Goal: Task Accomplishment & Management: Manage account settings

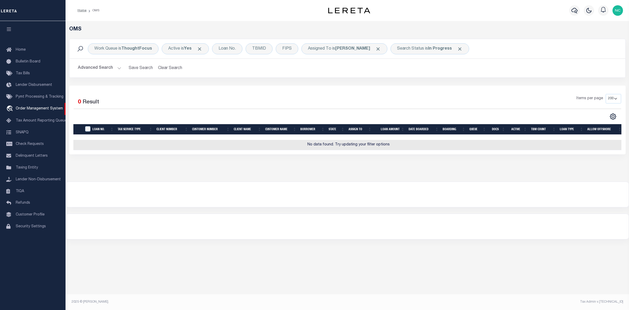
select select "200"
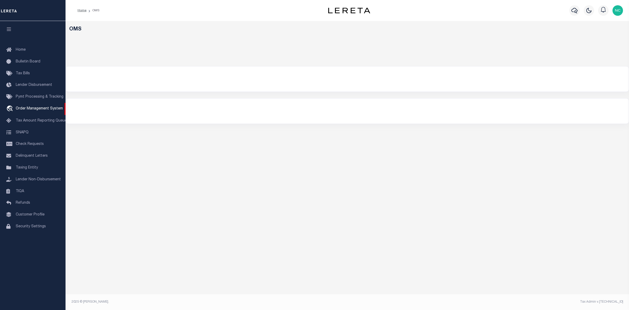
select select "200"
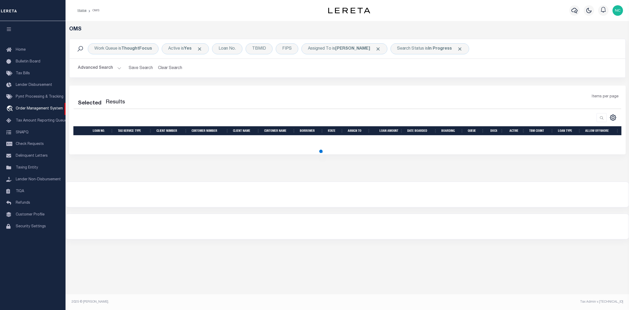
select select "200"
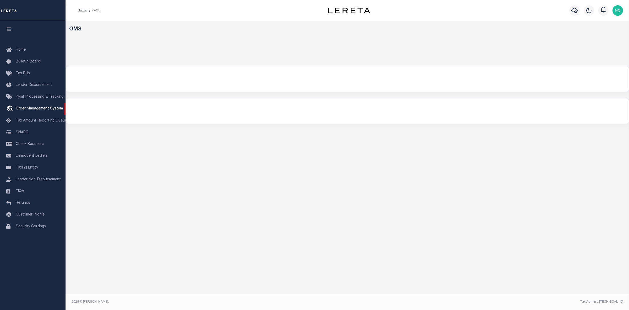
select select "200"
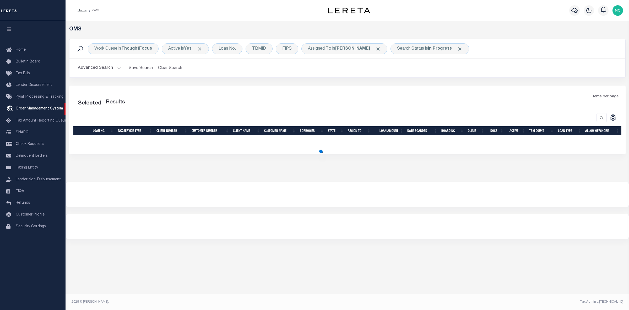
select select "200"
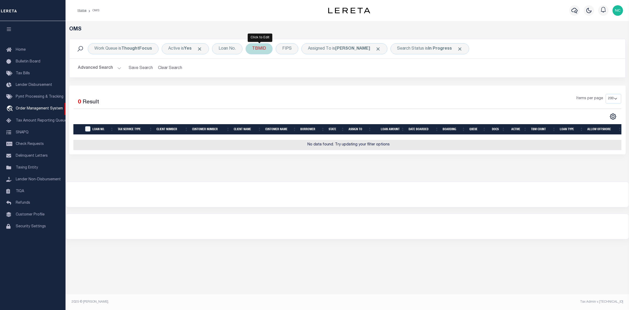
click at [258, 49] on div "TBMID" at bounding box center [259, 48] width 27 height 11
click at [278, 72] on input "number" at bounding box center [291, 72] width 77 height 10
type input "3520660"
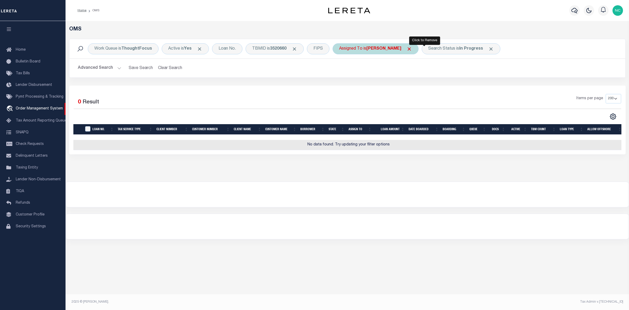
click at [412, 49] on span "Click to Remove" at bounding box center [410, 49] width 6 height 6
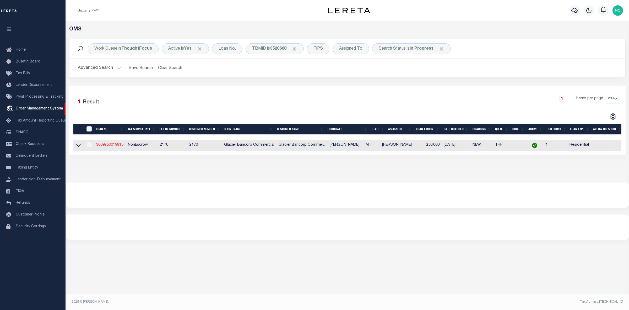
click at [103, 145] on link "3609250019815" at bounding box center [109, 145] width 27 height 4
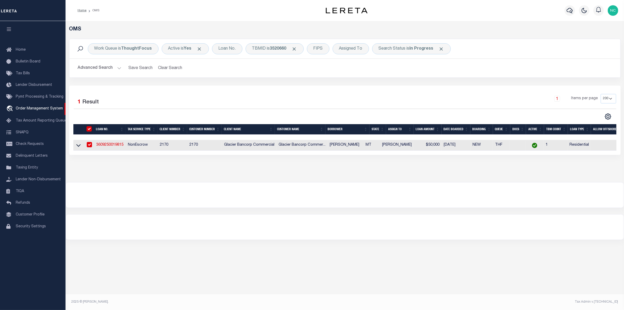
type input "3609250019815"
type input "[PERSON_NAME]"
select select
type input "325 [PERSON_NAME]"
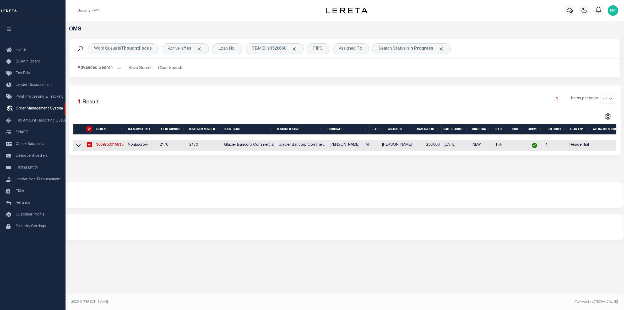
type input "[GEOGRAPHIC_DATA] MT 59714-9295"
type input "[DATE]"
select select "10"
select select "NonEscrow"
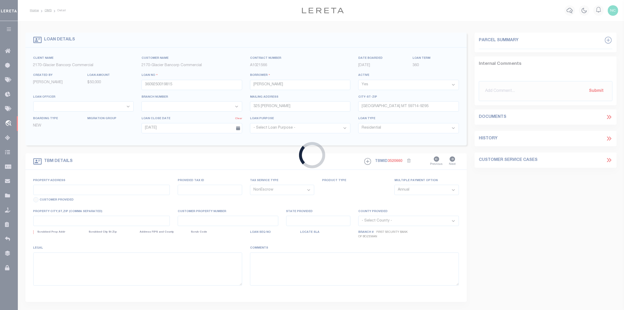
type input "[STREET_ADDRESS]"
type input "00REF45803"
select select
type input "BELGRADE MT 59714"
type input "MT"
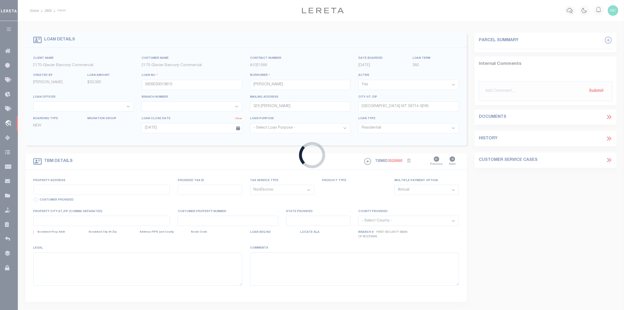
type textarea "Lot 6 in Block 4 of Landmark Subdivision Phase 1, [GEOGRAPHIC_DATA], [US_STATE]…"
select select "4574"
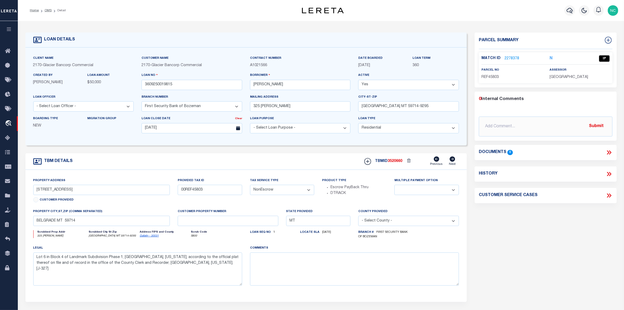
click at [511, 58] on link "2278378" at bounding box center [512, 59] width 15 height 6
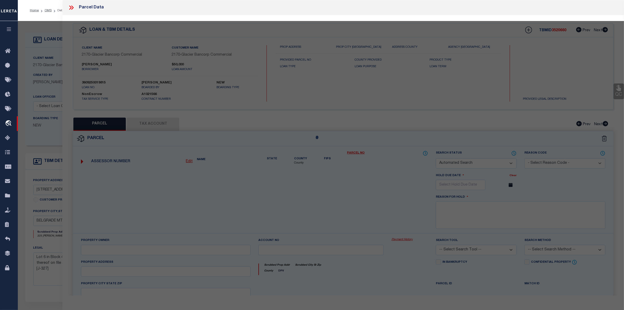
checkbox input "false"
select select "IP"
type input "[PERSON_NAME] & [PERSON_NAME]"
select select "ATL"
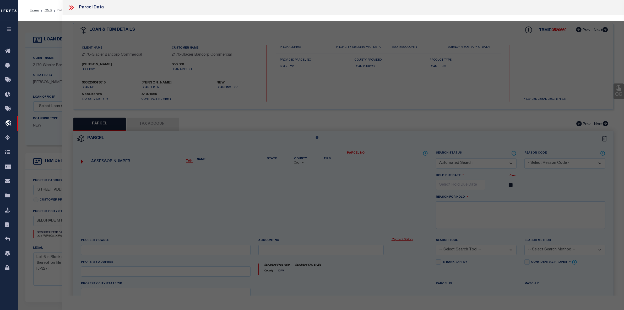
select select "ADD"
type input "325 [PERSON_NAME]"
checkbox input "false"
type input "[GEOGRAPHIC_DATA], MT 59714"
type textarea "LANDMARK SUB PH 1, S34, T01 N, R04 E, BLOCK 4, Lot 6, ACRES 0.49, PLAT J-327"
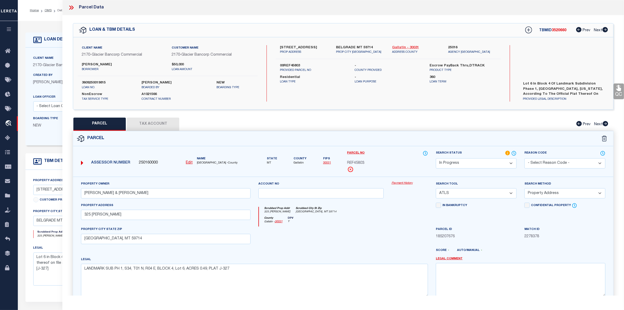
click at [400, 47] on link "Gallatin - 30031" at bounding box center [416, 47] width 48 height 5
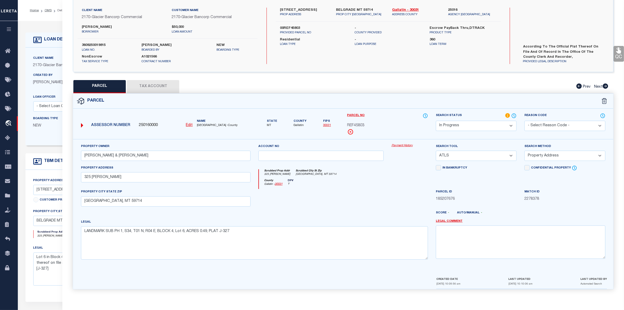
click at [148, 86] on button "Tax Account" at bounding box center [153, 86] width 52 height 13
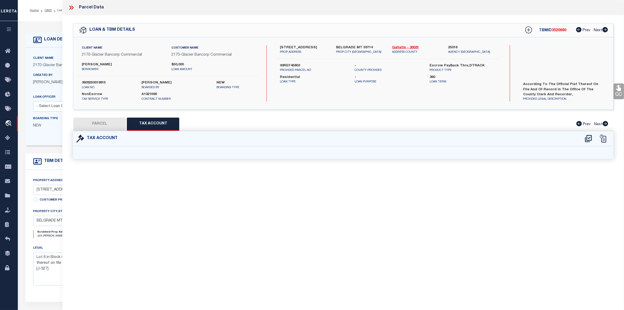
scroll to position [0, 0]
select select "100"
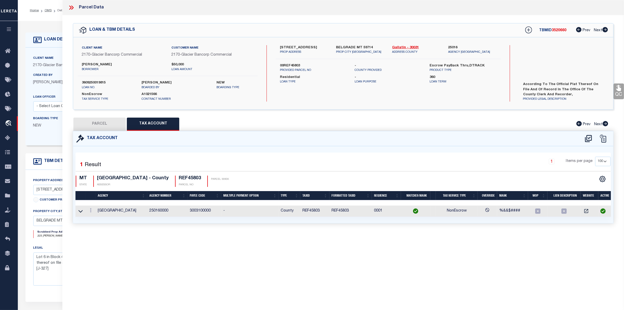
click at [102, 122] on button "PARCEL" at bounding box center [99, 123] width 52 height 13
select select "AS"
select select
checkbox input "false"
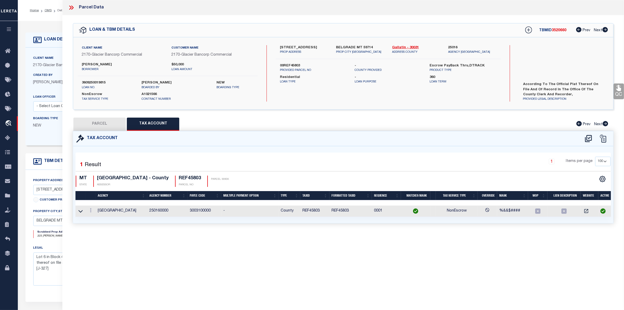
checkbox input "false"
select select "IP"
type input "[PERSON_NAME] & [PERSON_NAME]"
select select "ATL"
select select "ADD"
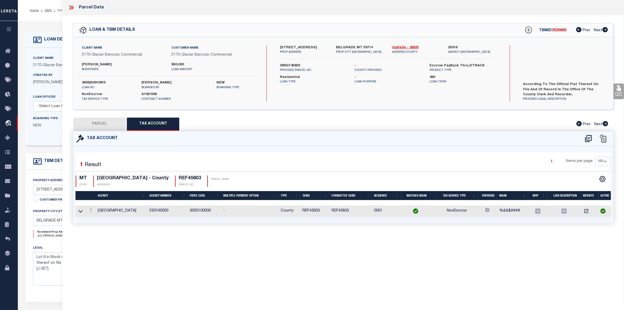
type input "325 [PERSON_NAME]"
checkbox input "false"
type input "[GEOGRAPHIC_DATA], MT 59714"
type textarea "LANDMARK SUB PH 1, S34, T01 N, R04 E, BLOCK 4, Lot 6, ACRES 0.49, PLAT J-327"
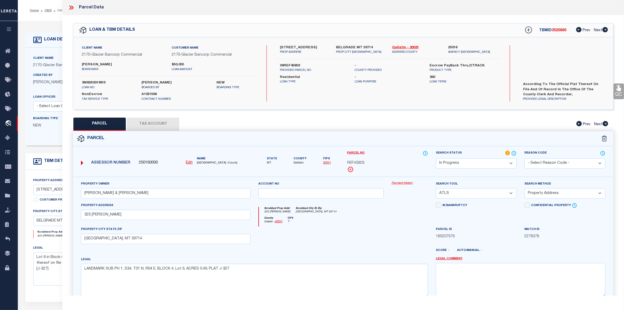
click at [158, 127] on button "Tax Account" at bounding box center [153, 123] width 52 height 13
select select "100"
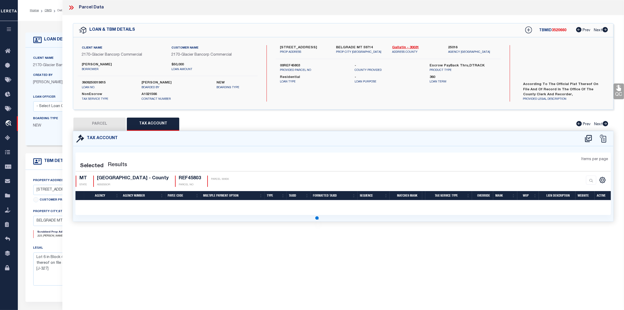
select select "100"
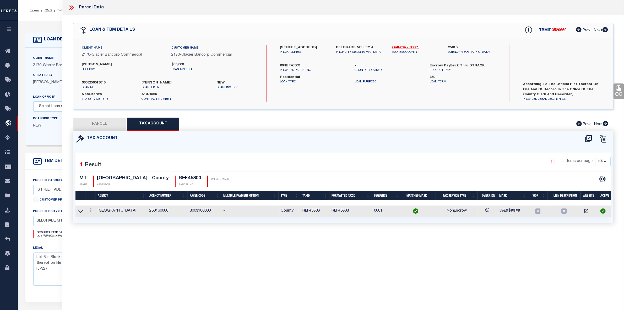
click at [110, 127] on button "PARCEL" at bounding box center [99, 123] width 52 height 13
select select "AS"
select select
checkbox input "false"
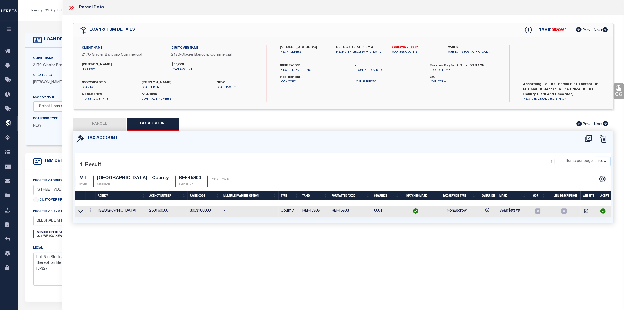
checkbox input "false"
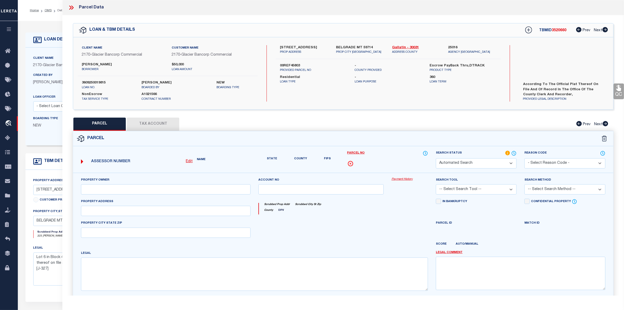
select select "IP"
type input "[PERSON_NAME] & [PERSON_NAME]"
select select "ATL"
select select "ADD"
type input "325 [PERSON_NAME]"
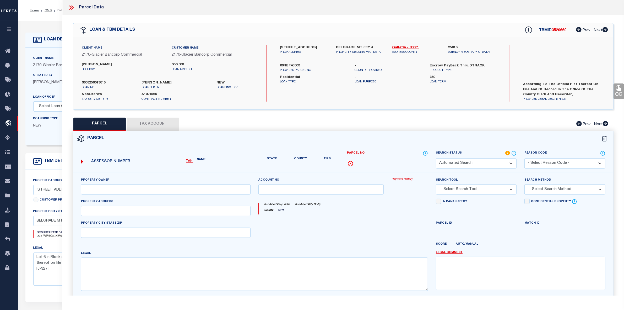
checkbox input "false"
type input "[GEOGRAPHIC_DATA], MT 59714"
type textarea "LANDMARK SUB PH 1, S34, T01 N, R04 E, BLOCK 4, Lot 6, ACRES 0.49, PLAT J-327"
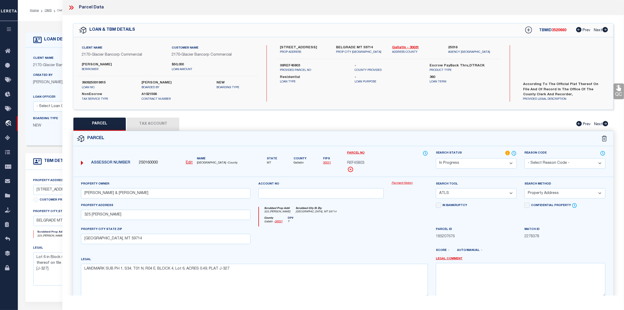
click at [356, 162] on span "REF45803" at bounding box center [355, 163] width 17 height 6
copy span "REF45803"
click at [356, 162] on span "REF45803" at bounding box center [355, 163] width 17 height 6
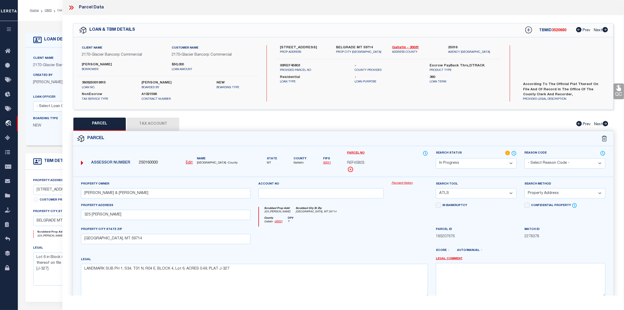
click at [356, 162] on span "REF45803" at bounding box center [355, 163] width 17 height 6
copy span "REF45803"
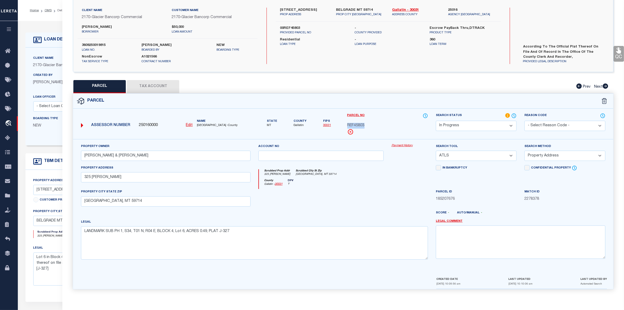
click at [159, 84] on button "Tax Account" at bounding box center [153, 86] width 52 height 13
select select "100"
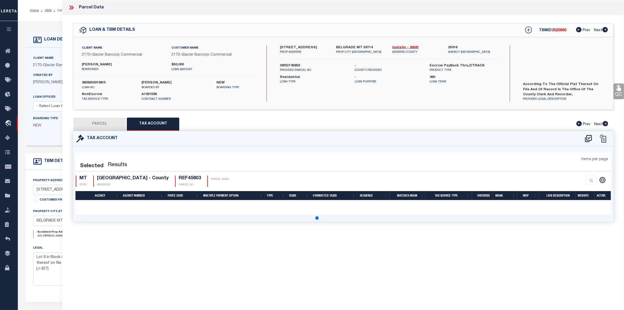
scroll to position [0, 0]
select select "100"
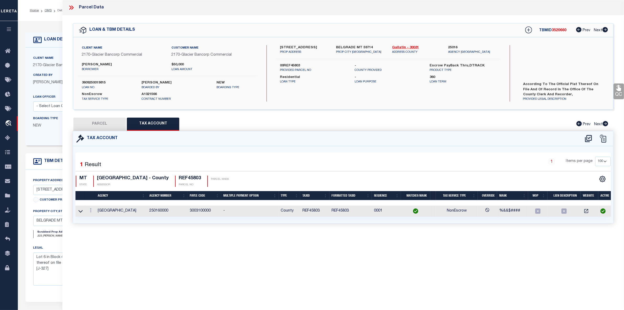
click at [105, 125] on button "PARCEL" at bounding box center [99, 123] width 52 height 13
select select "AS"
select select
checkbox input "false"
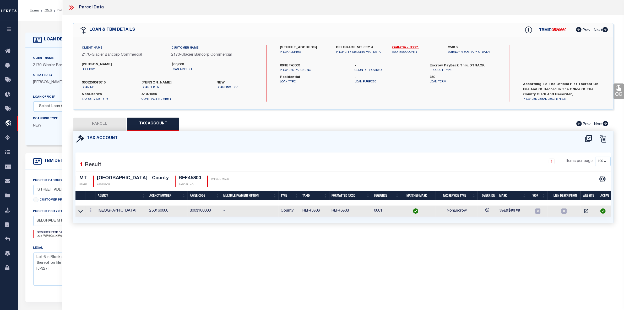
checkbox input "false"
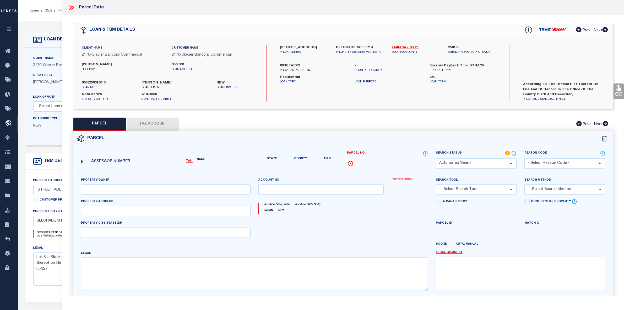
select select "IP"
type input "[PERSON_NAME] & [PERSON_NAME]"
select select "ATL"
select select "ADD"
type input "325 [PERSON_NAME]"
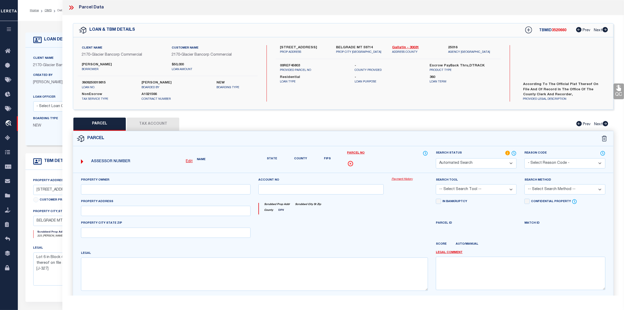
checkbox input "false"
type input "[GEOGRAPHIC_DATA], MT 59714"
type textarea "LANDMARK SUB PH 1, S34, T01 N, R04 E, BLOCK 4, Lot 6, ACRES 0.49, PLAT J-327"
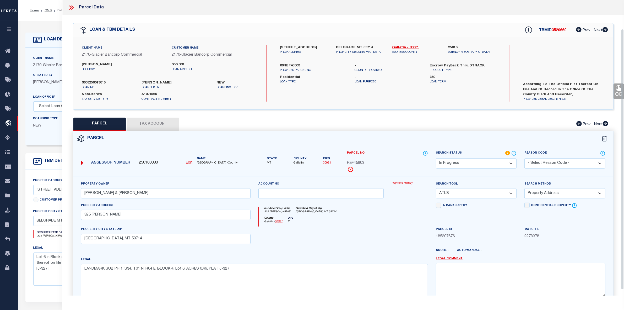
scroll to position [33, 0]
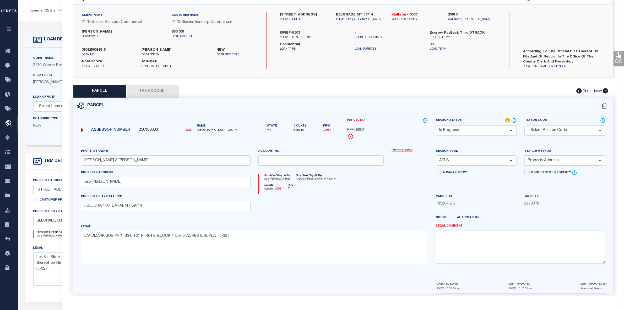
click at [450, 162] on select "-- Select Search Tool -- 3rd Party Website Agency File Agency Website ATLS CNV-…" at bounding box center [476, 160] width 81 height 10
select select "AGW"
click at [436, 156] on select "-- Select Search Tool -- 3rd Party Website Agency File Agency Website ATLS CNV-…" at bounding box center [476, 160] width 81 height 10
click at [544, 160] on select "-- Select Search Method -- Property Address Legal Liability Info Provided" at bounding box center [565, 160] width 81 height 10
select select "LEG"
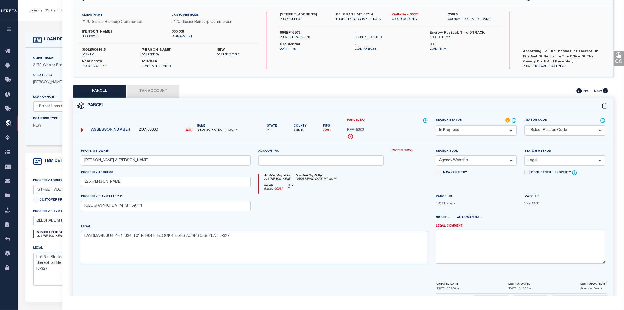
click at [525, 156] on select "-- Select Search Method -- Property Address Legal Liability Info Provided" at bounding box center [565, 160] width 81 height 10
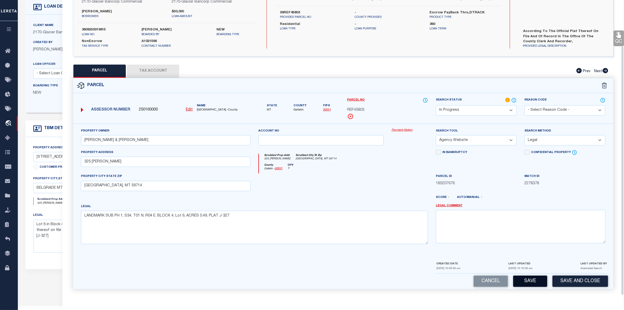
click at [533, 281] on button "Save" at bounding box center [530, 280] width 34 height 11
select select "AS"
select select
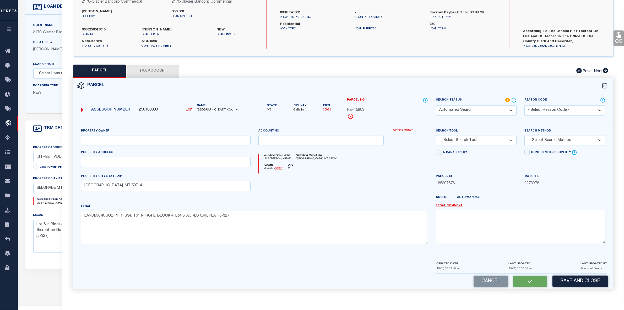
checkbox input "false"
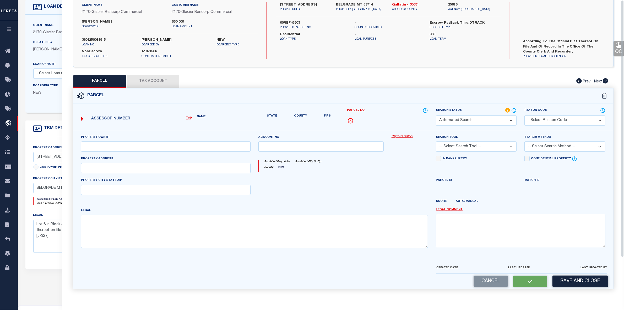
scroll to position [0, 0]
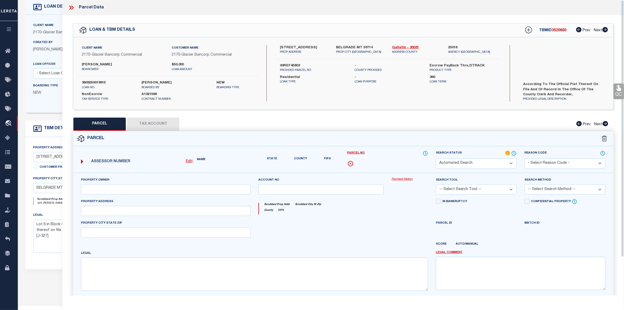
select select "IP"
type input "[PERSON_NAME] & [PERSON_NAME]"
select select "AGW"
select select "LEG"
type input "325 [PERSON_NAME]"
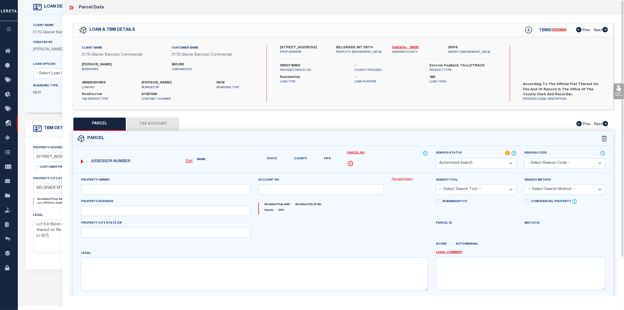
type input "[GEOGRAPHIC_DATA], MT 59714"
type textarea "LANDMARK SUB PH 1, S34, T01 N, R04 E, BLOCK 4, Lot 6, ACRES 0.49, PLAT J-327"
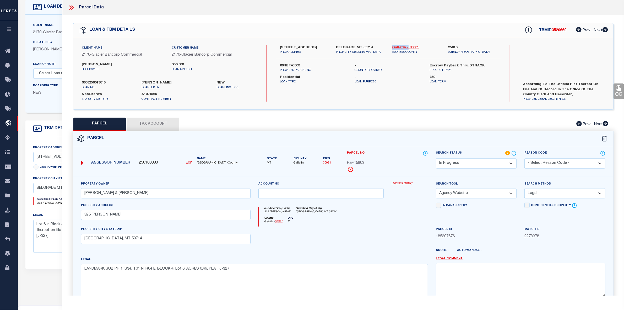
drag, startPoint x: 389, startPoint y: 47, endPoint x: 406, endPoint y: 45, distance: 17.6
click at [406, 45] on div "Gallatin - 30031 ADDRESS COUNTY" at bounding box center [416, 49] width 56 height 9
copy link "Gallatin -"
click at [70, 6] on icon at bounding box center [71, 7] width 7 height 7
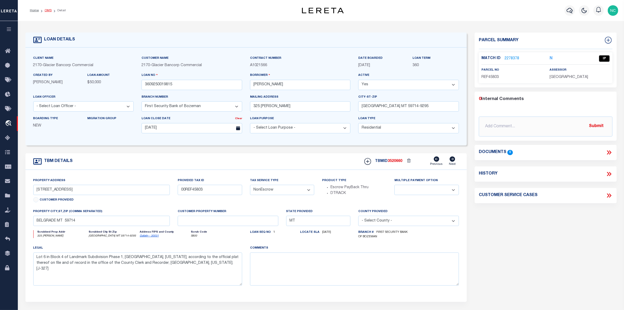
click at [48, 10] on link "OMS" at bounding box center [48, 10] width 7 height 3
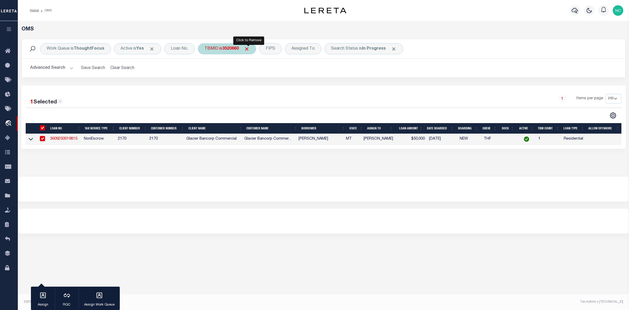
click at [249, 49] on span "Click to Remove" at bounding box center [247, 49] width 6 height 6
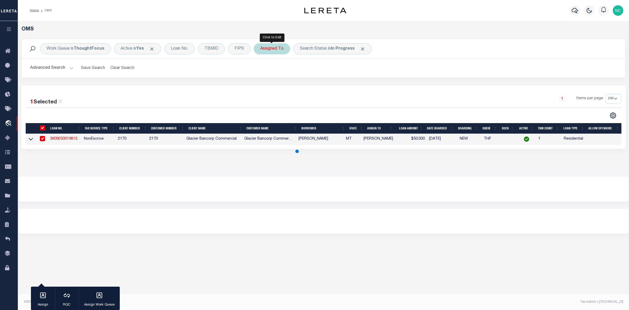
click at [271, 49] on div "Assigned To" at bounding box center [272, 48] width 36 height 11
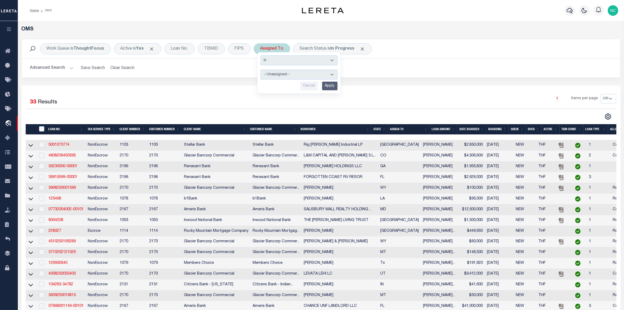
click at [281, 74] on select "--Unassigned-- [PERSON_NAME] [PERSON_NAME] [PERSON_NAME] [PERSON_NAME] [PERSON_…" at bounding box center [299, 74] width 77 height 10
select select "[PERSON_NAME]"
click at [261, 70] on select "--Unassigned-- [PERSON_NAME] [PERSON_NAME] [PERSON_NAME] [PERSON_NAME] [PERSON_…" at bounding box center [299, 74] width 77 height 10
click at [328, 85] on input "Apply" at bounding box center [329, 86] width 15 height 9
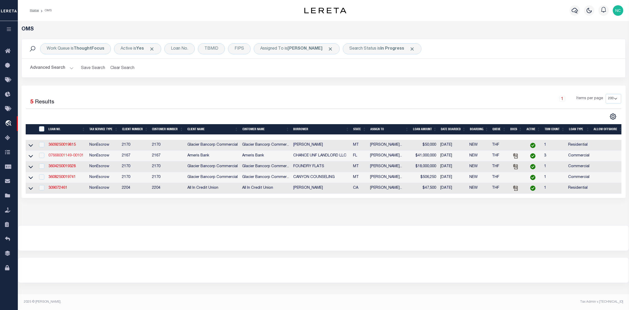
click at [70, 157] on link "07668001149-00101" at bounding box center [66, 156] width 35 height 4
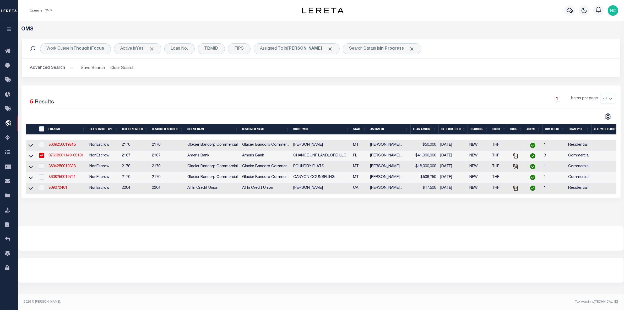
type input "07668001149-00101"
type input "CHANCE UNF LANDLORD LLC"
select select
type input "[STREET_ADDRESS]"
type input "[GEOGRAPHIC_DATA] FL 32207-3868"
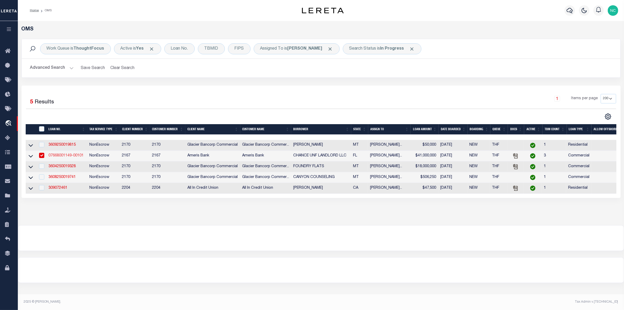
type input "[DATE]"
select select "20"
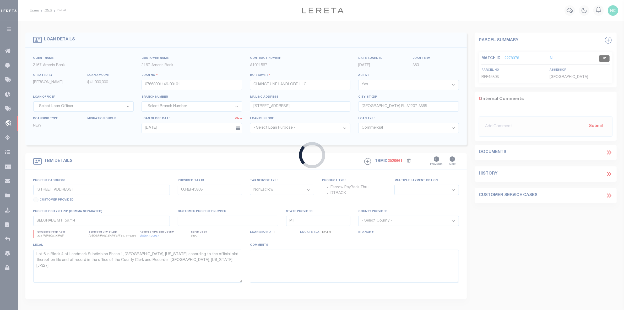
type input "[STREET_ADDRESS]"
select select
type input "[GEOGRAPHIC_DATA] FL 32224-4691"
type input "[PHONE_NUMBER]"
type input "FL"
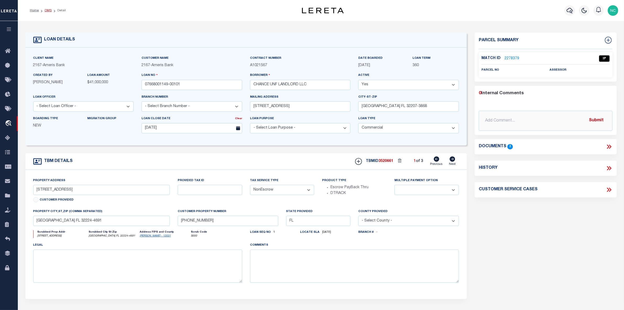
click at [47, 9] on link "OMS" at bounding box center [48, 10] width 7 height 3
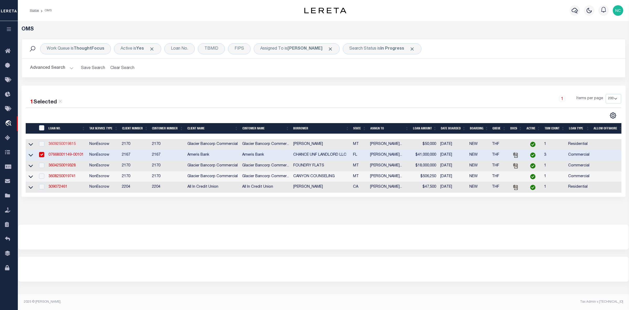
click at [63, 143] on link "3609250019815" at bounding box center [62, 144] width 27 height 4
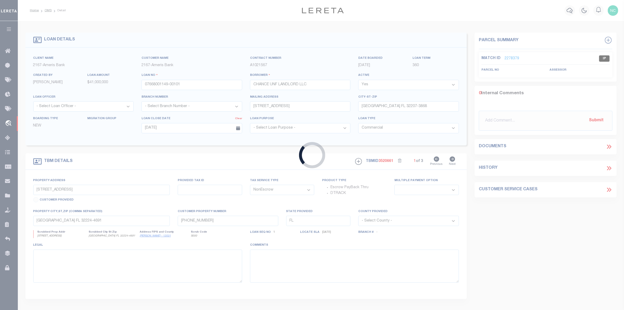
type input "3609250019815"
type input "[PERSON_NAME]"
select select
type input "325 [PERSON_NAME]"
type input "[GEOGRAPHIC_DATA] MT 59714-9295"
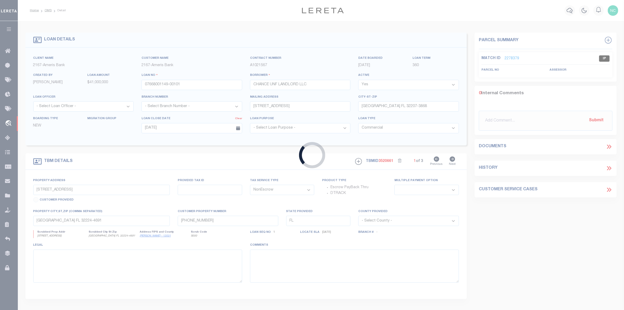
type input "[DATE]"
select select "10"
type input "[STREET_ADDRESS]"
type input "00REF45803"
select select
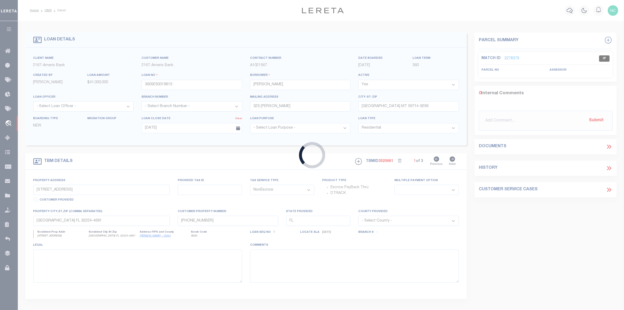
type input "BELGRADE MT 59714"
type input "MT"
type textarea "Lot 6 in Block 4 of Landmark Subdivision Phase 1, [GEOGRAPHIC_DATA], [US_STATE]…"
select select "4574"
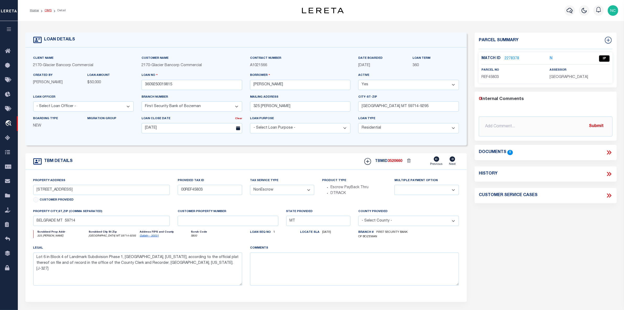
click at [45, 11] on link "OMS" at bounding box center [48, 10] width 7 height 3
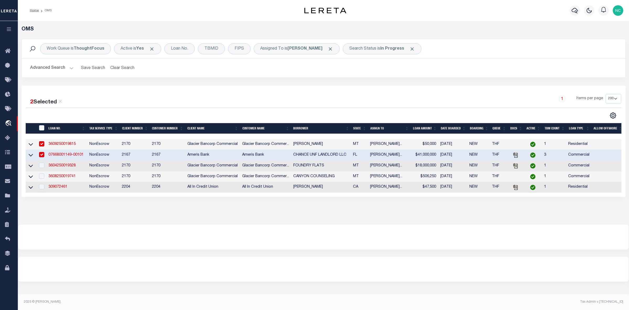
click at [60, 155] on link "07668001149-00101" at bounding box center [66, 155] width 35 height 4
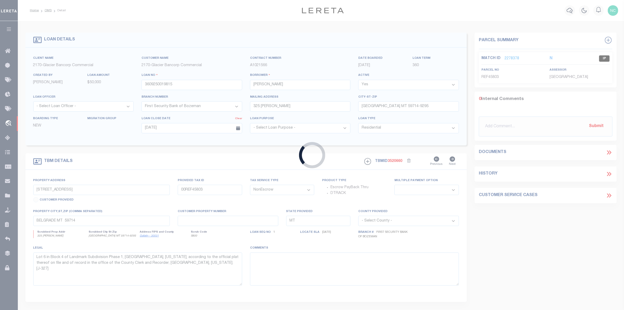
type input "07668001149-00101"
type input "CHANCE UNF LANDLORD LLC"
select select
type input "[STREET_ADDRESS]"
type input "[GEOGRAPHIC_DATA] FL 32207-3868"
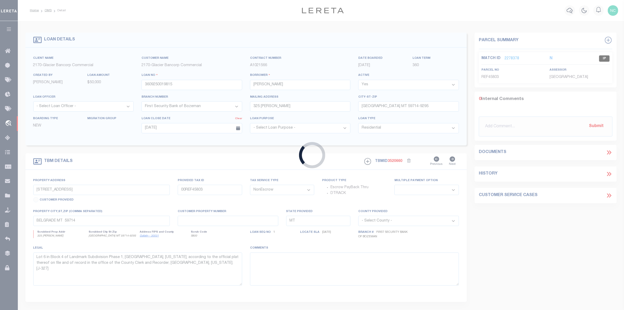
type input "[DATE]"
select select "20"
type input "[STREET_ADDRESS]"
select select
type input "[GEOGRAPHIC_DATA] FL 32224-4691"
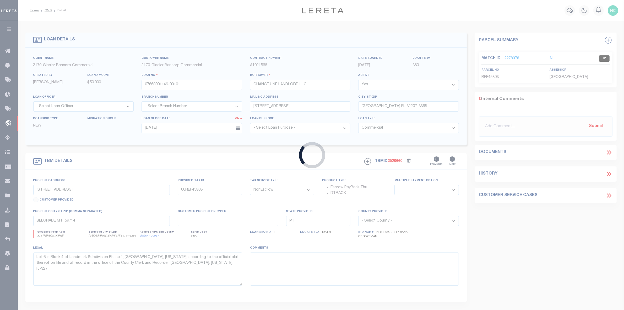
type input "[PHONE_NUMBER]"
type input "FL"
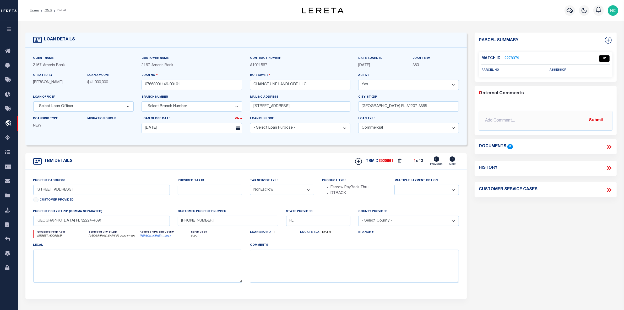
click at [610, 146] on icon at bounding box center [609, 146] width 7 height 7
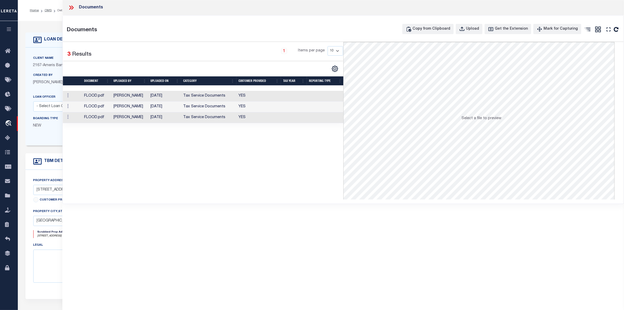
click at [96, 94] on td "FLOOD.pdf" at bounding box center [96, 96] width 29 height 11
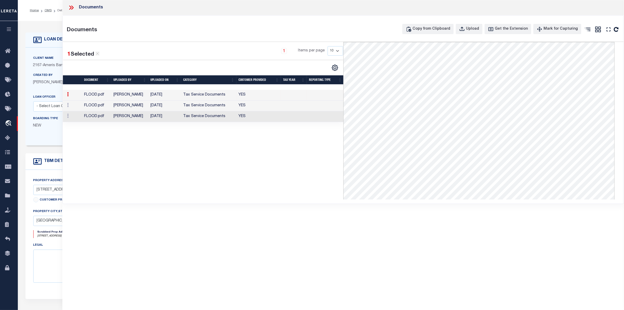
click at [96, 106] on td "FLOOD.pdf" at bounding box center [96, 105] width 29 height 11
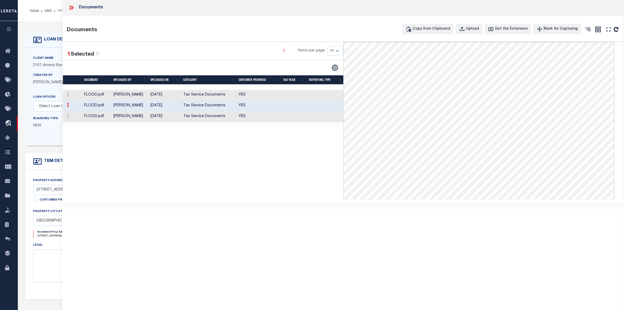
click at [98, 119] on td "FLOOD.pdf" at bounding box center [96, 116] width 29 height 11
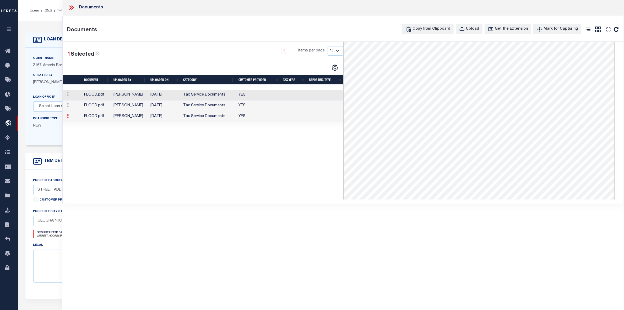
click at [103, 96] on td "FLOOD.pdf" at bounding box center [96, 95] width 29 height 11
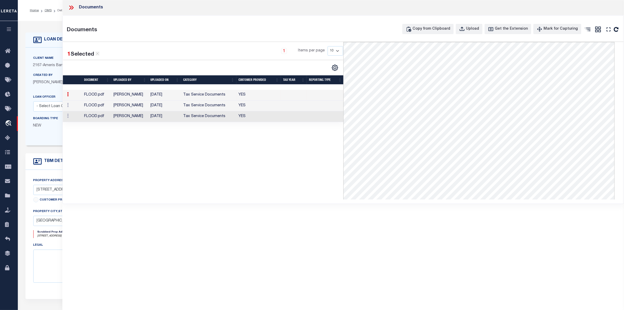
click at [68, 6] on icon at bounding box center [71, 7] width 7 height 7
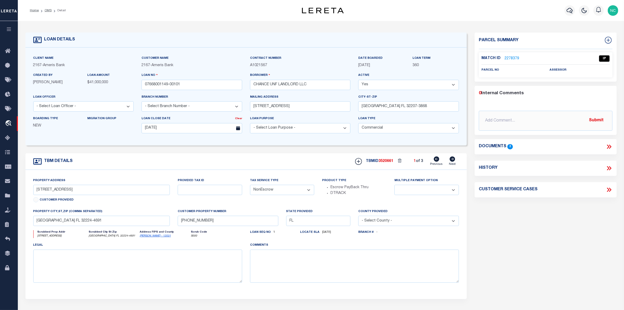
click at [71, 6] on div "Home OMS Detail" at bounding box center [150, 10] width 248 height 11
click at [509, 60] on link "2278379" at bounding box center [512, 59] width 15 height 6
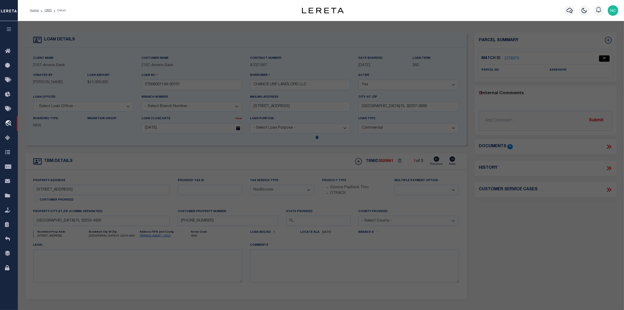
select select "AS"
select select
checkbox input "false"
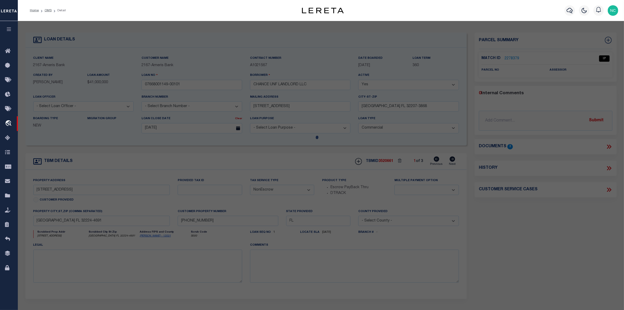
select select "IP"
checkbox input "false"
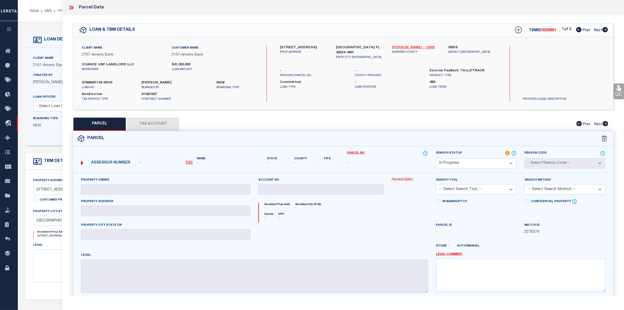
click at [405, 47] on link "[PERSON_NAME] - 12031" at bounding box center [416, 47] width 48 height 5
click at [110, 65] on label "CHANCE UNF LANDLORD LLC" at bounding box center [123, 64] width 82 height 5
copy div "CHANCE UNF LANDLORD LLC"
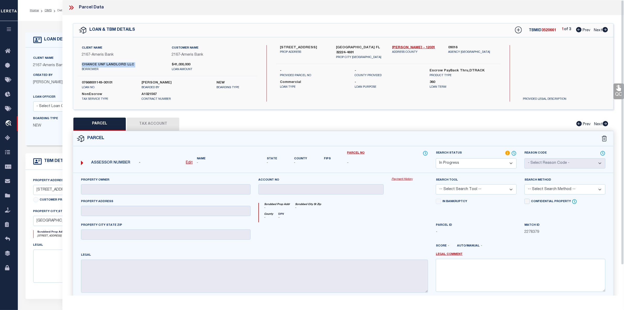
click at [99, 65] on label "CHANCE UNF LANDLORD LLC" at bounding box center [123, 64] width 82 height 5
click at [69, 7] on icon at bounding box center [71, 7] width 7 height 7
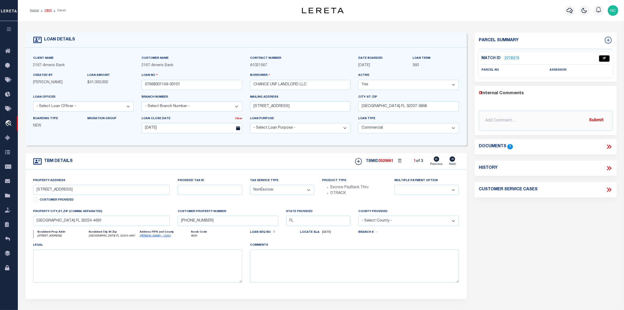
click at [49, 10] on link "OMS" at bounding box center [48, 10] width 7 height 3
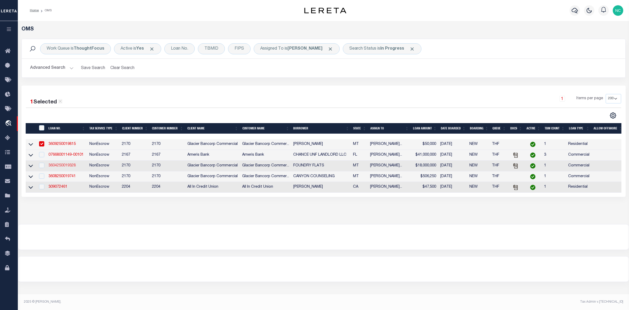
click at [68, 167] on link "3604250019328" at bounding box center [62, 166] width 27 height 4
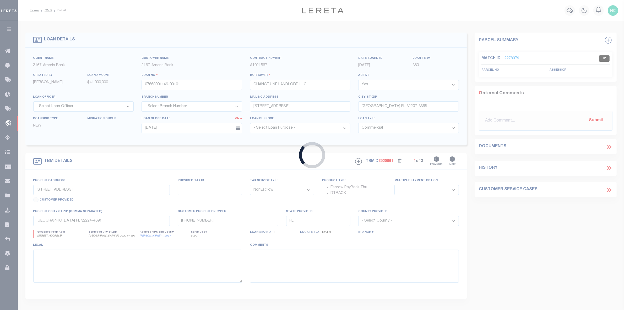
type input "3604250019328"
type input "FOUNDRY FLATS"
select select
type input "[STREET_ADDRESS]"
type input "BOZEMAN MT 59715-7213"
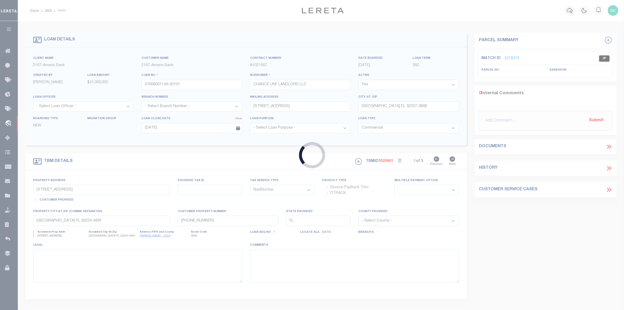
type input "[DATE]"
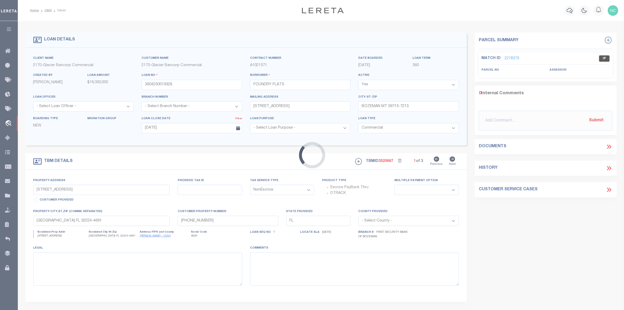
type input "NO ADDRESS [GEOGRAPHIC_DATA]"
type input "00RFF20449"
select select
type input "BELGRADE MT 59714"
type input "MT"
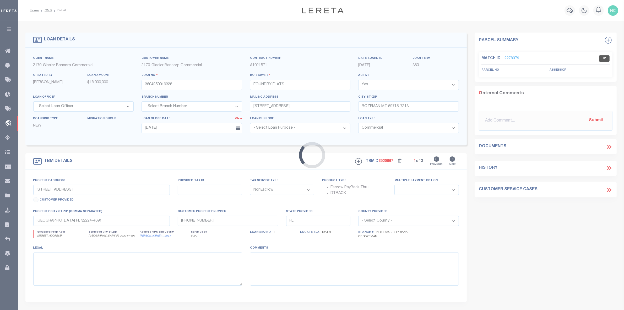
type textarea "ATTACHED DOT"
select select "4574"
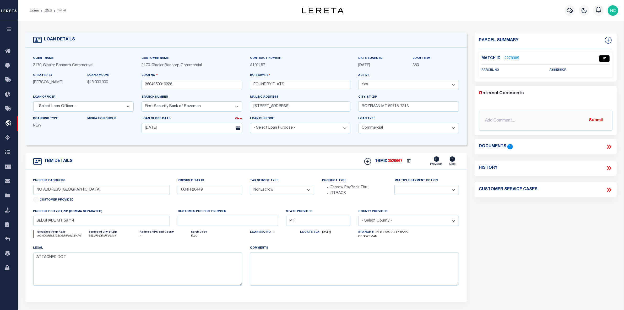
click at [610, 147] on icon at bounding box center [609, 146] width 7 height 7
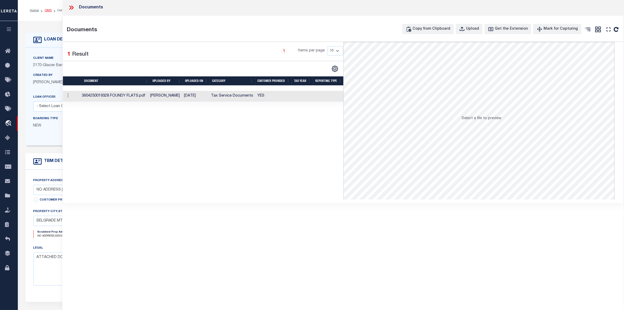
click at [48, 10] on link "OMS" at bounding box center [48, 10] width 7 height 3
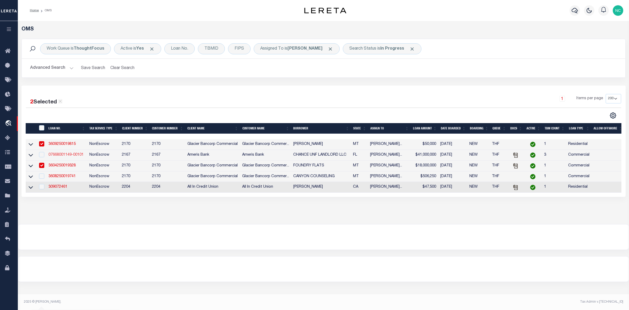
click at [66, 157] on link "07668001149-00101" at bounding box center [66, 155] width 35 height 4
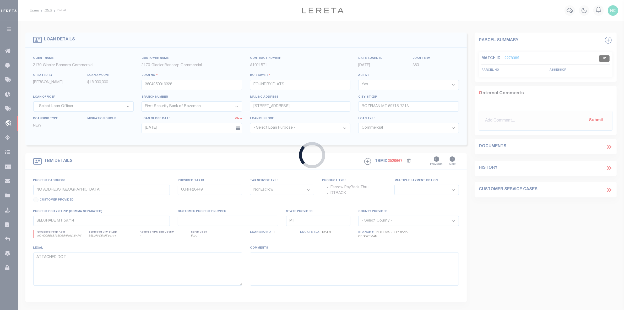
type input "07668001149-00101"
type input "CHANCE UNF LANDLORD LLC"
select select
type input "[STREET_ADDRESS]"
type input "[GEOGRAPHIC_DATA] FL 32207-3868"
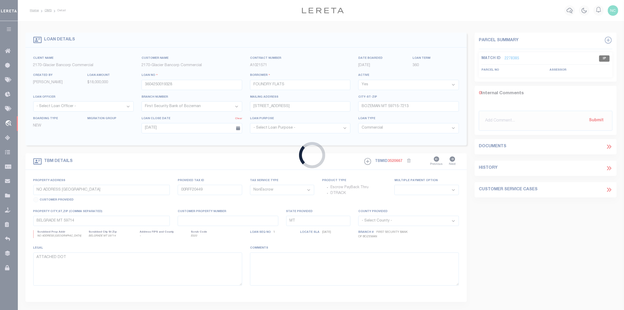
type input "[DATE]"
type input "[STREET_ADDRESS]"
select select
type input "[GEOGRAPHIC_DATA] FL 32224-4691"
type input "[PHONE_NUMBER]"
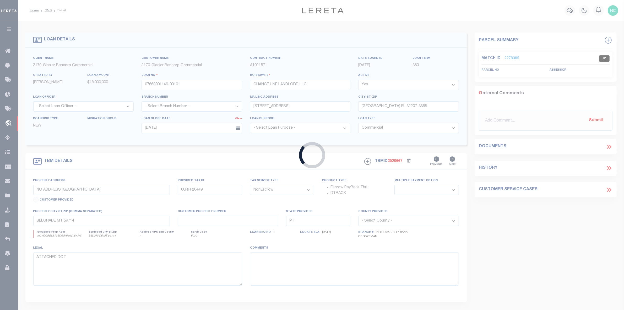
type input "FL"
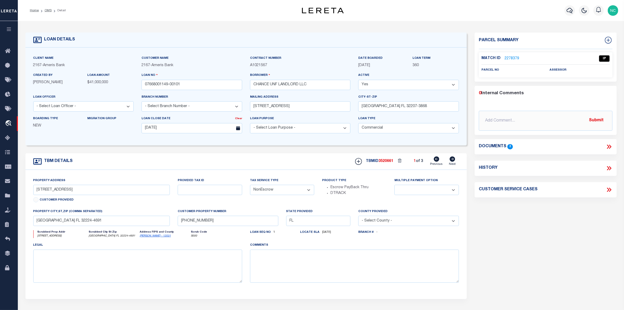
click at [512, 59] on link "2278379" at bounding box center [512, 59] width 15 height 6
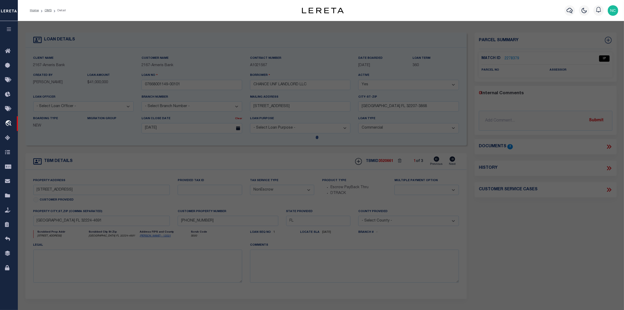
select select "AS"
checkbox input "false"
select select "IP"
checkbox input "false"
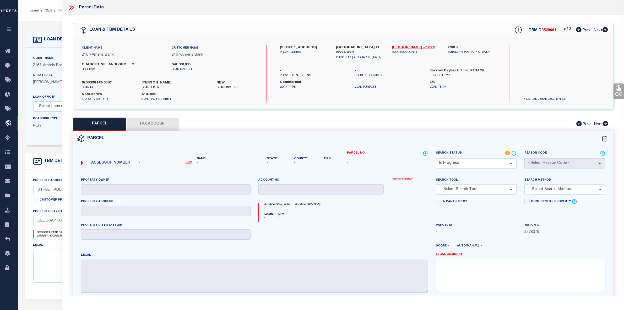
click at [606, 28] on icon at bounding box center [606, 29] width 6 height 5
select select "AS"
checkbox input "false"
select select "IP"
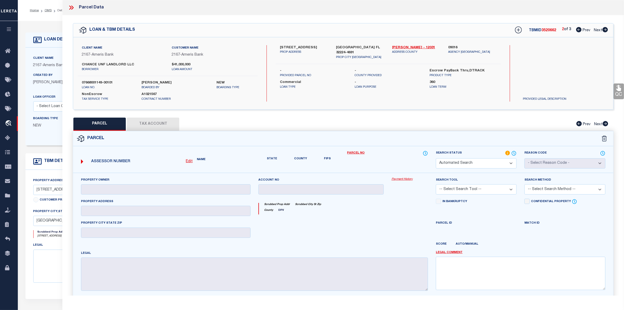
checkbox input "false"
click at [606, 28] on icon at bounding box center [606, 29] width 6 height 5
select select "AS"
checkbox input "false"
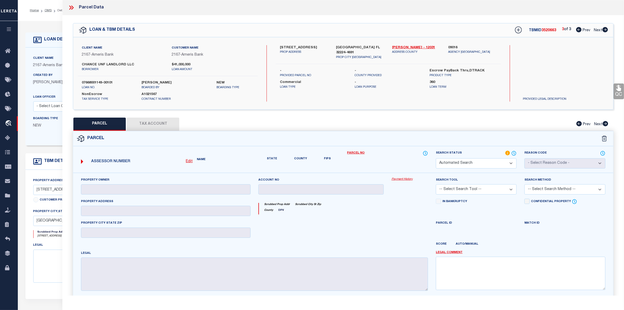
select select "IP"
checkbox input "false"
click at [578, 29] on icon at bounding box center [579, 29] width 6 height 5
click at [48, 10] on link "OMS" at bounding box center [48, 10] width 7 height 3
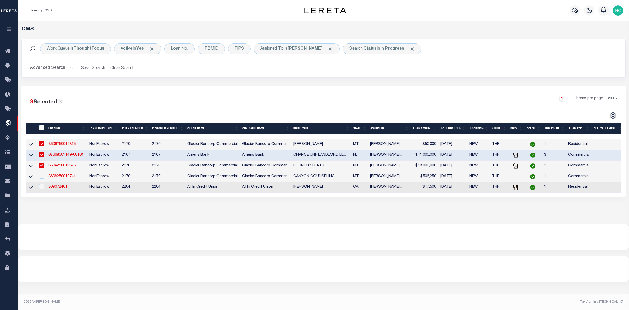
click at [59, 166] on link "3604250019328" at bounding box center [62, 166] width 27 height 4
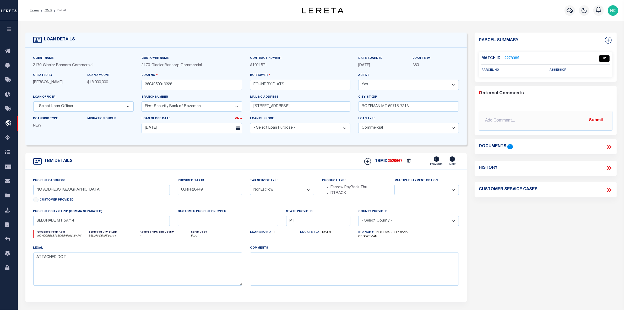
click at [609, 148] on icon at bounding box center [609, 146] width 7 height 7
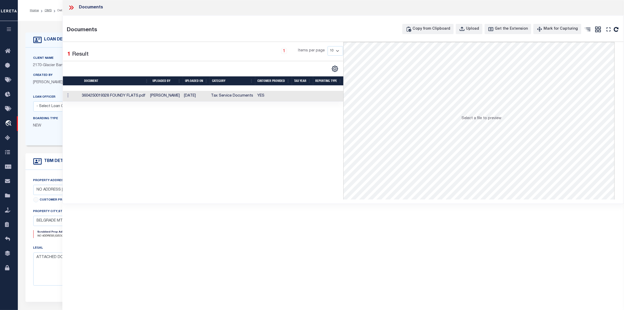
click at [116, 95] on td "3604250019328 FOUNDY FLATS.pdf" at bounding box center [114, 96] width 68 height 11
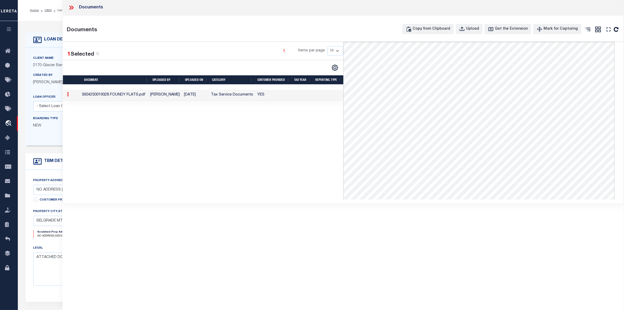
click at [72, 7] on icon at bounding box center [71, 7] width 7 height 7
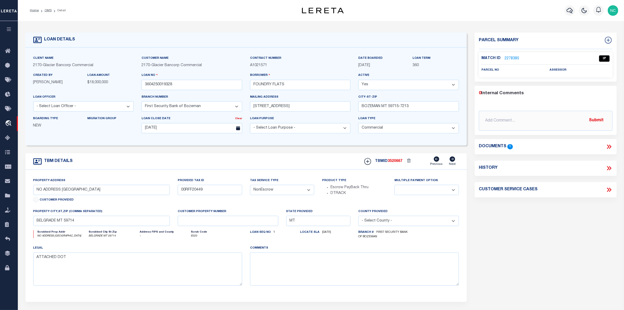
click at [516, 58] on link "2278385" at bounding box center [512, 59] width 15 height 6
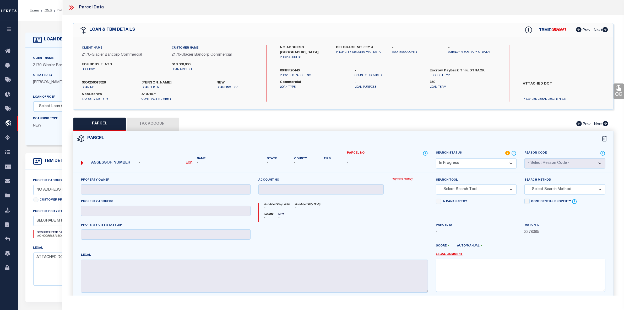
click at [288, 71] on label "00RFF20449" at bounding box center [313, 70] width 67 height 5
copy label "00RFF20449"
click at [72, 7] on icon at bounding box center [71, 7] width 7 height 7
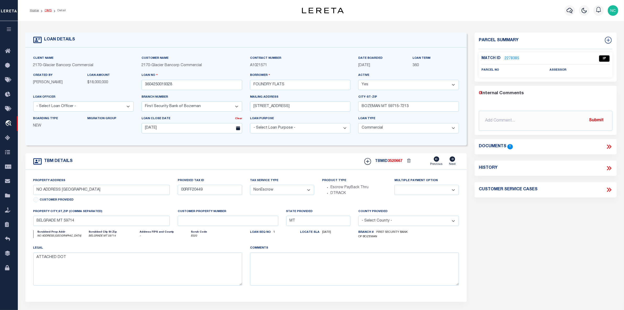
click at [46, 9] on link "OMS" at bounding box center [48, 10] width 7 height 3
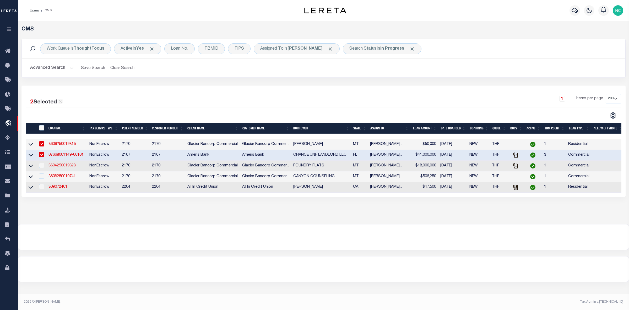
click at [62, 166] on link "3604250019328" at bounding box center [62, 166] width 27 height 4
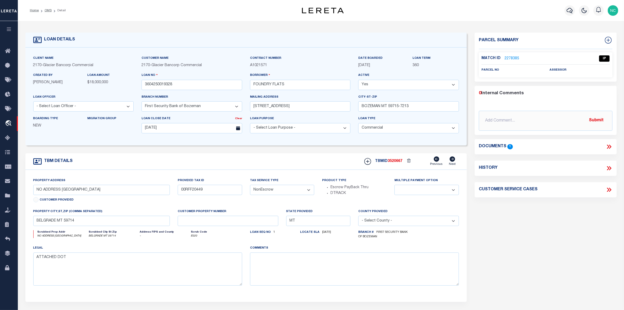
click at [508, 58] on link "2278385" at bounding box center [512, 59] width 15 height 6
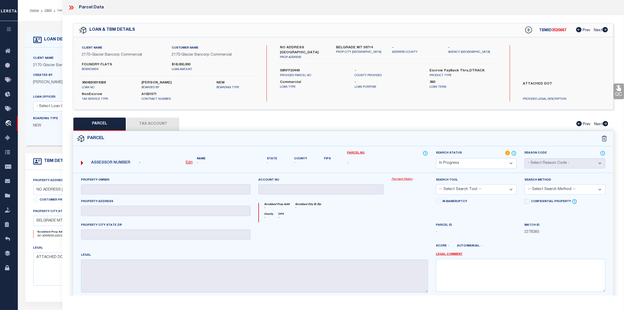
click at [154, 124] on div "PARCEL Tax Account Prev Next" at bounding box center [343, 123] width 541 height 13
drag, startPoint x: 285, startPoint y: 70, endPoint x: 302, endPoint y: 69, distance: 17.3
click at [302, 69] on label "00RFF20449" at bounding box center [313, 70] width 67 height 5
copy label "RFF20449"
click at [71, 7] on icon at bounding box center [71, 7] width 7 height 7
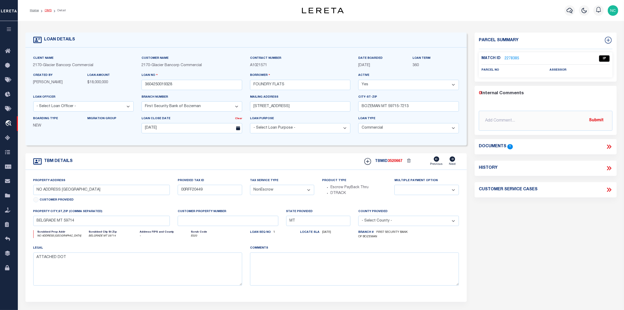
click at [49, 10] on link "OMS" at bounding box center [48, 10] width 7 height 3
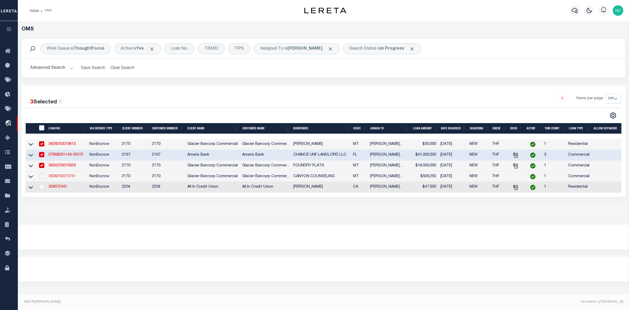
click at [71, 178] on link "3608250019741" at bounding box center [62, 176] width 27 height 4
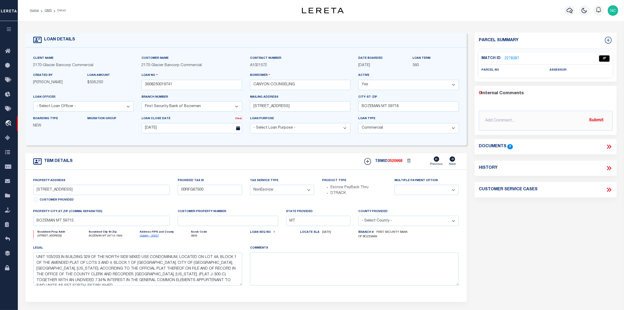
click at [510, 58] on link "2278387" at bounding box center [512, 59] width 15 height 6
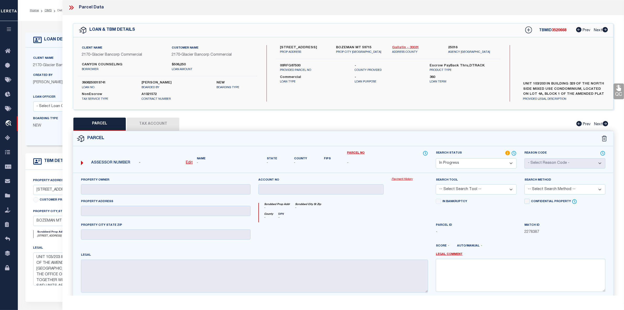
click at [404, 46] on link "Gallatin - 30031" at bounding box center [416, 47] width 48 height 5
click at [293, 68] on label "00RFG87500" at bounding box center [313, 65] width 67 height 5
copy label "00RFG87500"
click at [105, 65] on label "CANYON COUNSELING" at bounding box center [123, 64] width 82 height 5
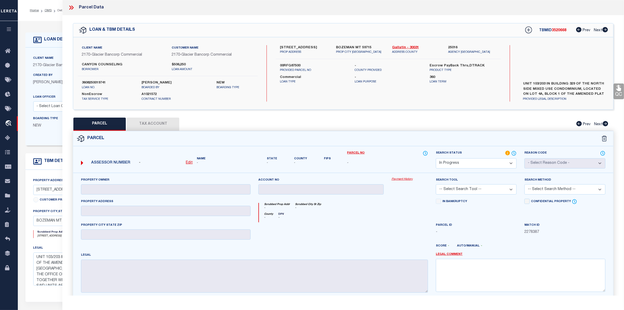
click at [105, 65] on label "CANYON COUNSELING" at bounding box center [123, 64] width 82 height 5
copy div "CANYON COUNSELING"
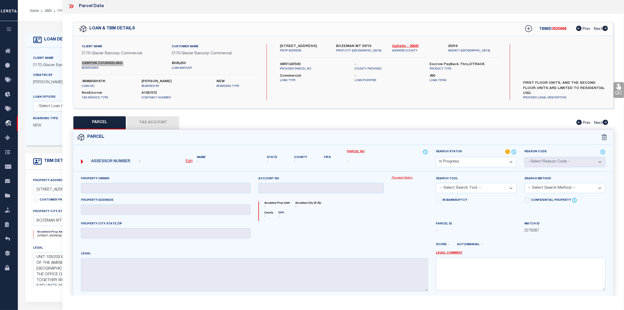
scroll to position [3, 0]
click at [585, 87] on label "UNIT 103/203 IN BUILDING 329 OF THE NORTH SIDE MIXED USE CONDOMINIUM, LOCATED O…" at bounding box center [563, 88] width 89 height 16
drag, startPoint x: 285, startPoint y: 68, endPoint x: 301, endPoint y: 68, distance: 16.0
click at [301, 67] on label "00RFG87500" at bounding box center [313, 64] width 67 height 5
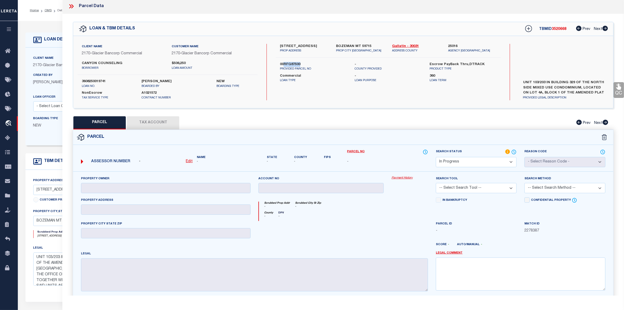
copy label "RFG87500"
click at [292, 67] on label "00RFG87500" at bounding box center [313, 64] width 67 height 5
click at [73, 6] on icon at bounding box center [72, 6] width 2 height 4
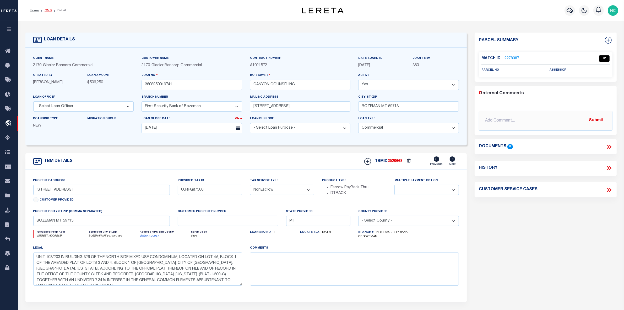
click at [49, 9] on link "OMS" at bounding box center [48, 10] width 7 height 3
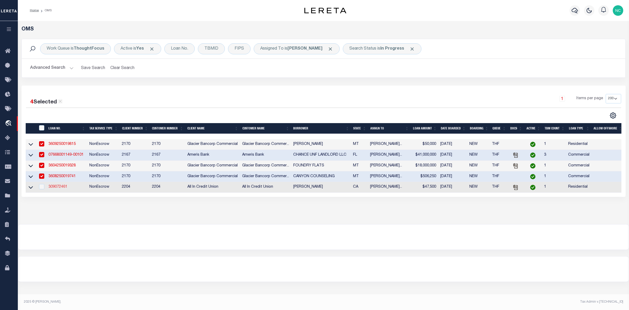
click at [58, 188] on link "309072461" at bounding box center [58, 187] width 19 height 4
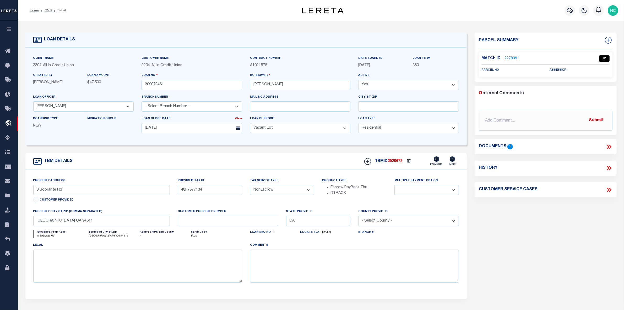
click at [610, 147] on icon at bounding box center [609, 146] width 7 height 7
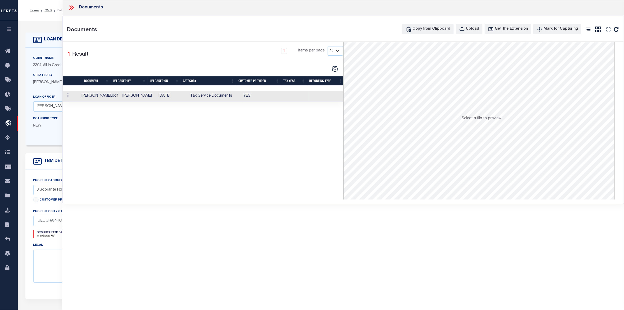
click at [107, 97] on td "[PERSON_NAME].pdf" at bounding box center [99, 96] width 41 height 11
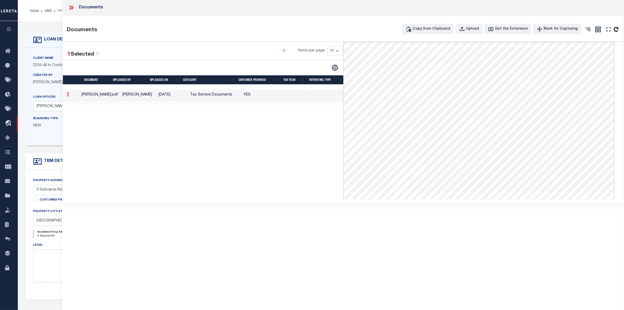
click at [72, 7] on icon at bounding box center [71, 7] width 7 height 7
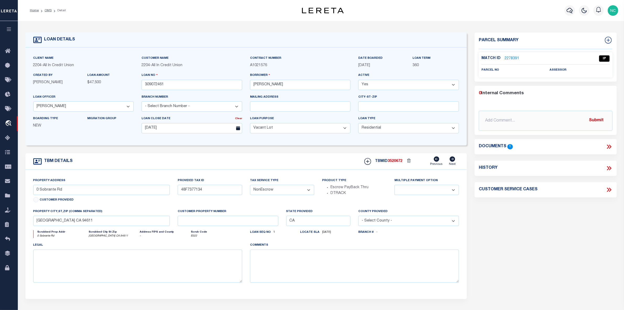
click at [511, 57] on link "2278391" at bounding box center [512, 59] width 15 height 6
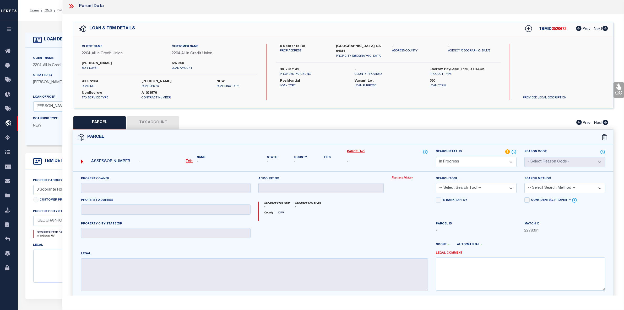
click at [287, 67] on label "48F7377134" at bounding box center [313, 69] width 67 height 5
copy div "48F7377134"
click at [291, 67] on label "48F7377134" at bounding box center [313, 69] width 67 height 5
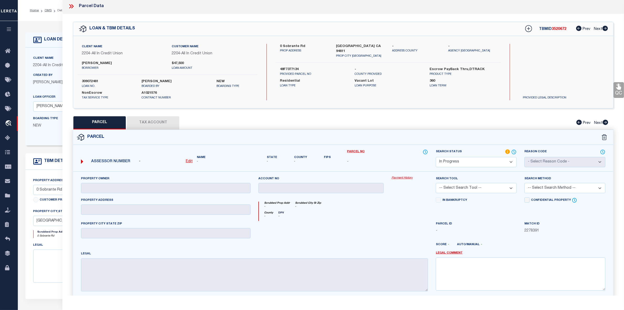
click at [291, 67] on label "48F7377134" at bounding box center [313, 69] width 67 height 5
click at [465, 164] on select "Automated Search Bad Parcel Complete Duplicate Parcel High Dollar Reporting In …" at bounding box center [476, 162] width 81 height 10
click at [436, 157] on select "Automated Search Bad Parcel Complete Duplicate Parcel High Dollar Reporting In …" at bounding box center [476, 162] width 81 height 10
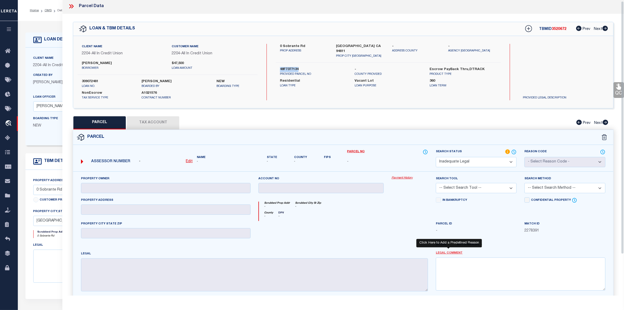
click at [451, 254] on link "Legal Comment" at bounding box center [449, 253] width 27 height 4
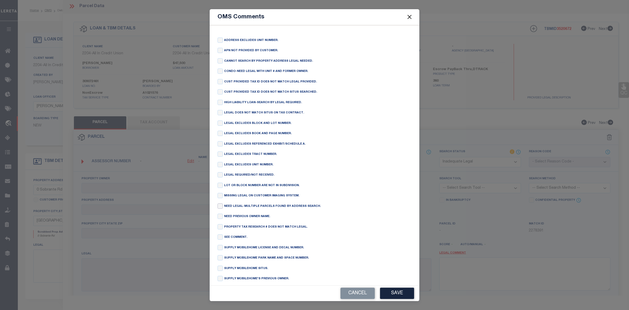
click at [221, 208] on input "checkbox" at bounding box center [220, 205] width 5 height 5
click at [397, 294] on button "Save" at bounding box center [397, 292] width 34 height 11
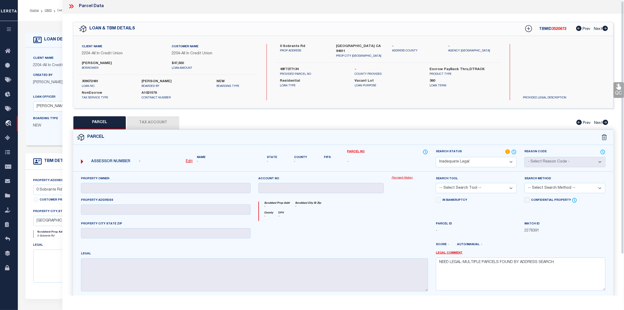
click at [70, 6] on icon at bounding box center [71, 6] width 7 height 7
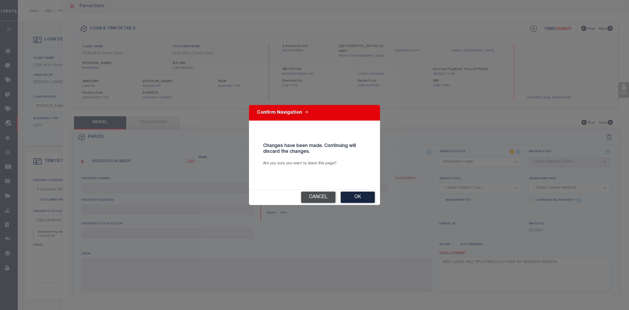
click at [321, 197] on button "Cancel" at bounding box center [318, 196] width 34 height 11
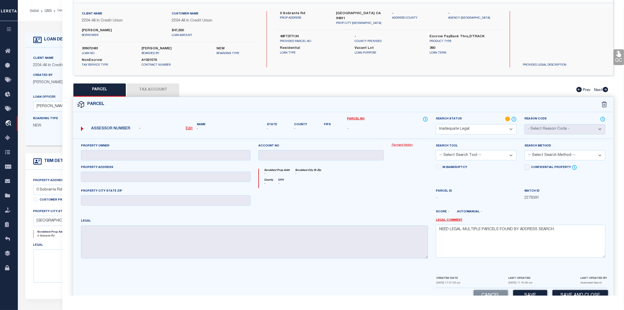
scroll to position [49, 0]
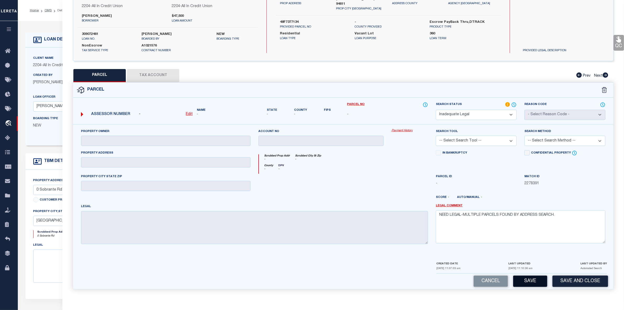
click at [532, 281] on button "Save" at bounding box center [530, 280] width 34 height 11
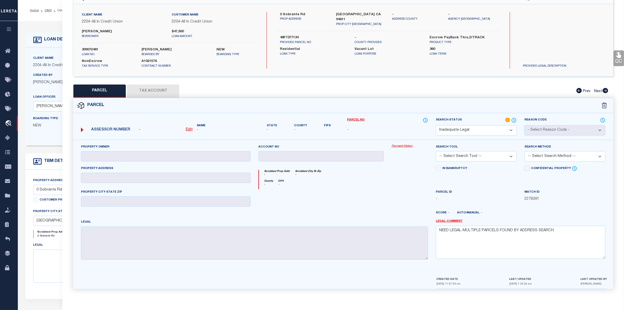
scroll to position [0, 0]
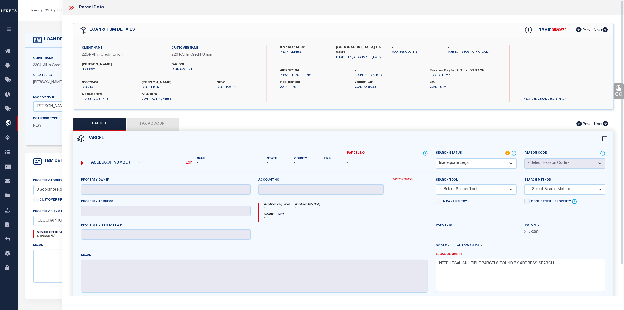
click at [71, 7] on icon at bounding box center [71, 7] width 7 height 7
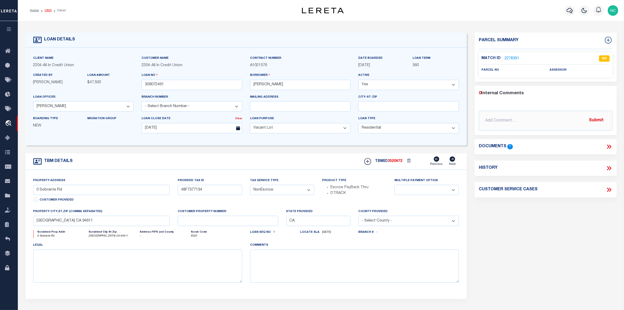
click at [50, 10] on link "OMS" at bounding box center [48, 10] width 7 height 3
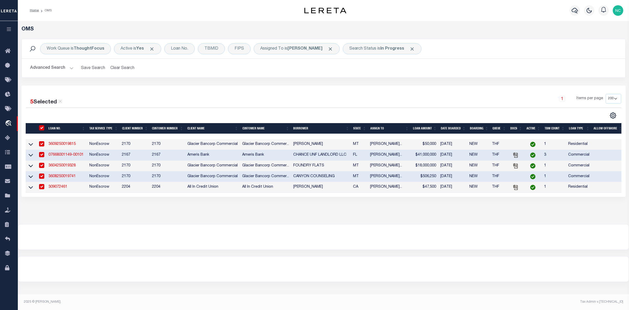
click at [40, 145] on input "checkbox" at bounding box center [41, 143] width 5 height 5
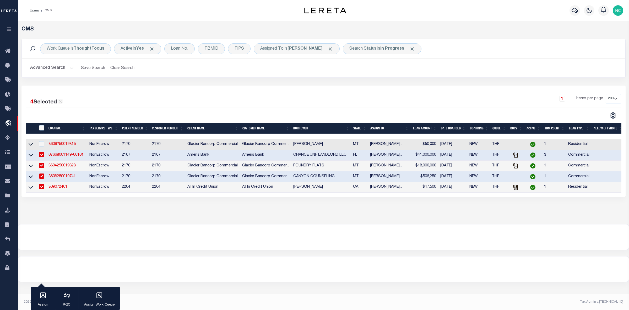
click at [42, 153] on input "checkbox" at bounding box center [41, 154] width 5 height 5
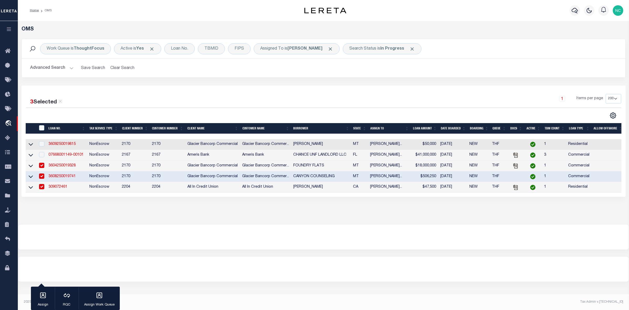
click at [40, 165] on input "checkbox" at bounding box center [41, 165] width 5 height 5
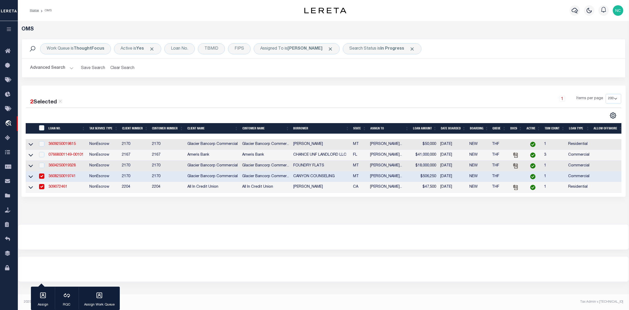
click at [41, 178] on input "checkbox" at bounding box center [41, 175] width 5 height 5
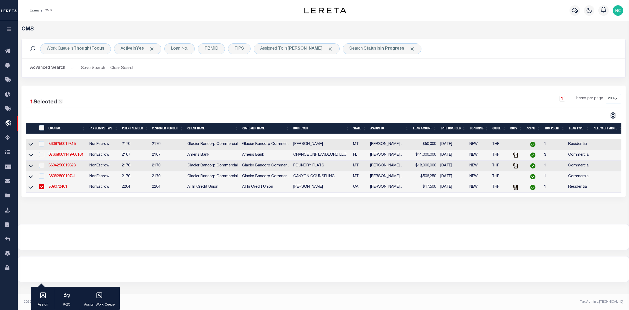
click at [42, 186] on td at bounding box center [41, 187] width 11 height 11
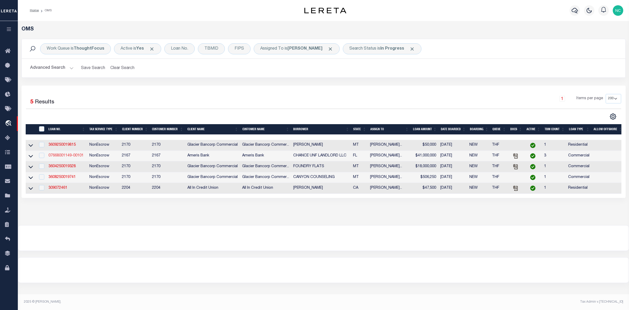
click at [69, 157] on link "07668001149-00101" at bounding box center [66, 156] width 35 height 4
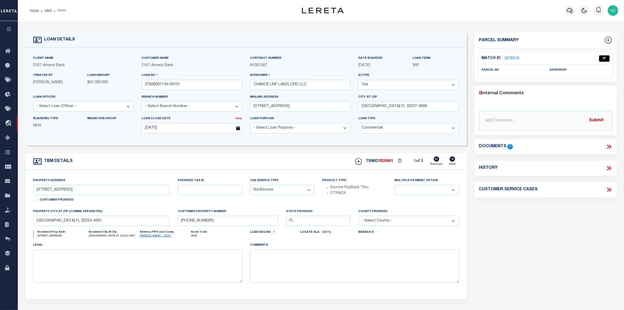
click at [610, 148] on icon at bounding box center [609, 146] width 7 height 7
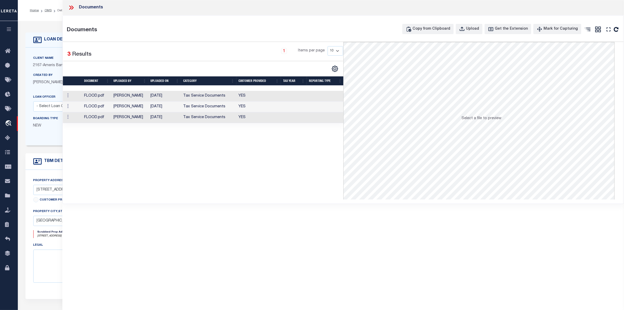
click at [114, 93] on td "[PERSON_NAME]" at bounding box center [129, 96] width 37 height 11
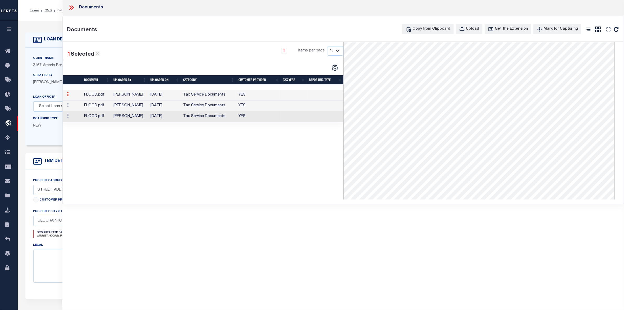
click at [98, 108] on td "FLOOD.pdf" at bounding box center [96, 105] width 29 height 11
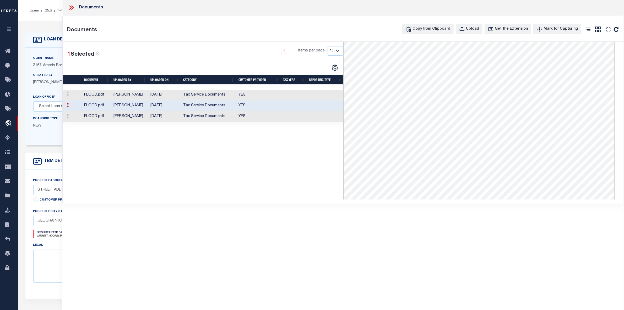
click at [102, 117] on td "FLOOD.pdf" at bounding box center [96, 116] width 29 height 11
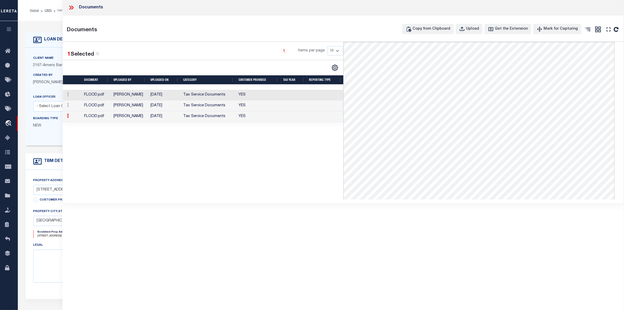
click at [93, 95] on td "FLOOD.pdf" at bounding box center [96, 95] width 29 height 11
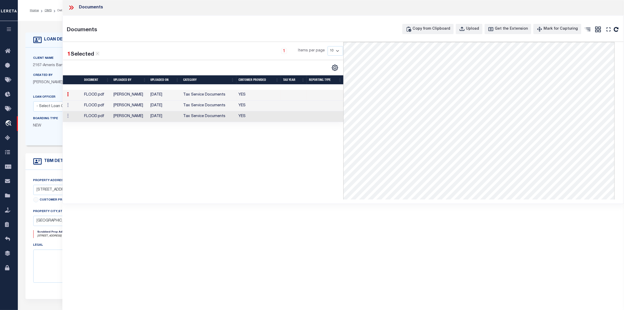
click at [70, 6] on icon at bounding box center [71, 7] width 7 height 7
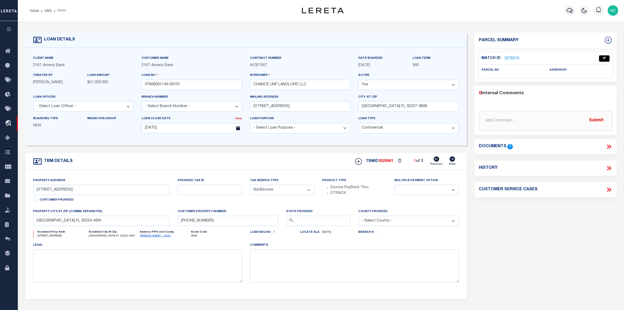
click at [511, 58] on link "2278379" at bounding box center [512, 59] width 15 height 6
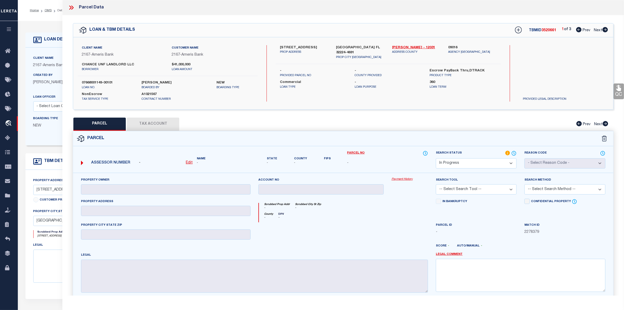
click at [606, 30] on icon at bounding box center [606, 29] width 6 height 5
click at [580, 29] on icon at bounding box center [579, 29] width 6 height 5
click at [604, 32] on icon at bounding box center [606, 29] width 6 height 5
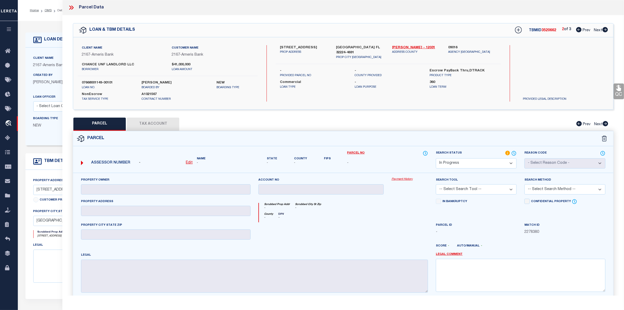
click at [604, 32] on icon at bounding box center [606, 29] width 6 height 5
click at [578, 29] on icon at bounding box center [579, 29] width 6 height 5
click at [605, 29] on icon at bounding box center [606, 29] width 6 height 5
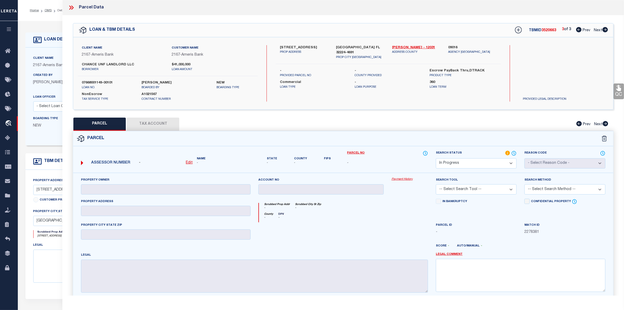
click at [578, 31] on icon at bounding box center [579, 29] width 6 height 5
click at [49, 10] on link "OMS" at bounding box center [48, 10] width 7 height 3
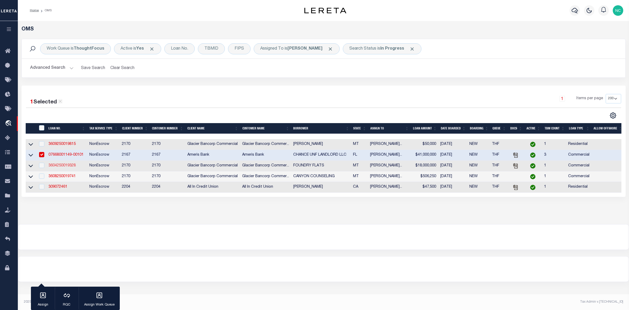
click at [61, 167] on link "3604250019328" at bounding box center [62, 166] width 27 height 4
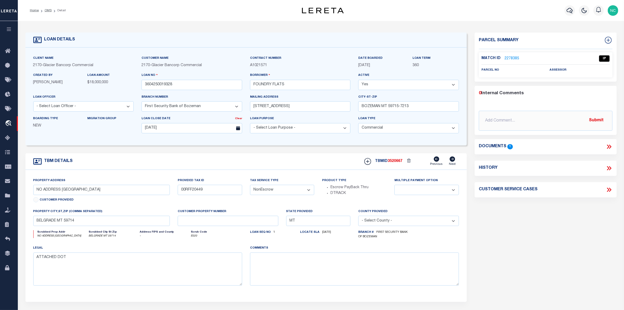
click at [609, 146] on icon at bounding box center [608, 146] width 2 height 4
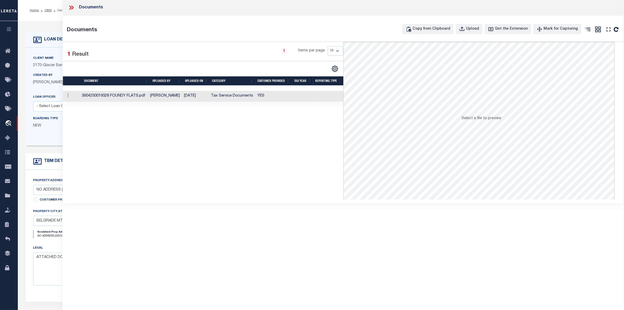
click at [126, 100] on td "3604250019328 FOUNDY FLATS.pdf" at bounding box center [114, 96] width 68 height 11
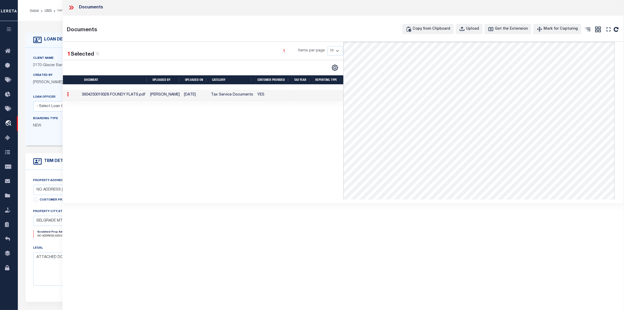
click at [72, 9] on icon at bounding box center [72, 8] width 2 height 4
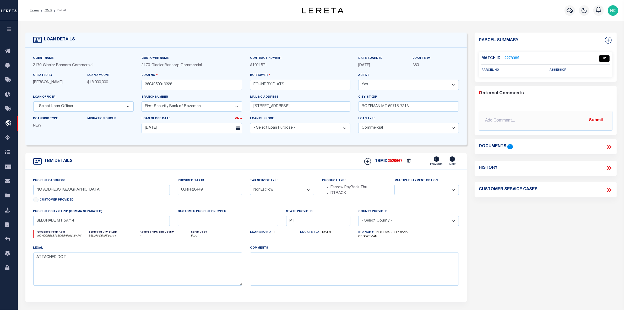
click at [510, 57] on link "2278385" at bounding box center [512, 59] width 15 height 6
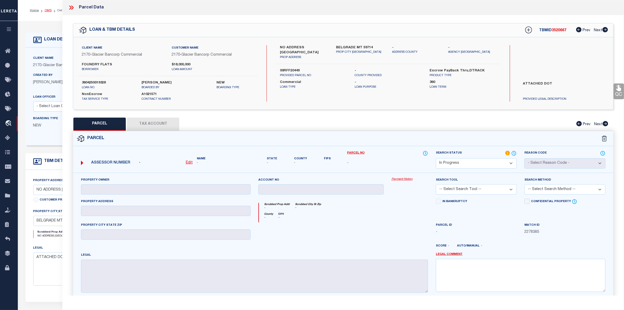
click at [47, 10] on link "OMS" at bounding box center [48, 10] width 7 height 3
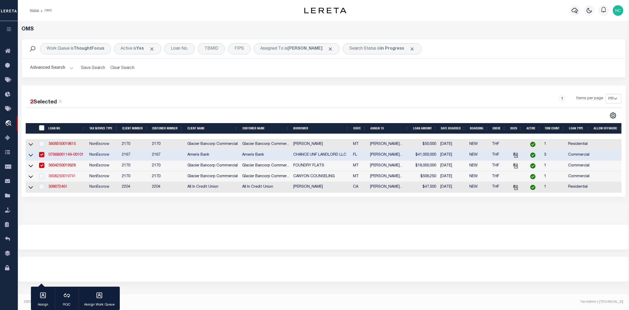
click at [56, 177] on link "3608250019741" at bounding box center [62, 176] width 27 height 4
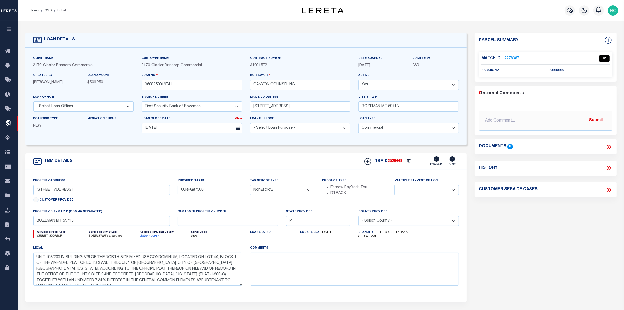
click at [511, 57] on link "2278387" at bounding box center [512, 59] width 15 height 6
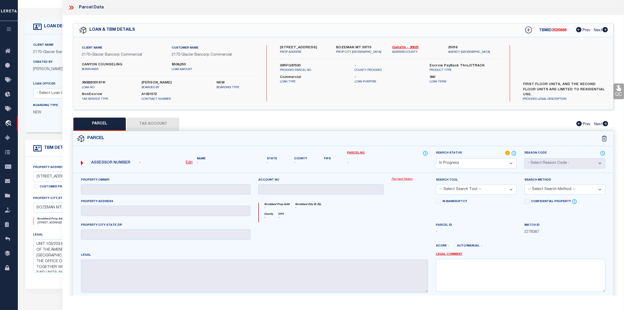
scroll to position [26, 0]
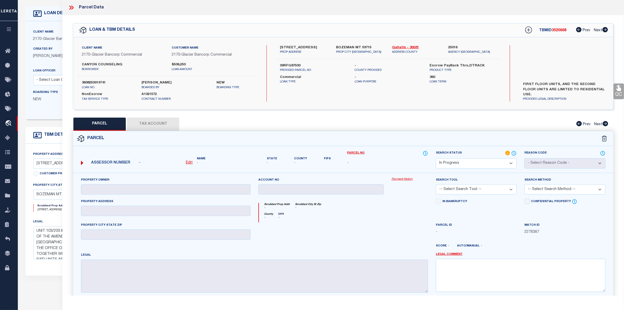
click at [577, 90] on label "UNIT 103/203 IN BUILDING 329 OF THE NORTH SIDE MIXED USE CONDOMINIUM, LOCATED O…" at bounding box center [563, 89] width 89 height 16
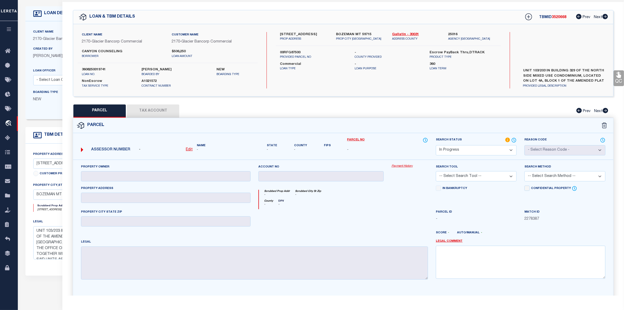
scroll to position [13, 0]
click at [191, 150] on u "Edit" at bounding box center [189, 150] width 7 height 4
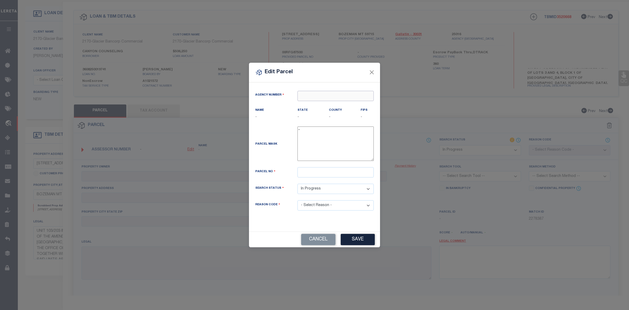
click at [315, 98] on input "text" at bounding box center [336, 96] width 76 height 10
click at [344, 106] on div "250160000 : [GEOGRAPHIC_DATA]" at bounding box center [336, 108] width 76 height 15
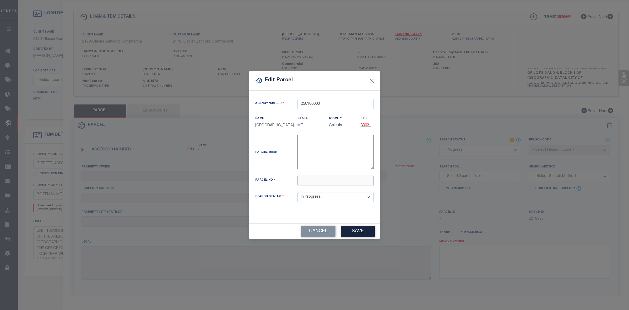
click at [311, 181] on input "text" at bounding box center [336, 180] width 76 height 10
paste input "06-0904-36-4-24-05-7000"
click at [359, 237] on button "Save" at bounding box center [358, 231] width 34 height 11
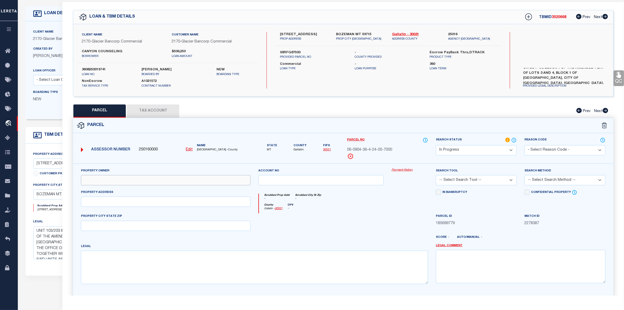
click at [128, 183] on input "text" at bounding box center [166, 180] width 170 height 10
paste input "NORTH SIDE MIXED USE CONDO MASTER GENERAL DELIVERY"
click at [107, 199] on input "text" at bounding box center [166, 201] width 170 height 10
paste input "[GEOGRAPHIC_DATA][PERSON_NAME]"
drag, startPoint x: 120, startPoint y: 201, endPoint x: 184, endPoint y: 203, distance: 64.5
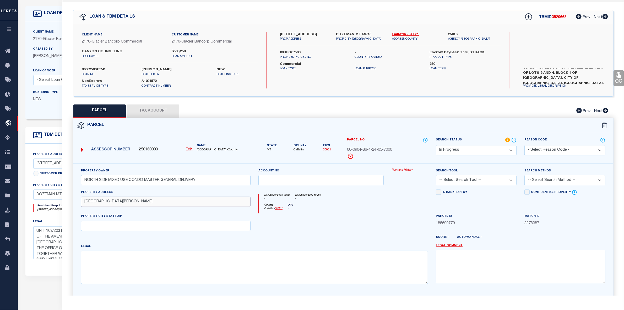
click at [184, 203] on input "[GEOGRAPHIC_DATA][PERSON_NAME]" at bounding box center [166, 201] width 170 height 10
click at [109, 228] on input "text" at bounding box center [166, 226] width 170 height 10
paste input "BOZEMAN, MT 59715"
click at [116, 260] on textarea at bounding box center [254, 266] width 347 height 33
paste textarea "NORTH SIDE MIXED USE CONDO, S36, T01 S, R05 E, BLK 1, LOT 4A, PLAT J-300-C"
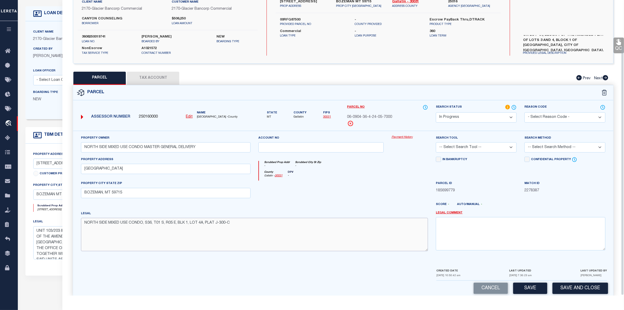
scroll to position [54, 0]
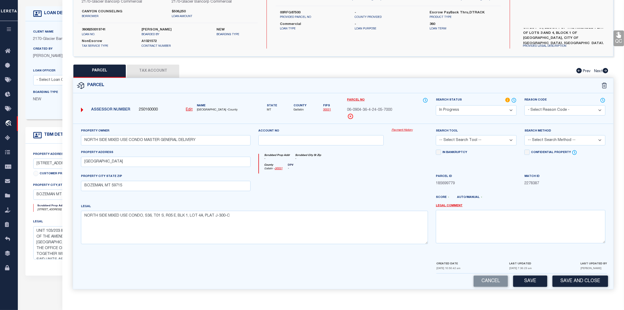
click at [467, 136] on select "-- Select Search Tool -- 3rd Party Website Agency File Agency Website ATLS CNV-…" at bounding box center [476, 140] width 81 height 10
click at [436, 135] on select "-- Select Search Tool -- 3rd Party Website Agency File Agency Website ATLS CNV-…" at bounding box center [476, 140] width 81 height 10
click at [548, 137] on select "-- Select Search Method -- Property Address Legal Liability Info Provided" at bounding box center [565, 140] width 81 height 10
click at [525, 135] on select "-- Select Search Method -- Property Address Legal Liability Info Provided" at bounding box center [565, 140] width 81 height 10
click at [530, 278] on button "Save" at bounding box center [530, 280] width 34 height 11
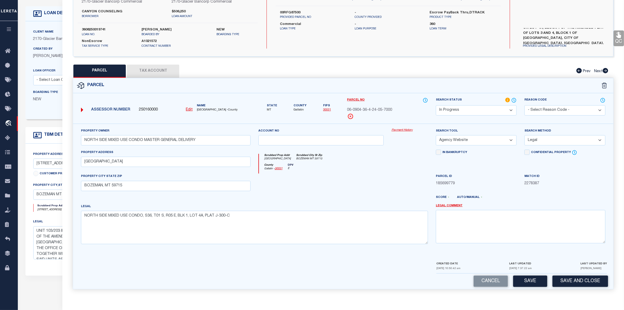
click at [162, 66] on button "Tax Account" at bounding box center [153, 71] width 52 height 13
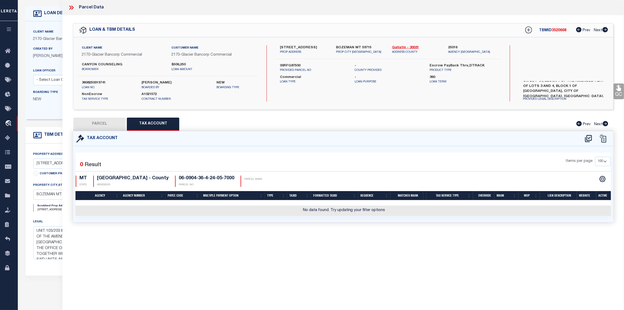
scroll to position [0, 0]
click at [589, 139] on icon at bounding box center [588, 138] width 9 height 8
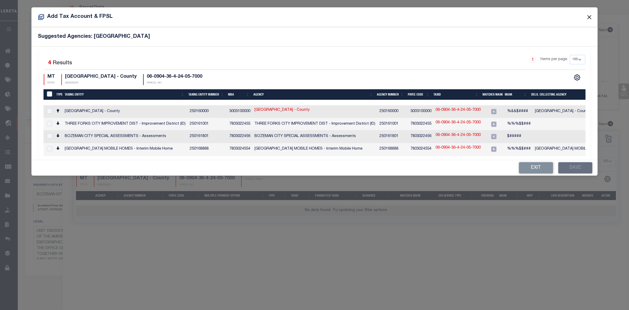
click at [591, 17] on button "Close" at bounding box center [589, 17] width 7 height 7
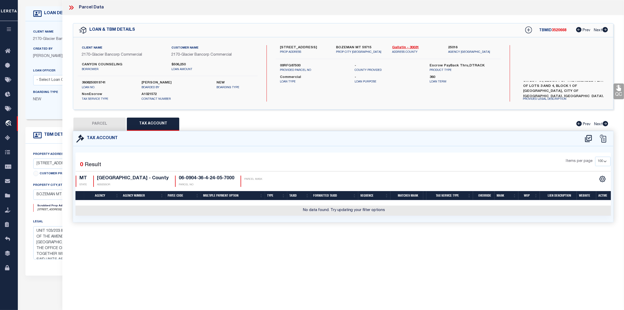
drag, startPoint x: 93, startPoint y: 120, endPoint x: 249, endPoint y: 191, distance: 171.6
click at [93, 120] on button "PARCEL" at bounding box center [99, 123] width 52 height 13
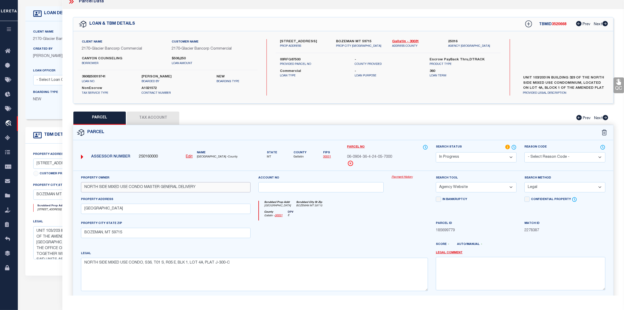
click at [124, 189] on input "NORTH SIDE MIXED USE CONDO MASTER GENERAL DELIVERY" at bounding box center [166, 187] width 170 height 10
paste input "RB53 LLC"
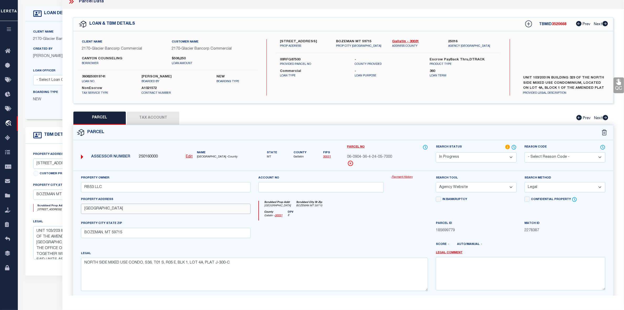
click at [90, 211] on input "[GEOGRAPHIC_DATA]" at bounding box center [166, 208] width 170 height 10
click at [162, 264] on textarea "NORTH SIDE MIXED USE CONDO, S36, T01 S, R05 E, BLK 1, LOT 4A, PLAT J-300-C" at bounding box center [254, 274] width 347 height 33
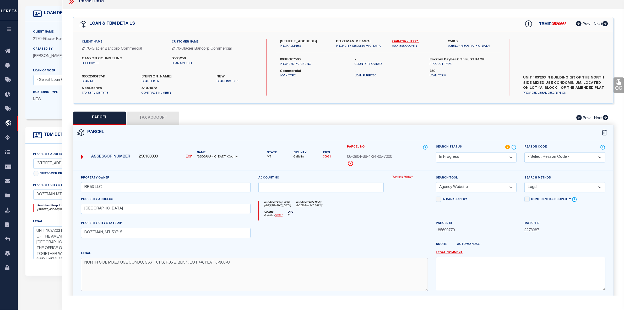
paste textarea "UILDING 329, UNIT 103/203"
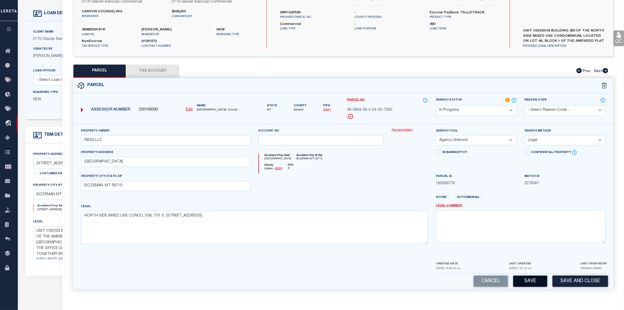
click at [530, 281] on button "Save" at bounding box center [530, 280] width 34 height 11
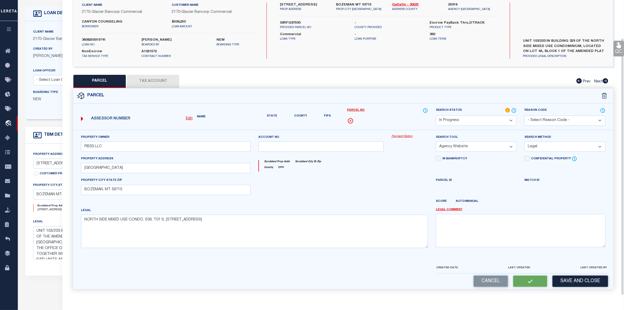
scroll to position [39, 0]
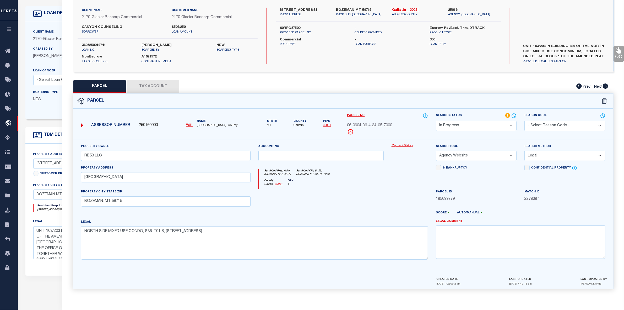
click at [155, 83] on button "Tax Account" at bounding box center [153, 86] width 52 height 13
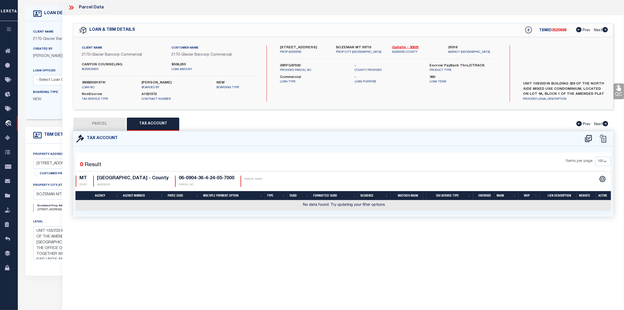
scroll to position [0, 0]
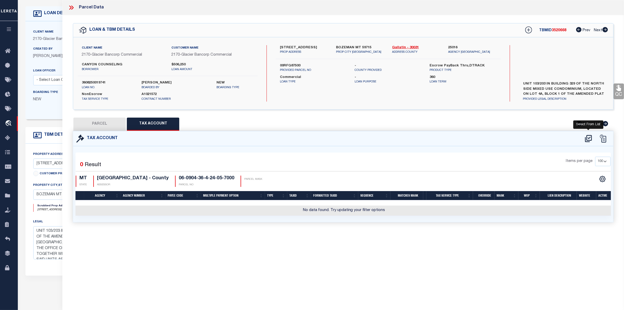
click at [591, 136] on icon at bounding box center [588, 138] width 9 height 8
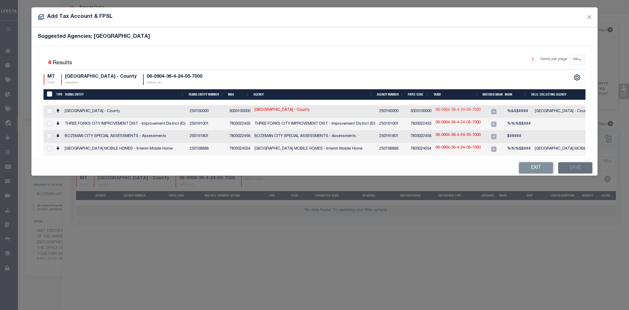
click at [453, 111] on link "06-0904-36-4-24-05-7000" at bounding box center [458, 110] width 45 height 6
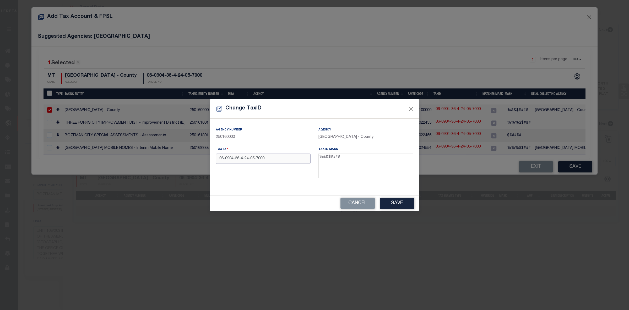
click at [274, 162] on input "06-0904-36-4-24-05-7000" at bounding box center [263, 158] width 95 height 10
paste input "RFG875"
click at [395, 201] on button "Save" at bounding box center [397, 202] width 34 height 11
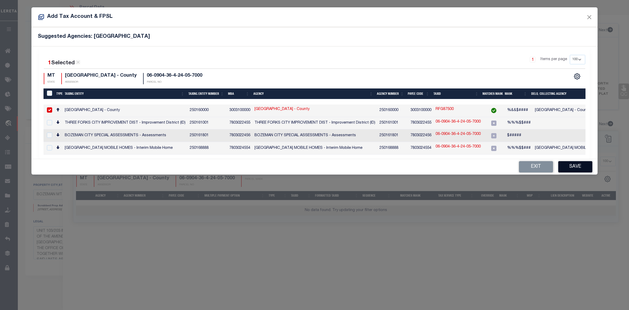
click at [573, 163] on button "Save" at bounding box center [576, 166] width 34 height 11
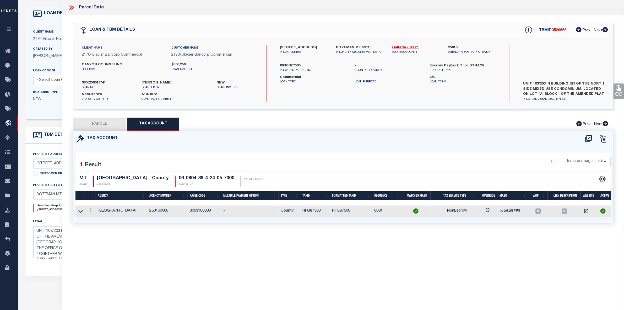
click at [104, 123] on button "PARCEL" at bounding box center [99, 123] width 52 height 13
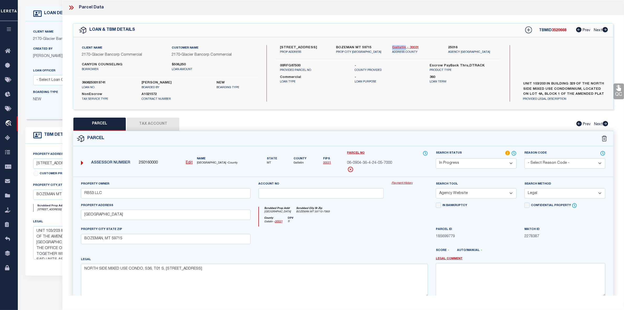
drag, startPoint x: 392, startPoint y: 47, endPoint x: 404, endPoint y: 48, distance: 12.9
click at [404, 48] on div "Gallatin - 30031 ADDRESS COUNTY" at bounding box center [416, 49] width 56 height 9
click at [72, 7] on icon at bounding box center [71, 7] width 7 height 7
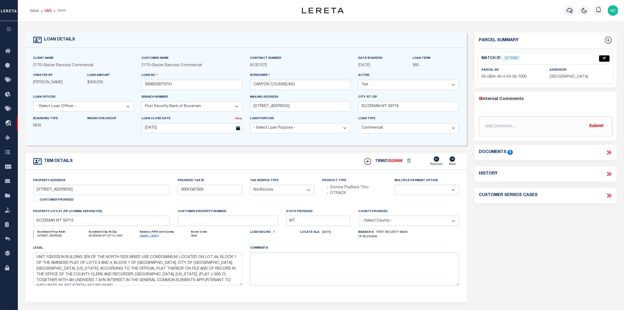
click at [46, 10] on link "OMS" at bounding box center [48, 10] width 7 height 3
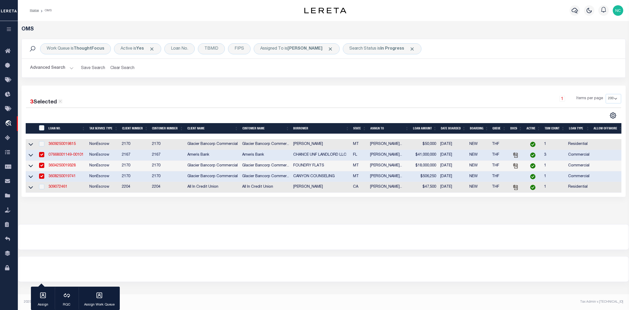
click at [42, 177] on input "checkbox" at bounding box center [41, 175] width 5 height 5
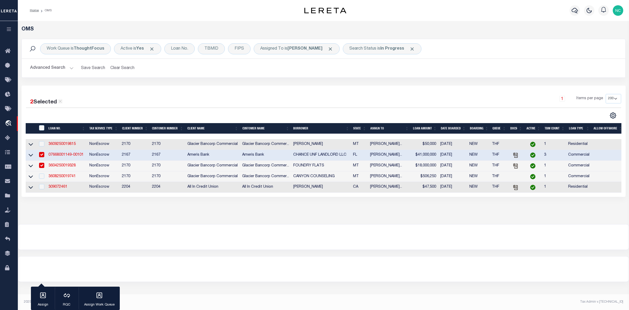
click at [64, 167] on link "3604250019328" at bounding box center [62, 166] width 27 height 4
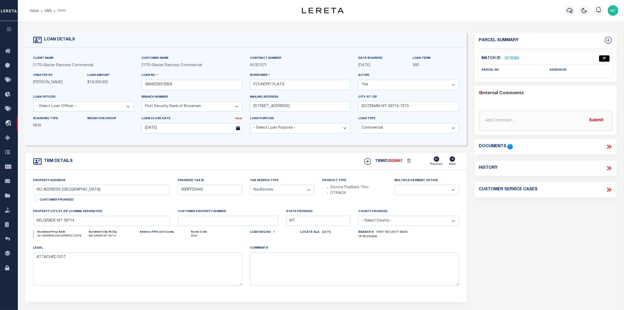
click at [610, 146] on icon at bounding box center [609, 146] width 7 height 7
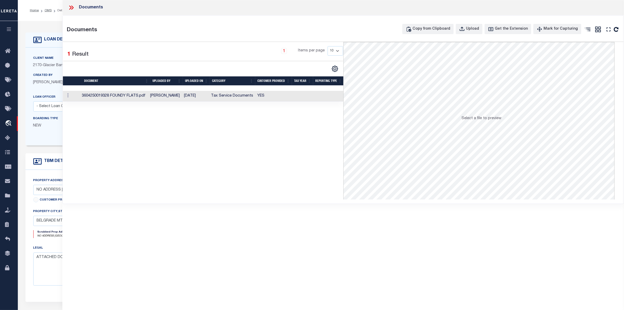
click at [108, 93] on td "3604250019328 FOUNDY FLATS.pdf" at bounding box center [114, 96] width 68 height 11
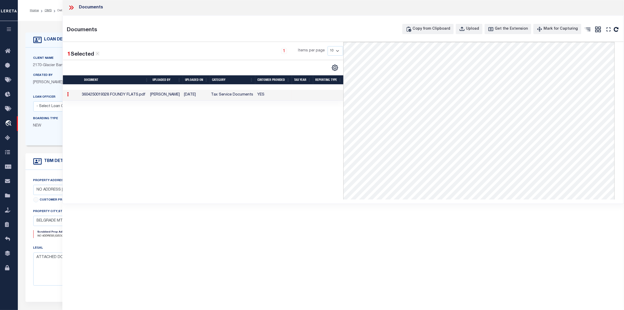
click at [72, 7] on icon at bounding box center [71, 7] width 7 height 7
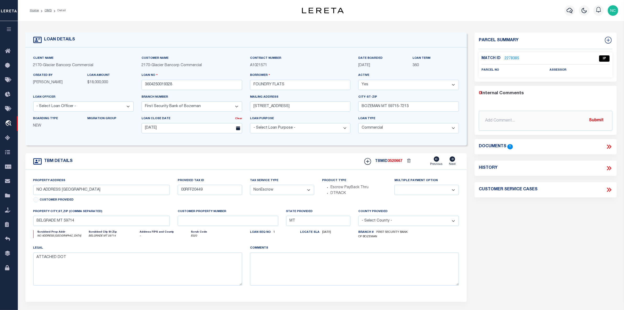
click at [512, 57] on link "2278385" at bounding box center [512, 59] width 15 height 6
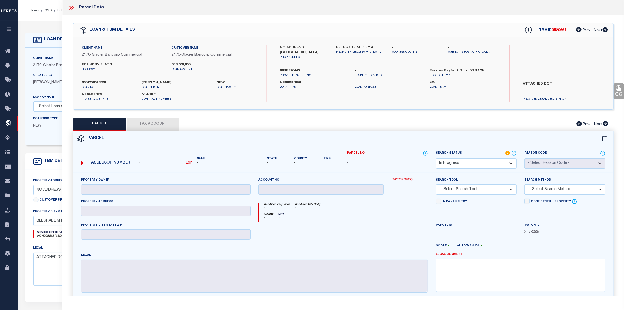
click at [290, 69] on label "00RFF20449" at bounding box center [313, 70] width 67 height 5
click at [72, 7] on icon at bounding box center [71, 7] width 7 height 7
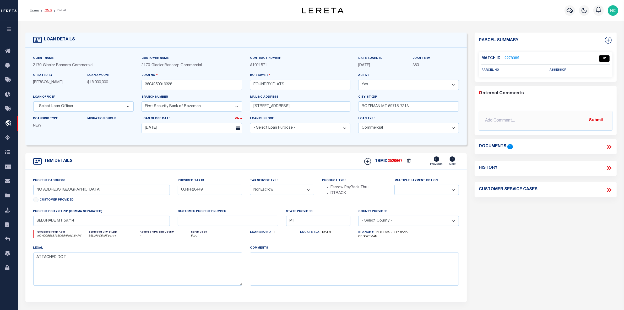
click at [46, 9] on link "OMS" at bounding box center [48, 10] width 7 height 3
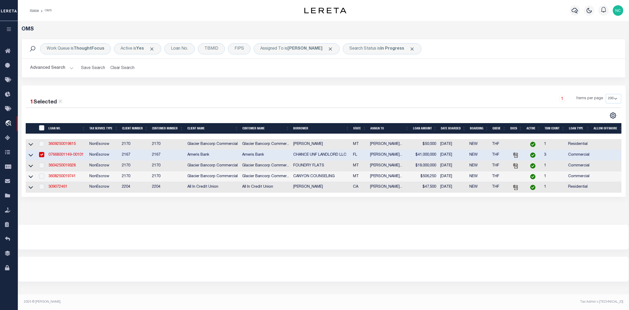
click at [69, 157] on link "07668001149-00101" at bounding box center [66, 155] width 35 height 4
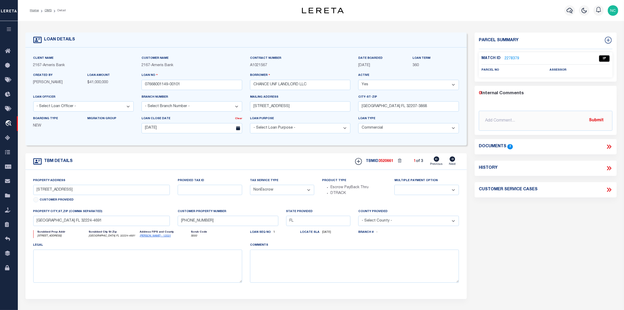
click at [610, 147] on icon at bounding box center [609, 146] width 7 height 7
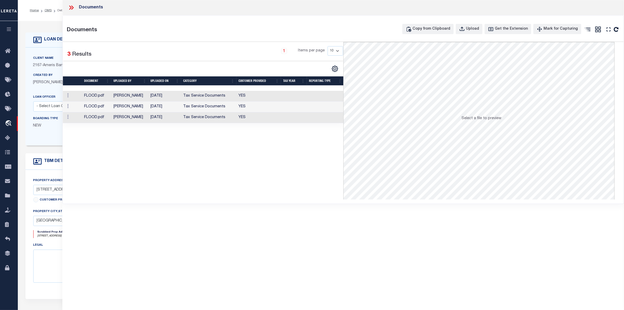
click at [96, 100] on td "FLOOD.pdf" at bounding box center [96, 96] width 29 height 11
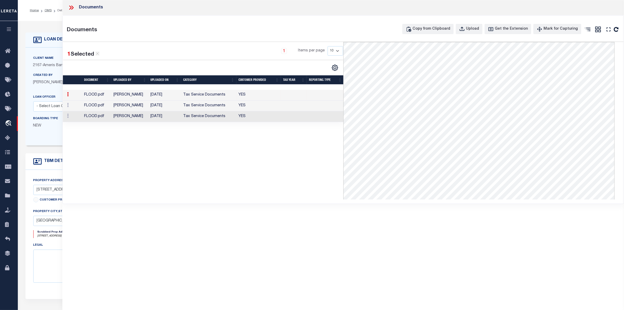
click at [91, 106] on td "FLOOD.pdf" at bounding box center [96, 105] width 29 height 11
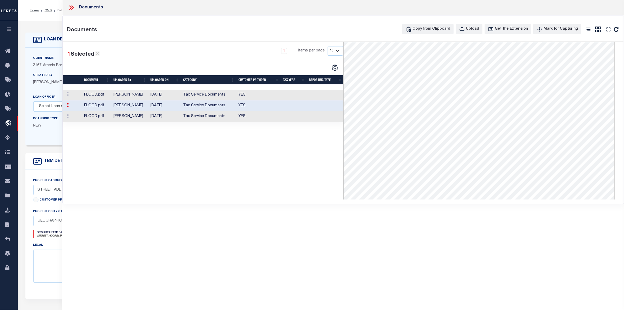
click at [96, 116] on td "FLOOD.pdf" at bounding box center [96, 116] width 29 height 11
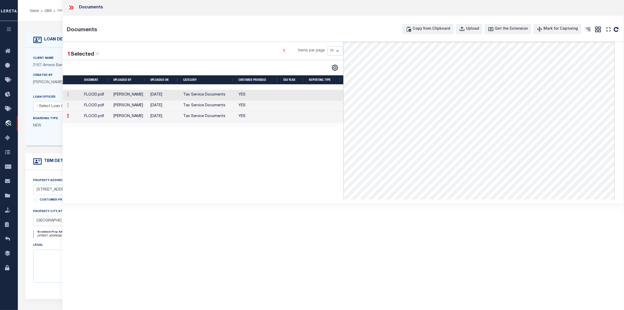
click at [72, 8] on icon at bounding box center [72, 8] width 2 height 4
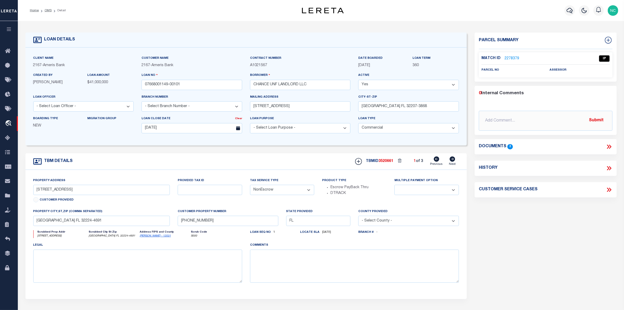
click at [512, 59] on link "2278379" at bounding box center [512, 59] width 15 height 6
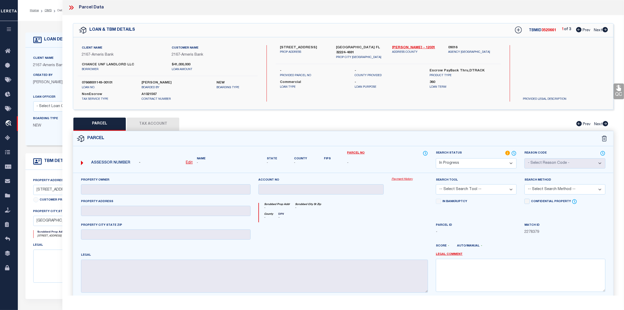
click at [604, 31] on icon at bounding box center [606, 29] width 6 height 5
click at [577, 31] on icon at bounding box center [579, 29] width 6 height 5
click at [71, 7] on icon at bounding box center [70, 8] width 2 height 4
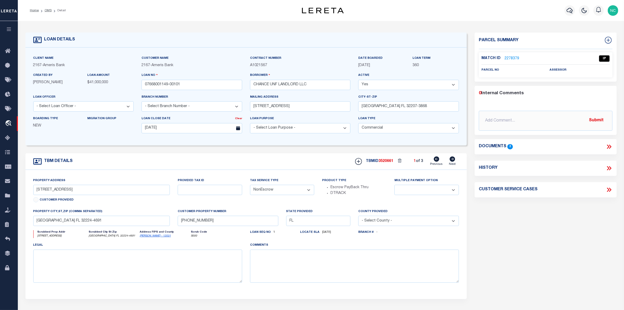
click at [610, 146] on icon at bounding box center [610, 146] width 2 height 4
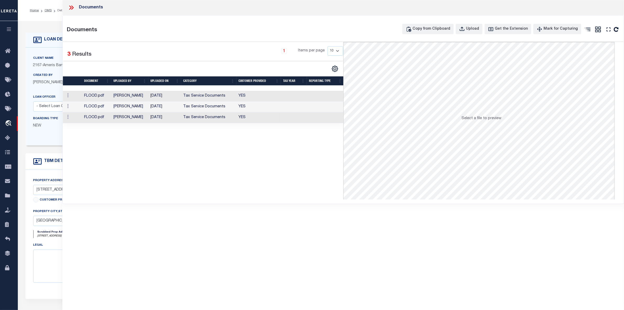
click at [110, 96] on td "FLOOD.pdf" at bounding box center [96, 96] width 29 height 11
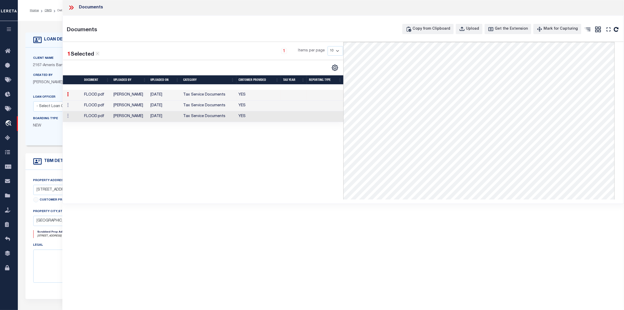
click at [72, 7] on icon at bounding box center [72, 8] width 2 height 4
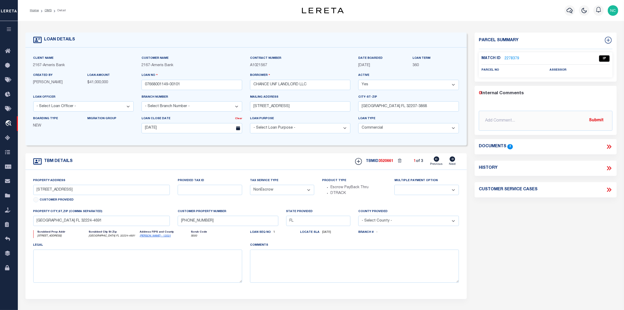
click at [513, 58] on link "2278379" at bounding box center [512, 59] width 15 height 6
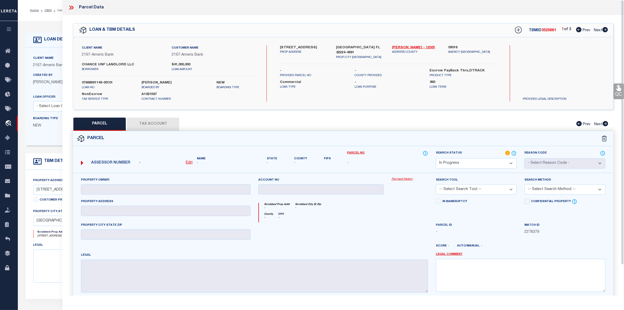
click at [606, 29] on icon at bounding box center [606, 29] width 6 height 5
click at [578, 28] on icon at bounding box center [579, 29] width 6 height 5
click at [48, 10] on link "OMS" at bounding box center [48, 10] width 7 height 3
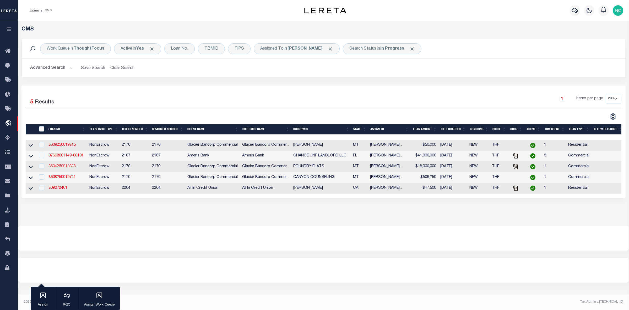
click at [69, 168] on link "3604250019328" at bounding box center [62, 166] width 27 height 4
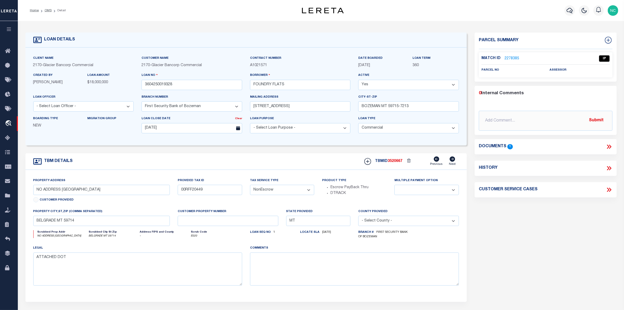
click at [611, 146] on icon at bounding box center [610, 146] width 2 height 4
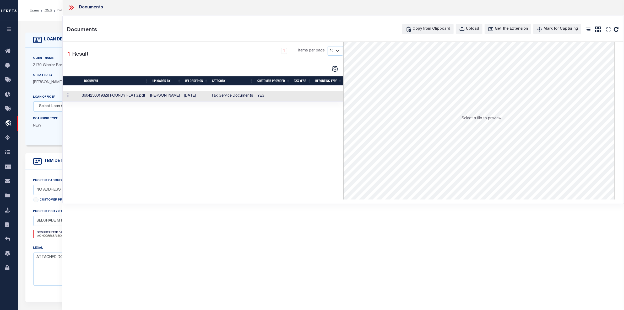
click at [115, 96] on td "3604250019328 FOUNDY FLATS.pdf" at bounding box center [114, 96] width 68 height 11
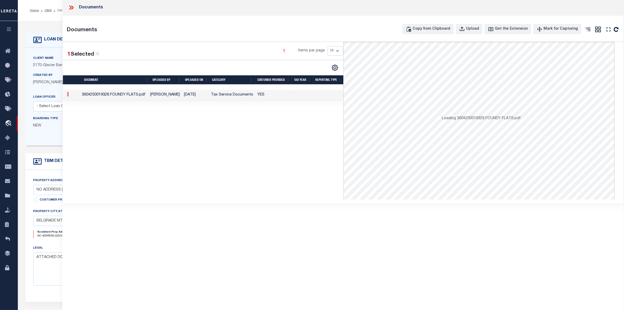
click at [117, 93] on td "3604250019328 FOUNDY FLATS.pdf" at bounding box center [114, 95] width 68 height 11
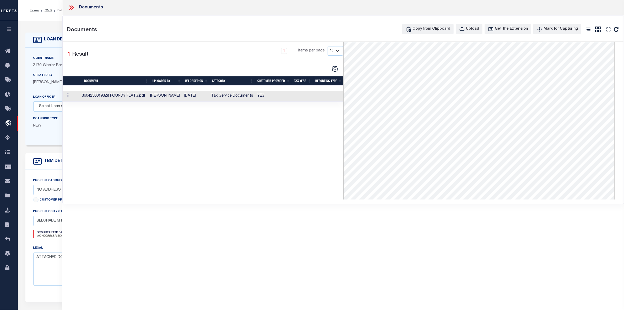
click at [70, 8] on icon at bounding box center [71, 7] width 7 height 7
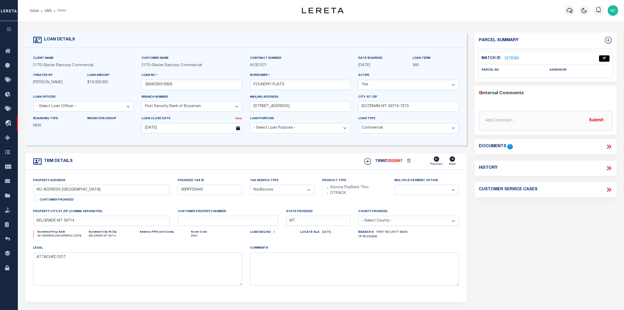
click at [513, 58] on link "2278385" at bounding box center [512, 59] width 15 height 6
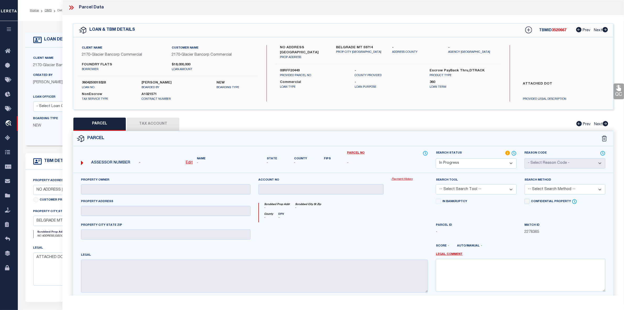
click at [102, 65] on label "FOUNDRY FLATS" at bounding box center [123, 64] width 82 height 5
click at [72, 7] on icon at bounding box center [71, 7] width 7 height 7
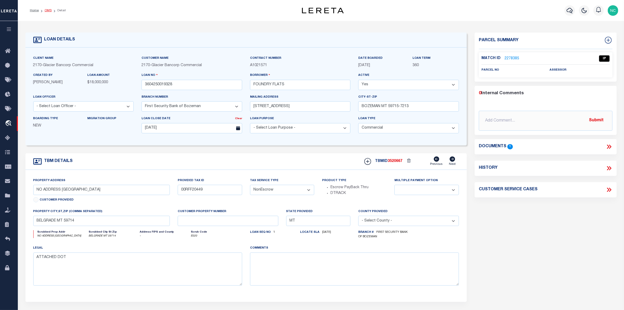
click at [48, 11] on link "OMS" at bounding box center [48, 10] width 7 height 3
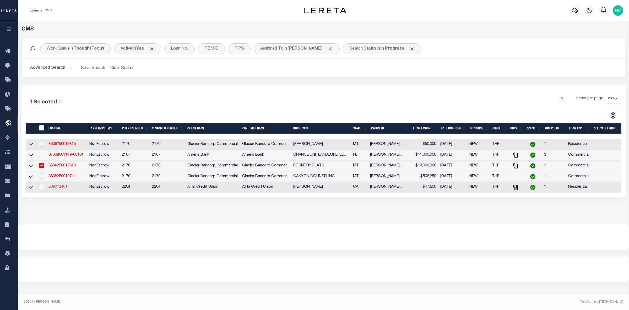
click at [58, 189] on link "309072461" at bounding box center [58, 187] width 19 height 4
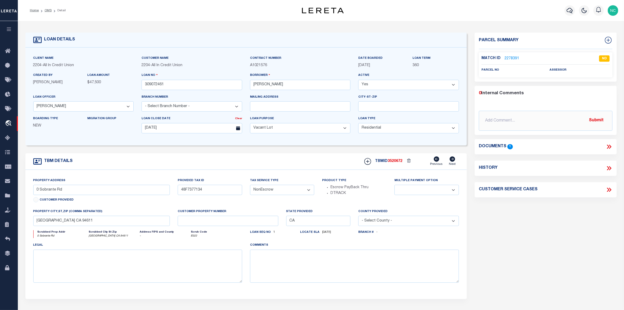
click at [513, 57] on link "2278391" at bounding box center [512, 59] width 15 height 6
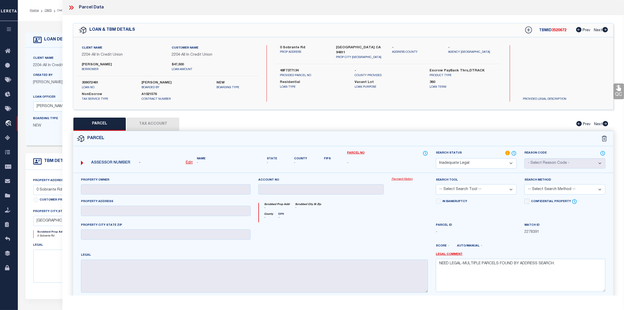
click at [69, 6] on icon at bounding box center [71, 7] width 7 height 7
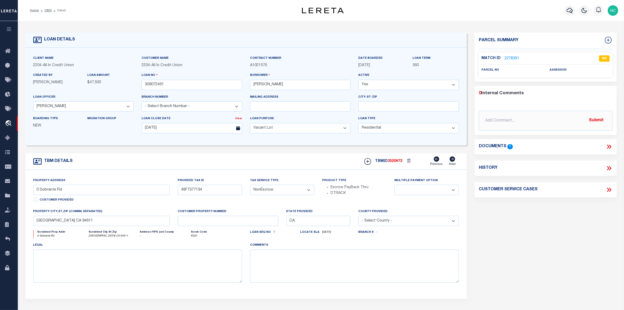
click at [609, 146] on icon at bounding box center [608, 146] width 2 height 4
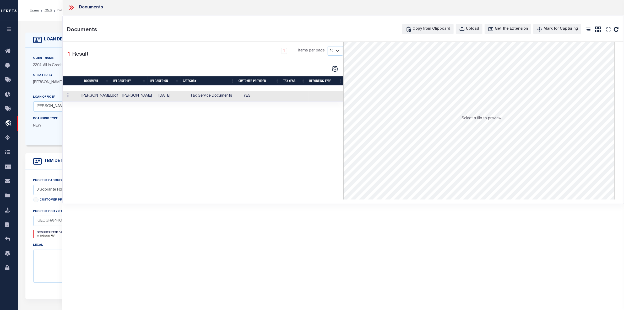
click at [124, 96] on td "[PERSON_NAME]" at bounding box center [138, 96] width 36 height 11
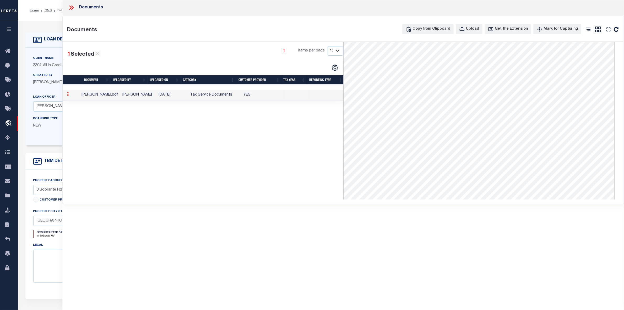
click at [69, 8] on icon at bounding box center [71, 7] width 7 height 7
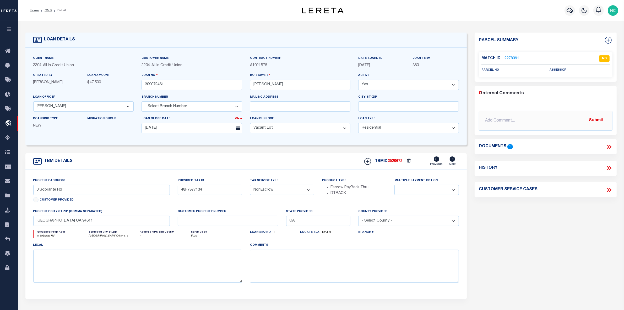
click at [507, 57] on link "2278391" at bounding box center [512, 59] width 15 height 6
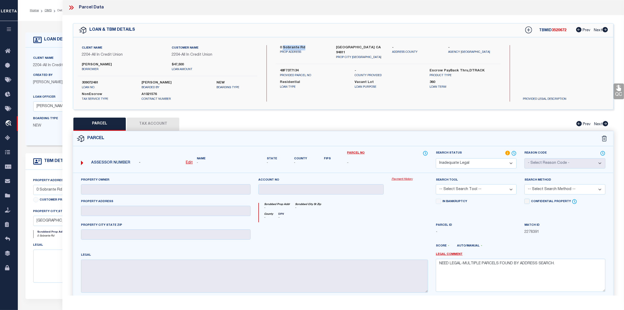
drag, startPoint x: 283, startPoint y: 46, endPoint x: 305, endPoint y: 45, distance: 22.8
click at [305, 45] on label "0 Sobrante Rd" at bounding box center [304, 47] width 48 height 5
click at [288, 68] on label "48F7377134" at bounding box center [313, 70] width 67 height 5
click at [447, 256] on link "Legal Comment" at bounding box center [449, 254] width 27 height 4
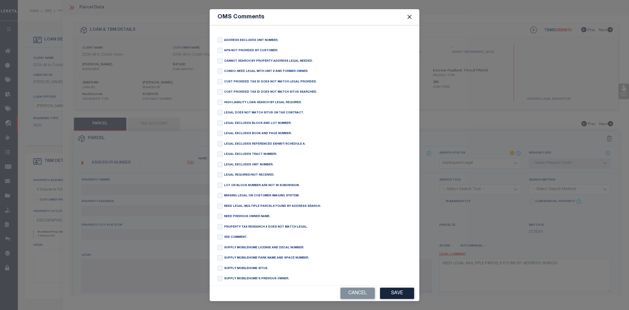
click at [410, 15] on button "Close" at bounding box center [409, 17] width 7 height 7
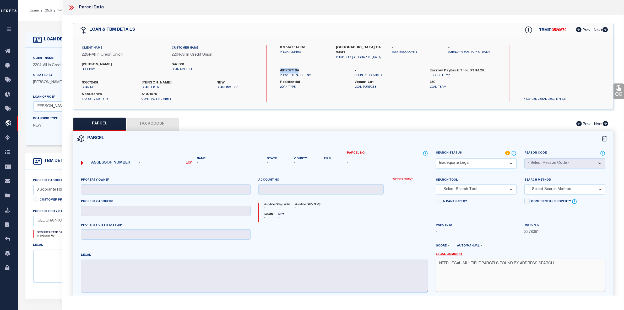
click at [470, 265] on textarea "NEED LEGAL-MULTIPLE PARCELS FOUND BY ADDRESS SEARCH." at bounding box center [521, 275] width 170 height 33
click at [189, 162] on u "Edit" at bounding box center [189, 163] width 7 height 4
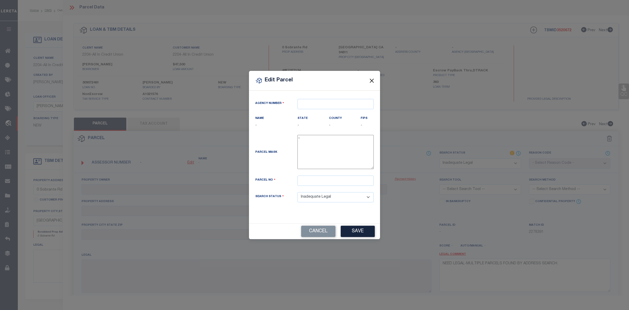
click at [372, 80] on button "Close" at bounding box center [372, 80] width 7 height 7
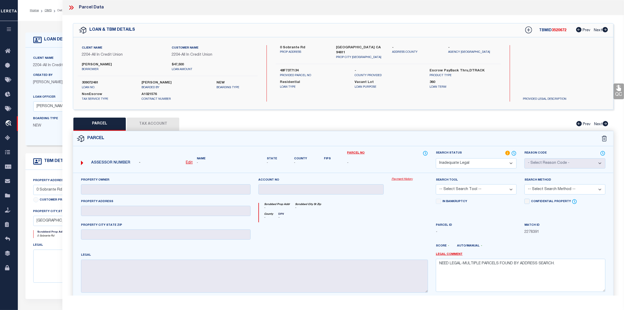
click at [473, 166] on select "Automated Search Bad Parcel Complete Duplicate Parcel High Dollar Reporting In …" at bounding box center [476, 163] width 81 height 10
click at [436, 158] on select "Automated Search Bad Parcel Complete Duplicate Parcel High Dollar Reporting In …" at bounding box center [476, 163] width 81 height 10
click at [461, 190] on select "-- Select Search Tool -- 3rd Party Website Agency File Agency Website ATLS CNV-…" at bounding box center [476, 189] width 81 height 10
click at [436, 184] on select "-- Select Search Tool -- 3rd Party Website Agency File Agency Website ATLS CNV-…" at bounding box center [476, 189] width 81 height 10
click at [534, 190] on select "-- Select Search Method -- Property Address Legal Liability Info Provided" at bounding box center [565, 189] width 81 height 10
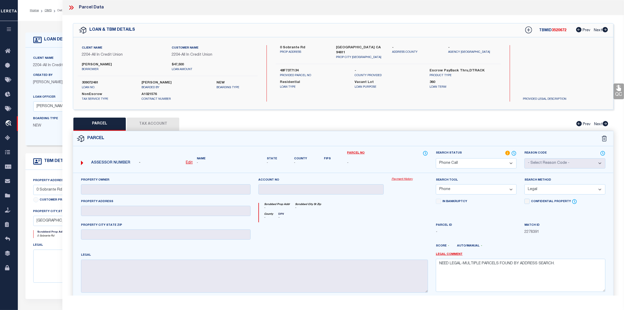
click at [525, 184] on select "-- Select Search Method -- Property Address Legal Liability Info Provided" at bounding box center [565, 189] width 81 height 10
click at [543, 265] on textarea "NEED LEGAL-MULTIPLE PARCELS FOUND BY ADDRESS SEARCH." at bounding box center [521, 275] width 170 height 33
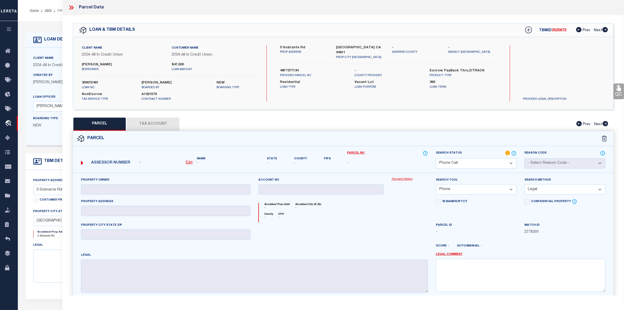
click at [191, 162] on u "Edit" at bounding box center [189, 163] width 7 height 4
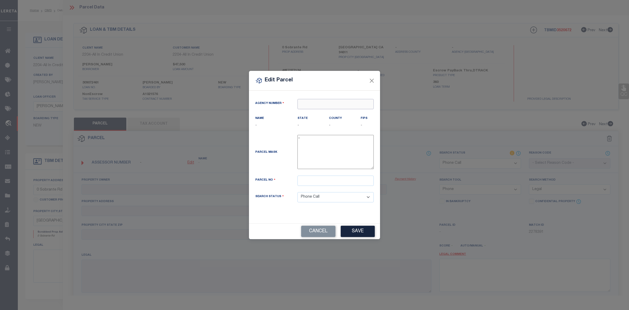
click at [309, 103] on input "text" at bounding box center [336, 104] width 76 height 10
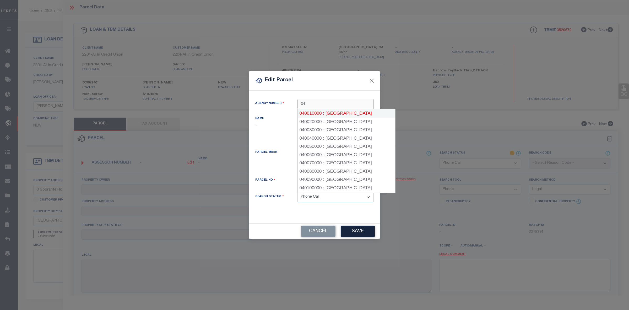
click at [356, 111] on div "040010000 : [GEOGRAPHIC_DATA]" at bounding box center [347, 113] width 98 height 8
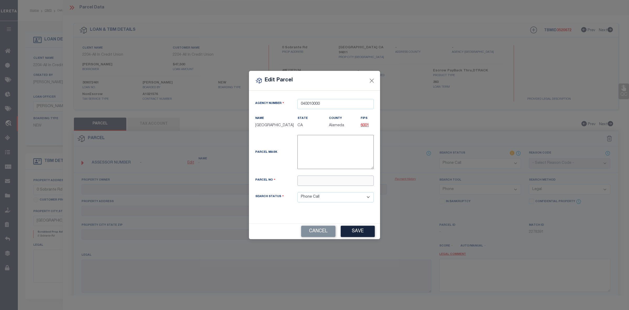
click at [319, 182] on input "text" at bounding box center [336, 180] width 76 height 10
paste input "48F-7377-13-4"
click at [364, 235] on button "Save" at bounding box center [358, 231] width 34 height 11
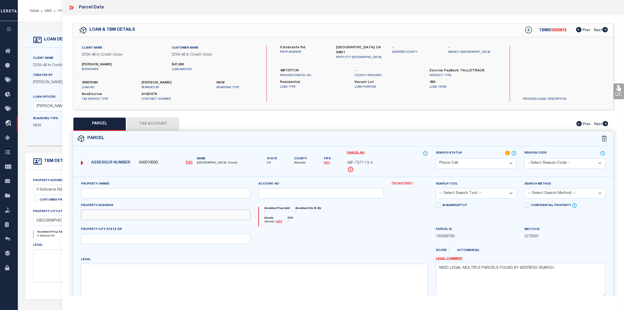
click at [99, 216] on input "text" at bounding box center [166, 215] width 170 height 10
paste input "[GEOGRAPHIC_DATA]"
drag, startPoint x: 112, startPoint y: 215, endPoint x: 171, endPoint y: 217, distance: 59.3
click at [171, 217] on input "[GEOGRAPHIC_DATA]" at bounding box center [166, 215] width 170 height 10
click at [101, 239] on input "text" at bounding box center [166, 239] width 170 height 10
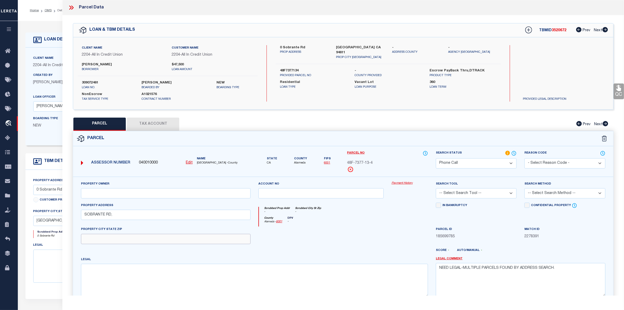
paste input "[GEOGRAPHIC_DATA]"
click at [103, 275] on textarea at bounding box center [254, 280] width 347 height 33
paste textarea "Lot 2892, Map of [GEOGRAPHIC_DATA]""
click at [491, 271] on textarea "NEED LEGAL-MULTIPLE PARCELS FOUND BY ADDRESS SEARCH." at bounding box center [521, 279] width 170 height 33
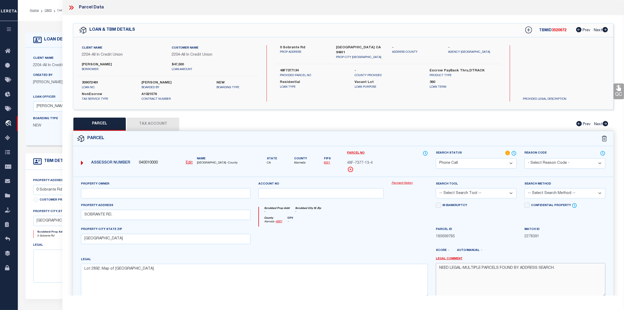
click at [491, 271] on textarea "NEED LEGAL-MULTIPLE PARCELS FOUND BY ADDRESS SEARCH." at bounding box center [521, 279] width 170 height 33
click at [473, 195] on select "-- Select Search Tool -- 3rd Party Website Agency File Agency Website ATLS CNV-…" at bounding box center [476, 193] width 81 height 10
click at [436, 189] on select "-- Select Search Tool -- 3rd Party Website Agency File Agency Website ATLS CNV-…" at bounding box center [476, 193] width 81 height 10
click at [545, 192] on select "-- Select Search Method -- Property Address Legal Liability Info Provided" at bounding box center [565, 193] width 81 height 10
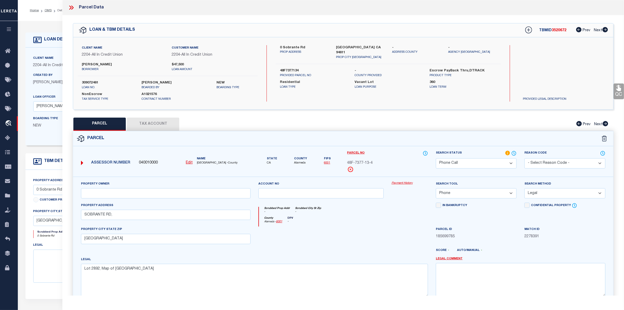
click at [525, 189] on select "-- Select Search Method -- Property Address Legal Liability Info Provided" at bounding box center [565, 193] width 81 height 10
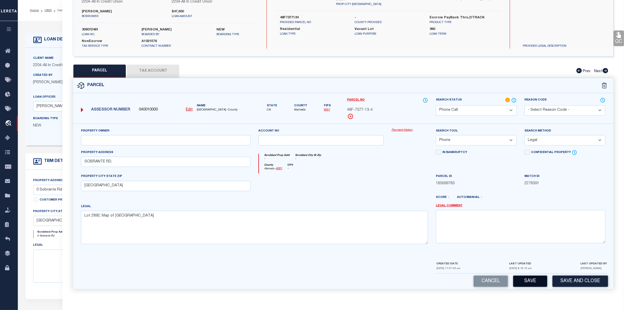
click at [530, 280] on button "Save" at bounding box center [530, 280] width 34 height 11
click at [151, 69] on button "Tax Account" at bounding box center [153, 71] width 52 height 13
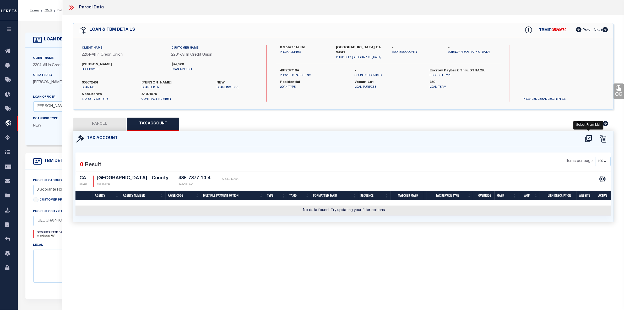
click at [590, 136] on icon at bounding box center [588, 138] width 9 height 8
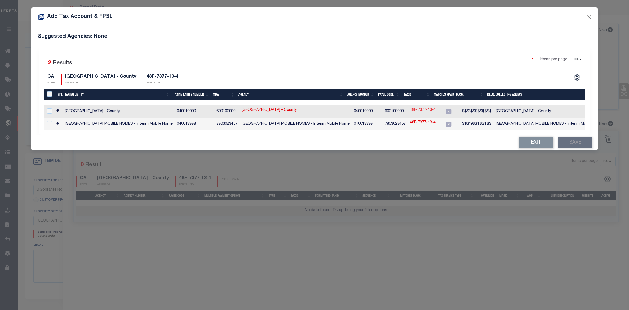
click at [417, 112] on link "48F-7377-13-4" at bounding box center [423, 110] width 26 height 6
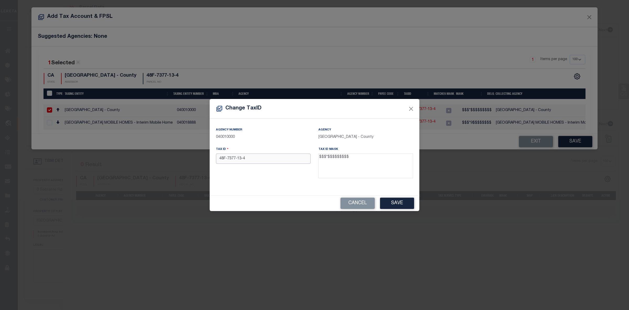
click at [243, 160] on input "48F-7377-13-4" at bounding box center [263, 158] width 95 height 10
click at [395, 201] on button "Save" at bounding box center [397, 202] width 34 height 11
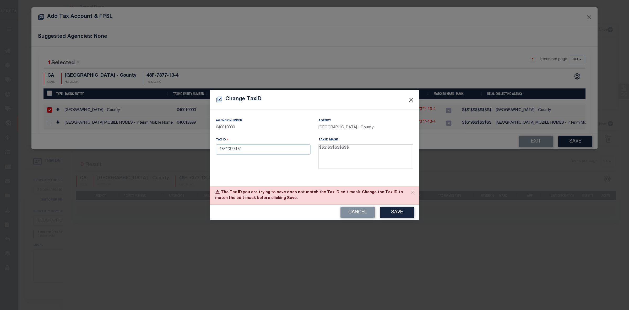
click at [412, 100] on button "Close" at bounding box center [411, 99] width 7 height 7
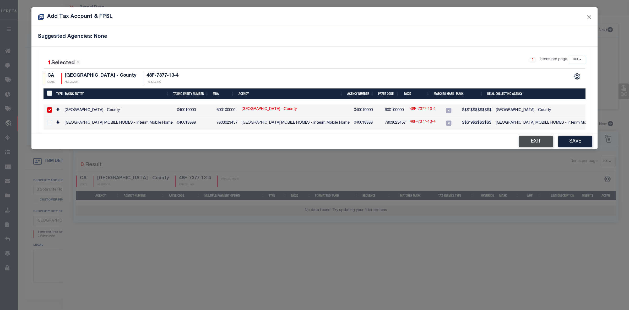
click at [544, 142] on button "Exit" at bounding box center [536, 141] width 34 height 11
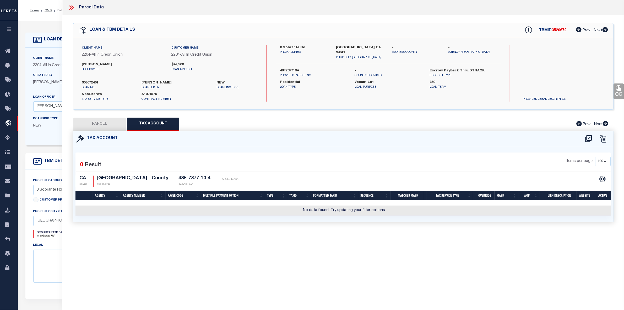
click at [108, 120] on button "PARCEL" at bounding box center [99, 123] width 52 height 13
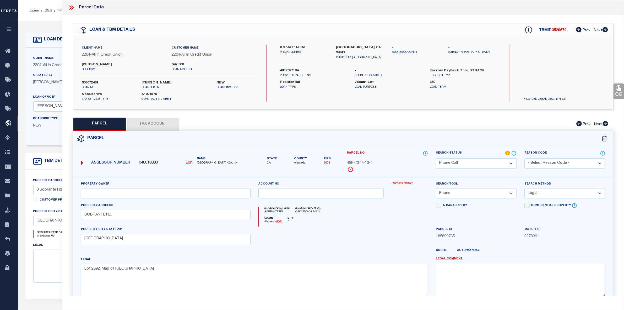
click at [190, 163] on u "Edit" at bounding box center [189, 163] width 7 height 4
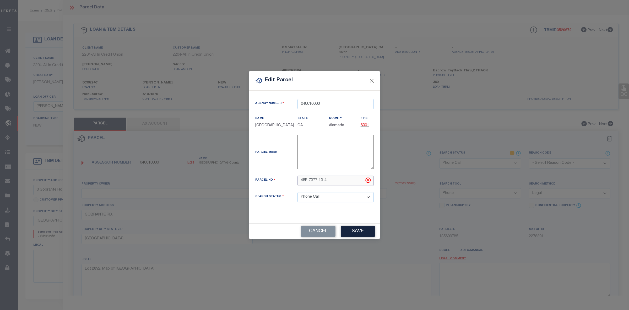
click at [323, 184] on input "48F-7377-13-4" at bounding box center [336, 180] width 76 height 10
click at [357, 232] on button "Save" at bounding box center [358, 231] width 34 height 11
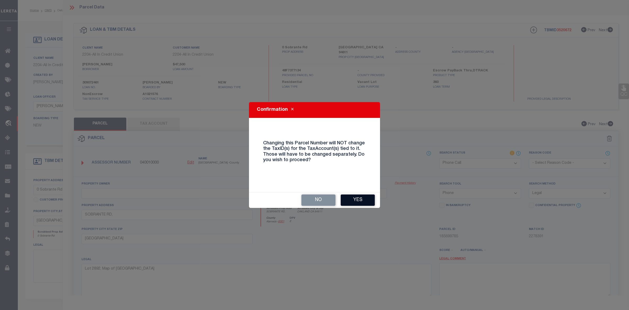
click at [353, 197] on button "Yes" at bounding box center [358, 199] width 34 height 11
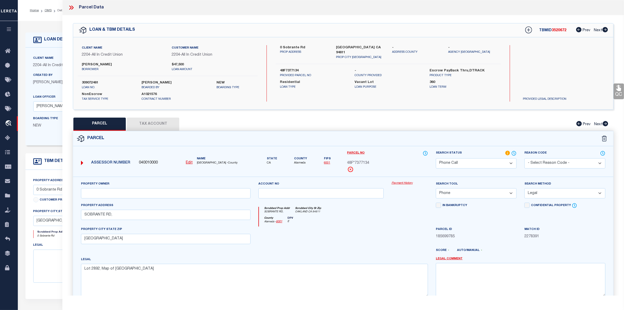
click at [163, 124] on button "Tax Account" at bounding box center [153, 123] width 52 height 13
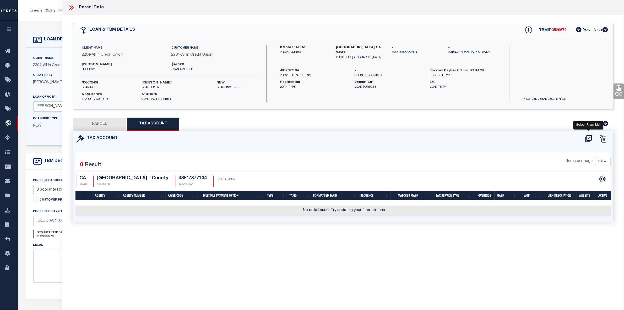
click at [590, 138] on icon at bounding box center [588, 138] width 9 height 8
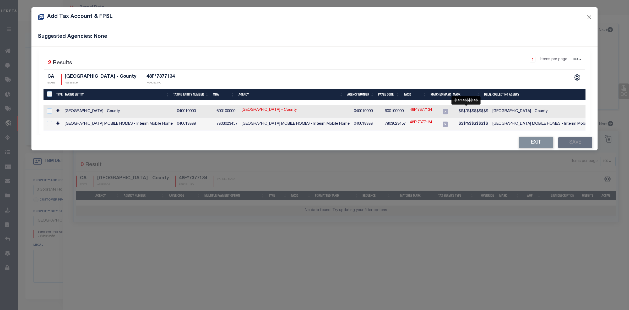
click at [465, 109] on span "$$$*$$$$$$$$$" at bounding box center [474, 111] width 30 height 4
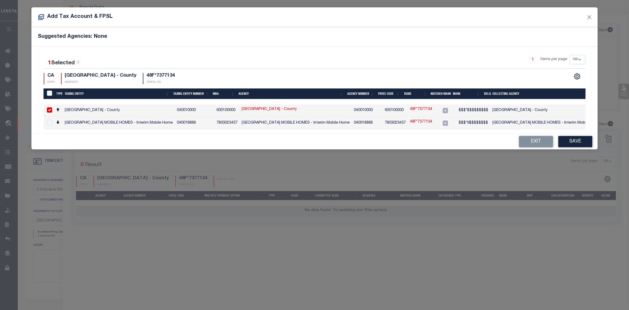
click at [415, 109] on link "48F*7377134" at bounding box center [421, 109] width 22 height 6
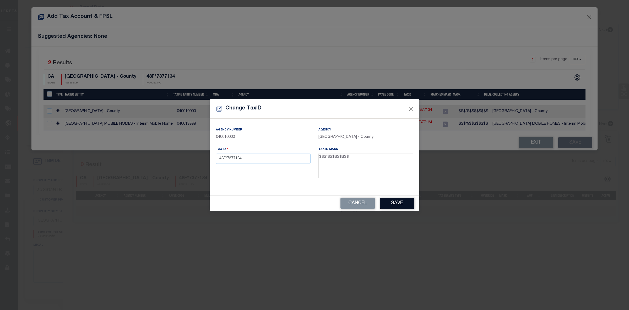
click at [392, 205] on button "Save" at bounding box center [397, 202] width 34 height 11
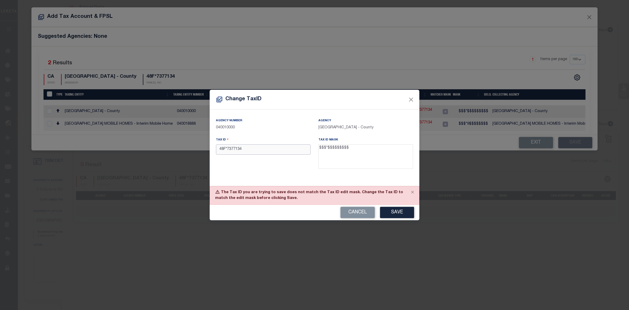
click at [250, 150] on input "48F*7377134" at bounding box center [263, 149] width 95 height 10
paste input "048F73770130"
click at [226, 149] on input "048F737701304" at bounding box center [263, 149] width 95 height 10
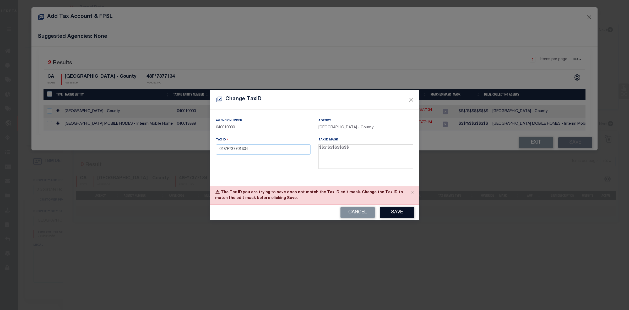
click at [397, 216] on button "Save" at bounding box center [397, 212] width 34 height 11
click at [356, 216] on button "Cancel" at bounding box center [358, 212] width 34 height 11
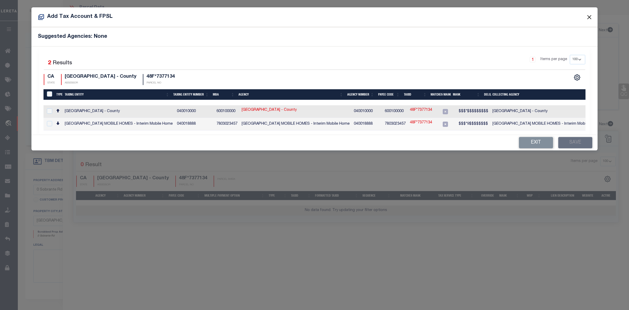
click at [591, 17] on button "Close" at bounding box center [589, 17] width 7 height 7
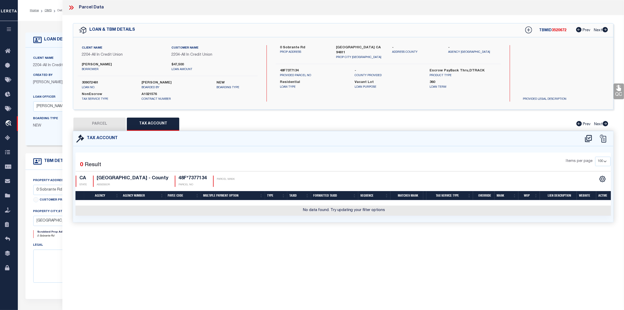
click at [100, 124] on button "PARCEL" at bounding box center [99, 123] width 52 height 13
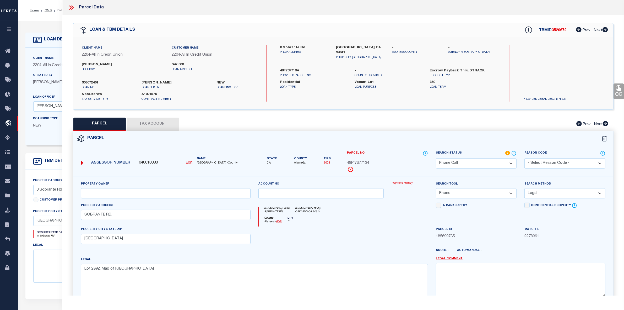
scroll to position [39, 0]
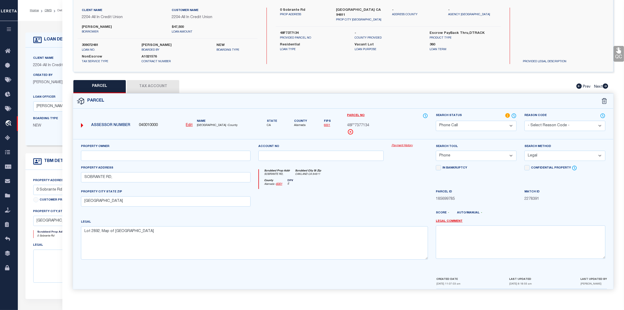
click at [466, 125] on select "Automated Search Bad Parcel Complete Duplicate Parcel High Dollar Reporting In …" at bounding box center [476, 126] width 81 height 10
click at [463, 125] on select "Automated Search Bad Parcel Complete Duplicate Parcel High Dollar Reporting In …" at bounding box center [476, 126] width 81 height 10
click at [436, 121] on select "Automated Search Bad Parcel Complete Duplicate Parcel High Dollar Reporting In …" at bounding box center [476, 126] width 81 height 10
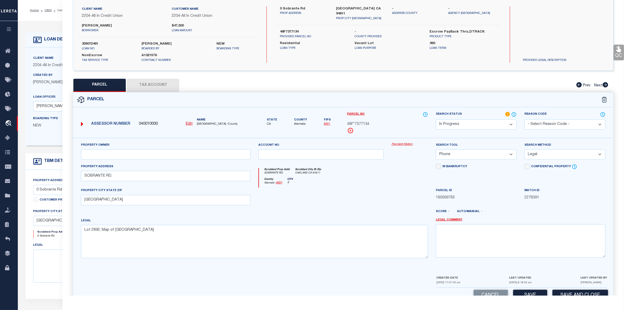
scroll to position [54, 0]
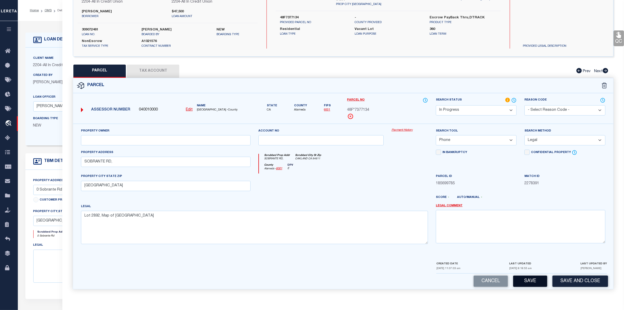
click at [533, 282] on button "Save" at bounding box center [530, 280] width 34 height 11
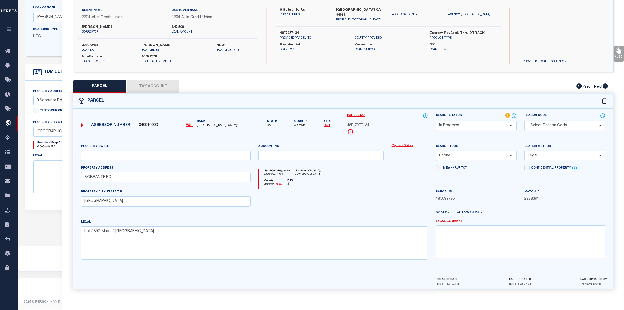
scroll to position [0, 0]
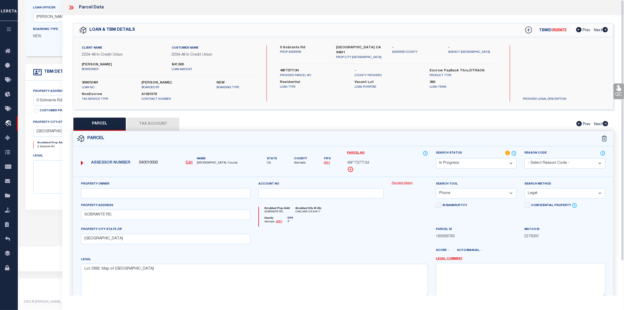
click at [166, 126] on button "Tax Account" at bounding box center [153, 123] width 52 height 13
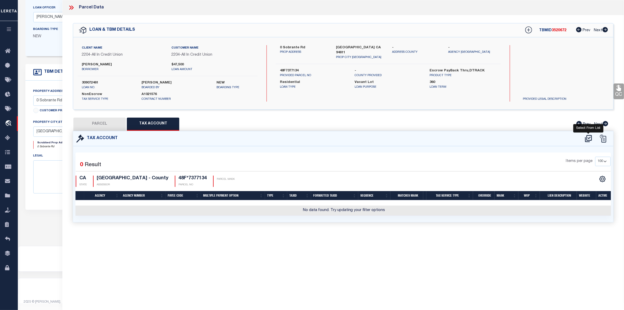
click at [590, 137] on icon at bounding box center [588, 138] width 7 height 7
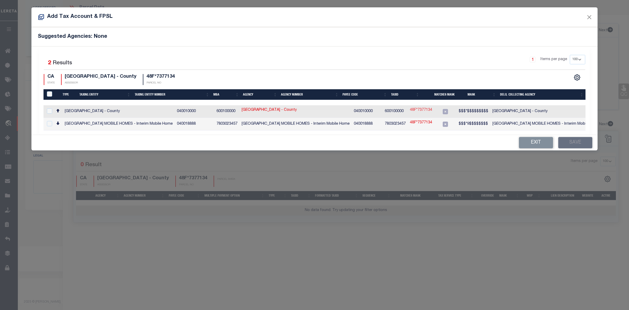
click at [414, 108] on link "48F*7377134" at bounding box center [421, 110] width 22 height 6
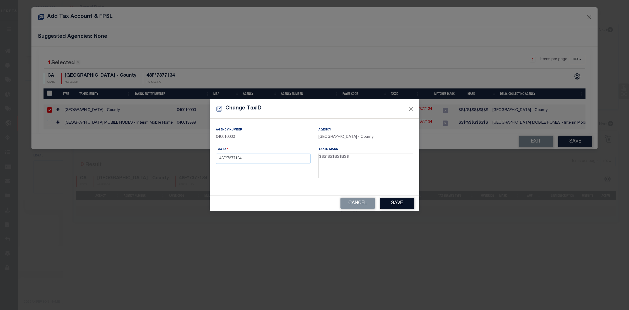
click at [401, 202] on button "Save" at bounding box center [397, 202] width 34 height 11
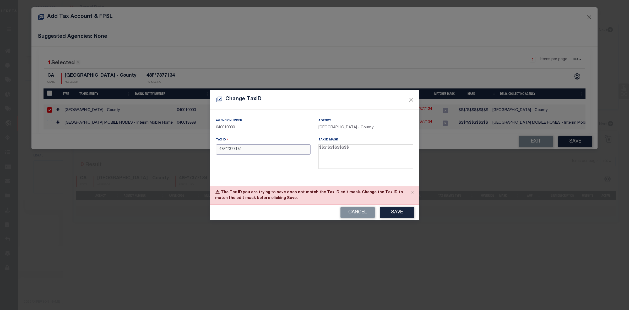
drag, startPoint x: 228, startPoint y: 150, endPoint x: 253, endPoint y: 150, distance: 24.9
click at [244, 150] on input "48F*7377134" at bounding box center [263, 149] width 95 height 10
click at [327, 146] on textarea "$$$*$$$$$$$$$" at bounding box center [366, 156] width 95 height 25
click at [228, 150] on input "48F*7377134" at bounding box center [263, 149] width 95 height 10
click at [399, 212] on button "Save" at bounding box center [397, 212] width 34 height 11
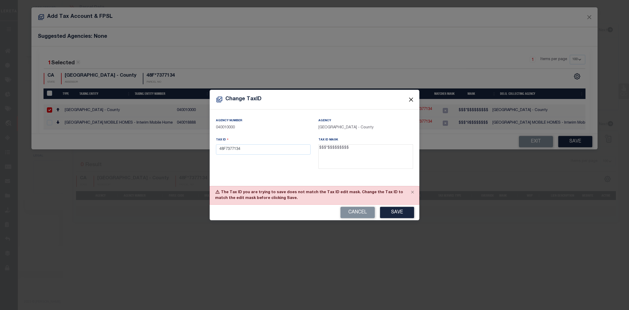
click at [412, 99] on button "Close" at bounding box center [411, 99] width 7 height 7
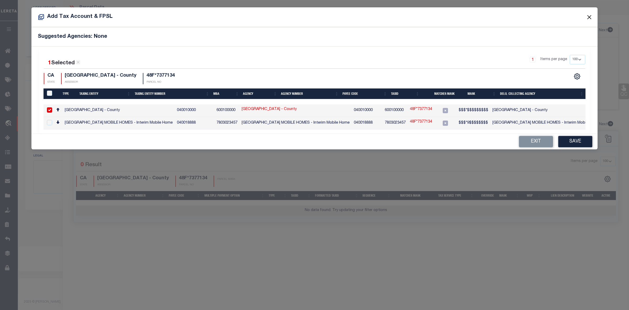
click at [588, 15] on button "Close" at bounding box center [589, 17] width 7 height 7
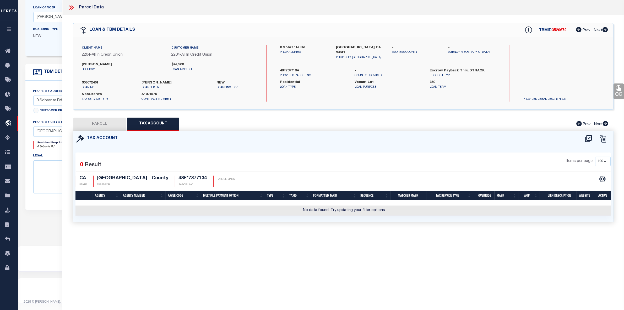
click at [99, 126] on button "PARCEL" at bounding box center [99, 123] width 52 height 13
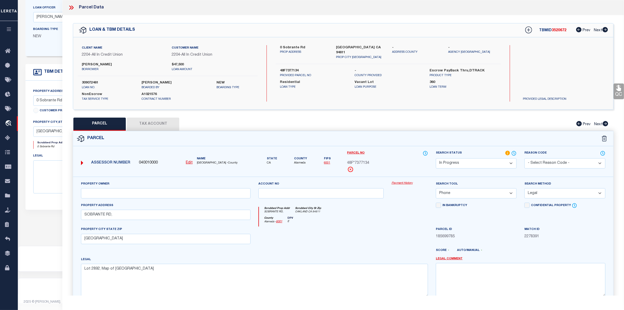
click at [159, 125] on button "Tax Account" at bounding box center [153, 123] width 52 height 13
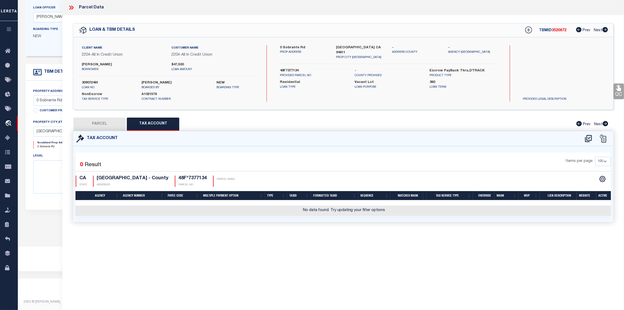
click at [104, 125] on button "PARCEL" at bounding box center [99, 123] width 52 height 13
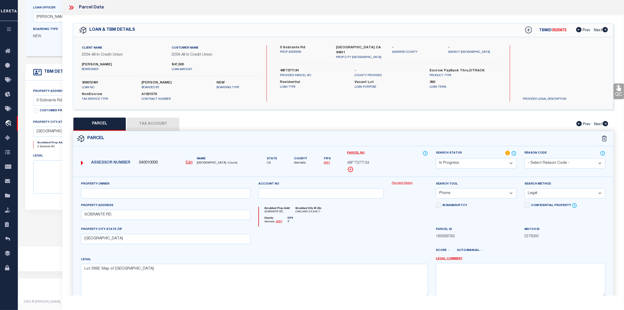
click at [72, 7] on icon at bounding box center [71, 7] width 7 height 7
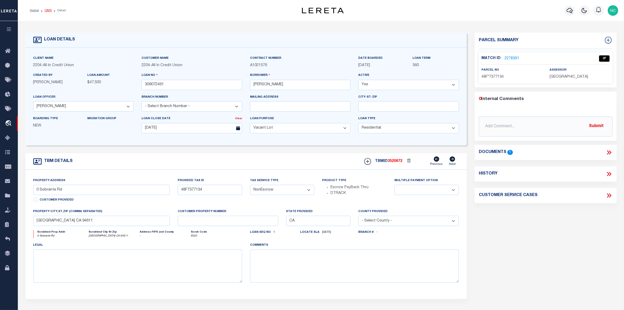
click at [48, 10] on link "OMS" at bounding box center [48, 10] width 7 height 3
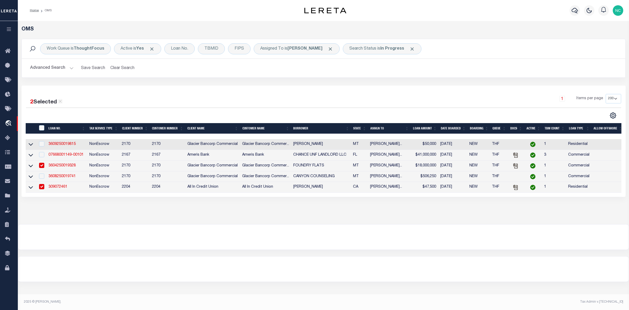
click at [38, 187] on div at bounding box center [41, 187] width 7 height 6
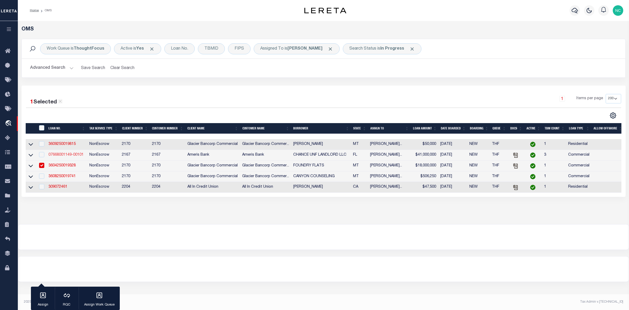
click at [69, 156] on link "07668001149-00101" at bounding box center [66, 155] width 35 height 4
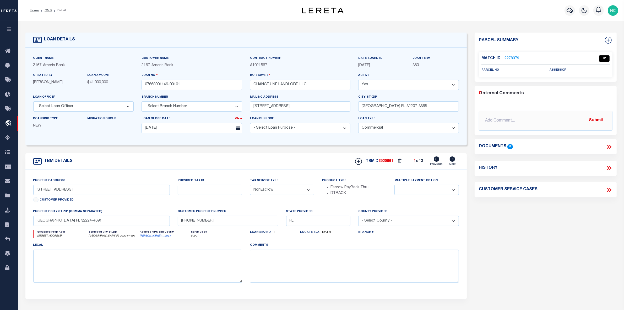
click at [513, 58] on link "2278379" at bounding box center [512, 59] width 15 height 6
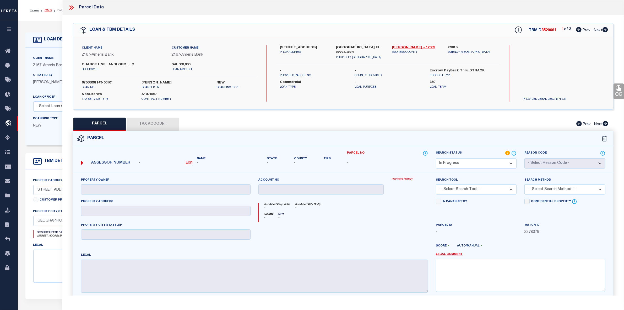
click at [45, 10] on link "OMS" at bounding box center [48, 10] width 7 height 3
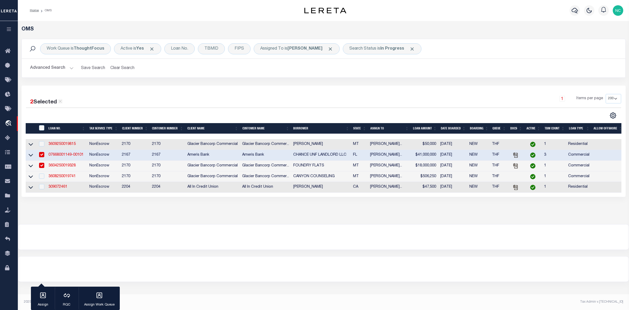
click at [69, 165] on link "3604250019328" at bounding box center [62, 166] width 27 height 4
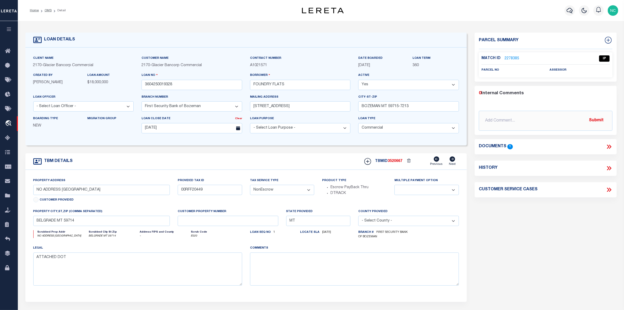
click at [512, 58] on link "2278385" at bounding box center [512, 59] width 15 height 6
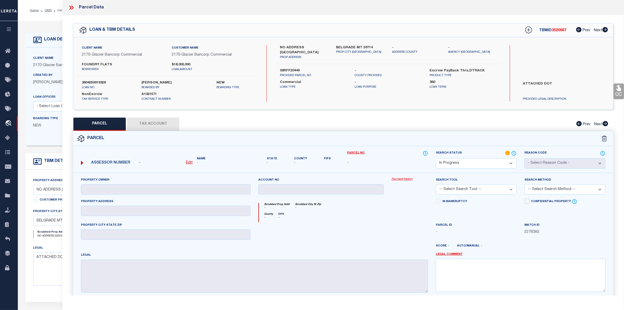
click at [189, 162] on u "Edit" at bounding box center [189, 163] width 7 height 4
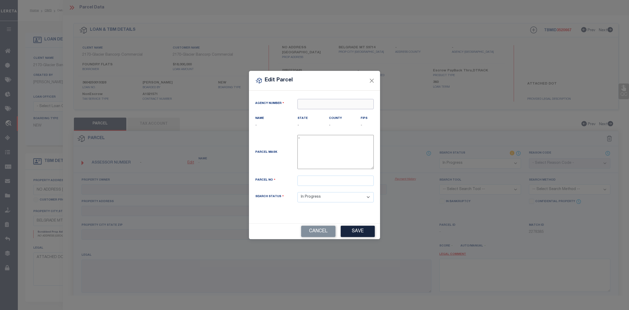
click at [331, 105] on input "text" at bounding box center [336, 104] width 76 height 10
click at [327, 101] on input "text" at bounding box center [336, 104] width 76 height 10
click at [357, 103] on input "text" at bounding box center [336, 104] width 76 height 10
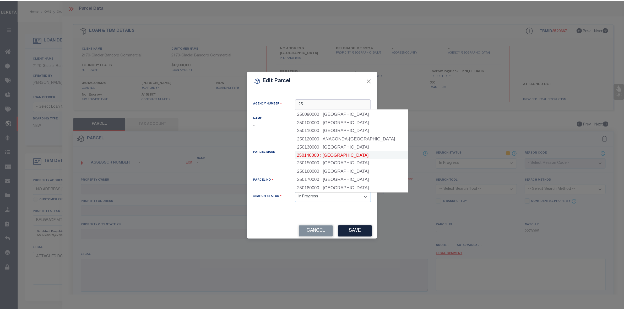
scroll to position [98, 0]
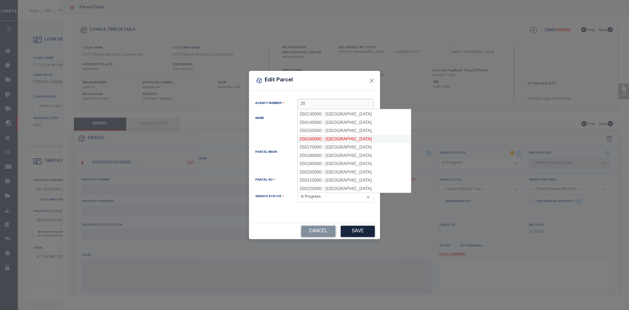
click at [343, 138] on div "250160000 : [GEOGRAPHIC_DATA]" at bounding box center [354, 139] width 113 height 8
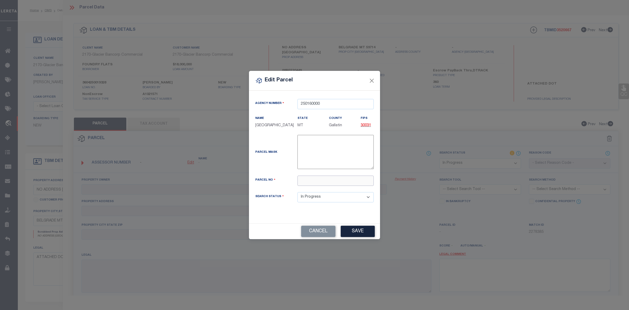
click at [312, 185] on input "text" at bounding box center [336, 180] width 76 height 10
paste input "06-0903-14-4-05-25-0000"
click at [365, 233] on button "Save" at bounding box center [358, 231] width 34 height 11
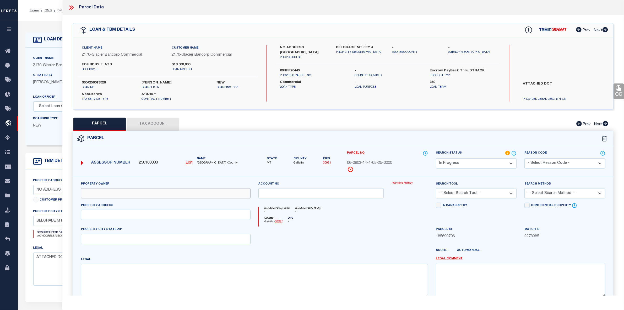
click at [157, 195] on input "text" at bounding box center [166, 193] width 170 height 10
paste input "FOUNDRY FLATS LLC"
click at [107, 278] on textarea at bounding box center [254, 280] width 347 height 33
paste textarea "JACKRABBIT CROSSING SUB PH 1A, S14, T01 S, R04 E, BLOCK 1, Lot 3, ACRES 5"
click at [459, 192] on select "-- Select Search Tool -- 3rd Party Website Agency File Agency Website ATLS CNV-…" at bounding box center [476, 193] width 81 height 10
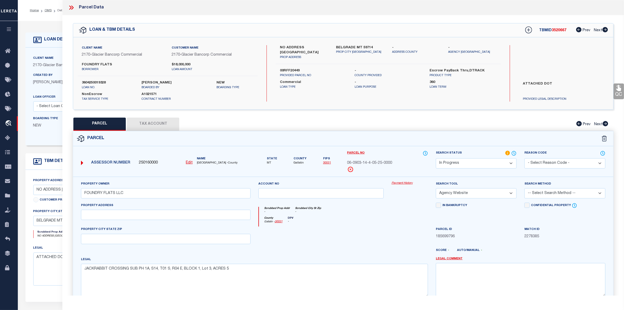
click at [436, 189] on select "-- Select Search Tool -- 3rd Party Website Agency File Agency Website ATLS CNV-…" at bounding box center [476, 193] width 81 height 10
click at [543, 192] on select "-- Select Search Method -- Property Address Legal Liability Info Provided" at bounding box center [565, 193] width 81 height 10
click at [525, 189] on select "-- Select Search Method -- Property Address Legal Liability Info Provided" at bounding box center [565, 193] width 81 height 10
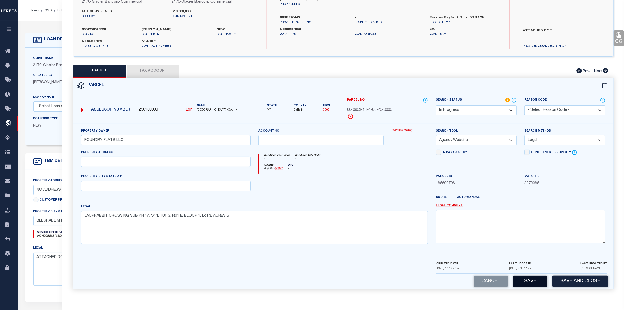
click at [531, 283] on button "Save" at bounding box center [530, 280] width 34 height 11
click at [157, 70] on button "Tax Account" at bounding box center [153, 71] width 52 height 13
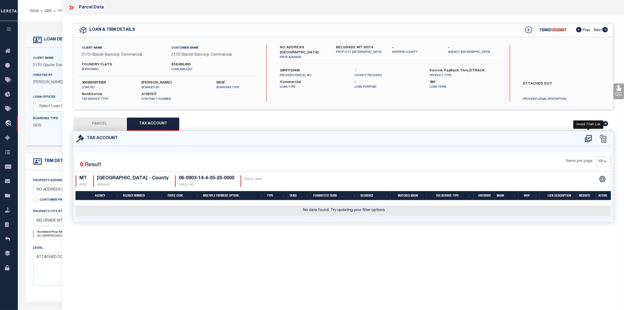
click at [591, 139] on icon at bounding box center [588, 138] width 9 height 8
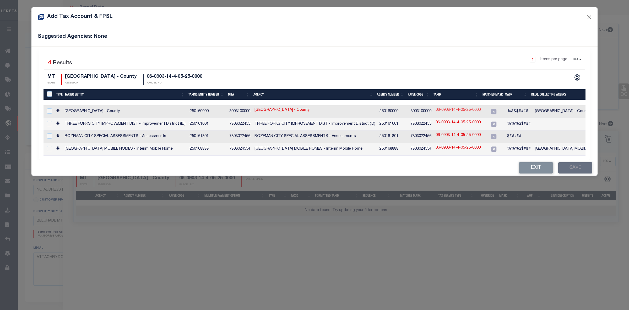
click at [446, 111] on link "06-0903-14-4-05-25-0000" at bounding box center [458, 110] width 45 height 6
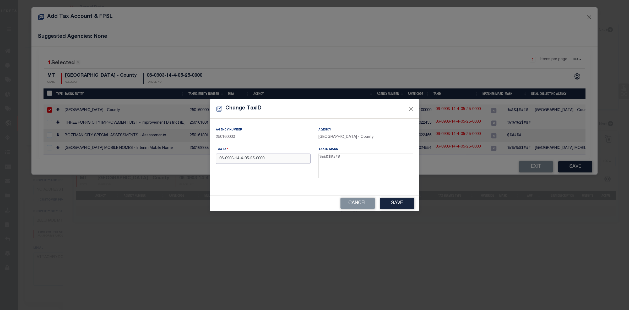
click at [239, 159] on input "06-0903-14-4-05-25-0000" at bounding box center [263, 158] width 95 height 10
paste input "0RFF88368"
click at [223, 159] on input "00RFF88368" at bounding box center [263, 158] width 95 height 10
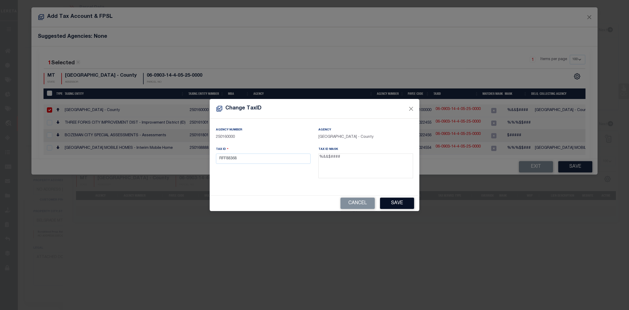
click at [393, 200] on button "Save" at bounding box center [397, 202] width 34 height 11
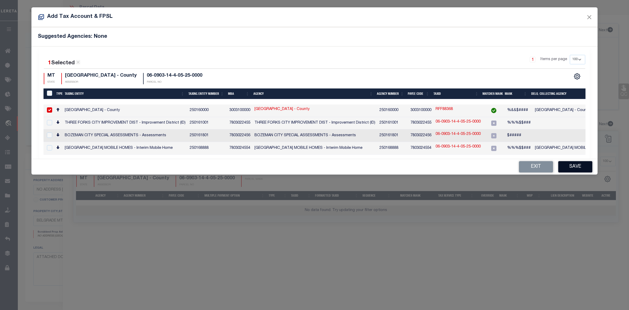
click at [576, 167] on button "Save" at bounding box center [576, 166] width 34 height 11
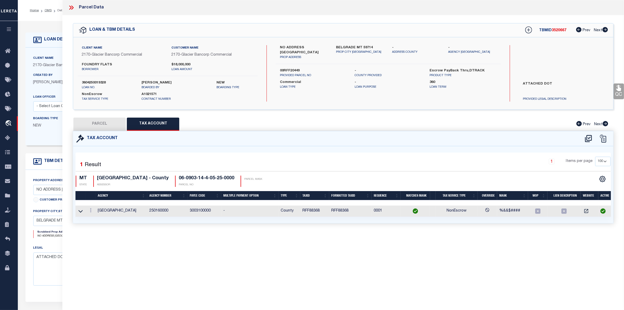
click at [101, 124] on button "PARCEL" at bounding box center [99, 123] width 52 height 13
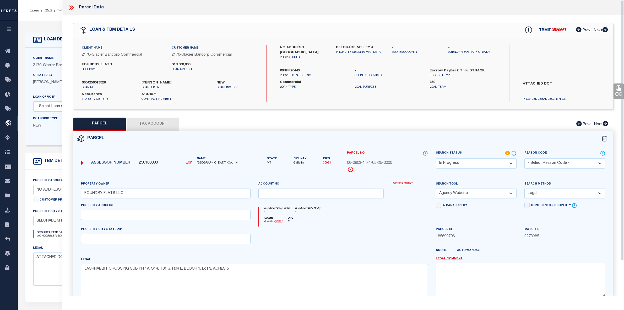
click at [345, 17] on div "QC QC QC" at bounding box center [343, 174] width 562 height 318
click at [528, 29] on icon at bounding box center [528, 29] width 7 height 7
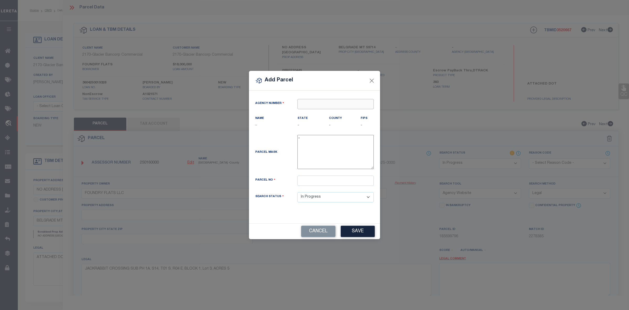
click at [334, 105] on input "text" at bounding box center [336, 104] width 76 height 10
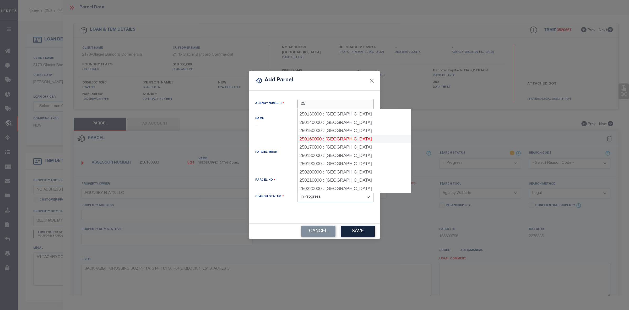
click at [349, 137] on div "250160000 : [GEOGRAPHIC_DATA]" at bounding box center [354, 139] width 113 height 8
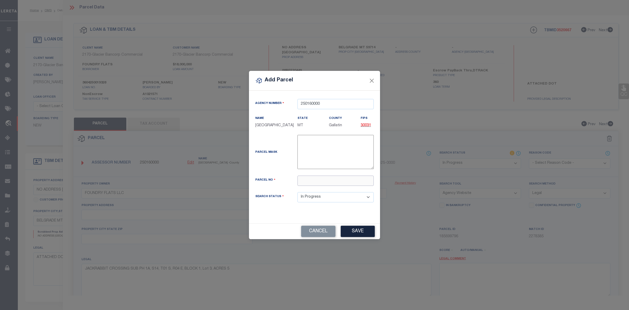
click at [320, 184] on input "text" at bounding box center [336, 180] width 76 height 10
paste input "06-0903-14-4-05-30-0000"
click at [353, 233] on button "Save" at bounding box center [358, 231] width 34 height 11
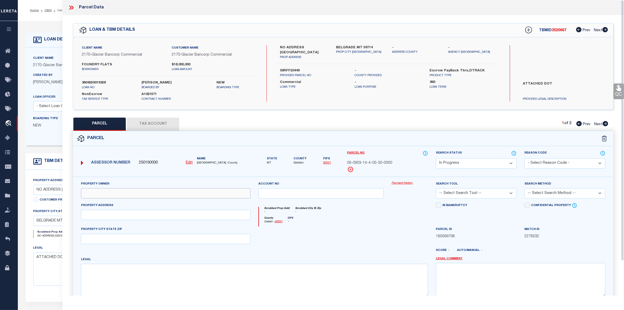
click at [150, 194] on input "text" at bounding box center [166, 193] width 170 height 10
paste input "FOUNDRY FLATS LLC"
click at [124, 277] on textarea at bounding box center [254, 280] width 347 height 33
paste textarea "JACKRABBIT CROSSING SUB PH 1A, S14, T01 S, R04 E, BLOCK 1, Lot 4, ACRES 5"
click at [456, 194] on select "-- Select Search Tool -- 3rd Party Website Agency File Agency Website ATLS CNV-…" at bounding box center [476, 193] width 81 height 10
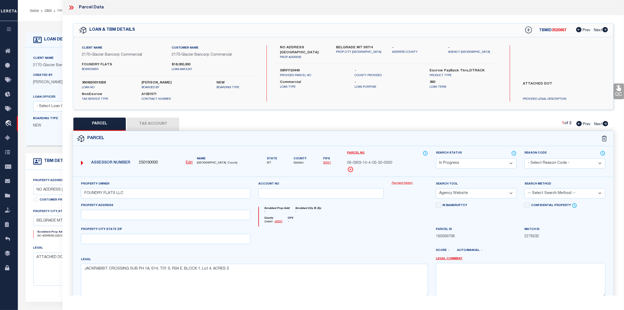
click at [436, 189] on select "-- Select Search Tool -- 3rd Party Website Agency File Agency Website ATLS CNV-…" at bounding box center [476, 193] width 81 height 10
click at [554, 193] on select "-- Select Search Method -- Property Address Legal Liability Info Provided" at bounding box center [565, 193] width 81 height 10
click at [525, 189] on select "-- Select Search Method -- Property Address Legal Liability Info Provided" at bounding box center [565, 193] width 81 height 10
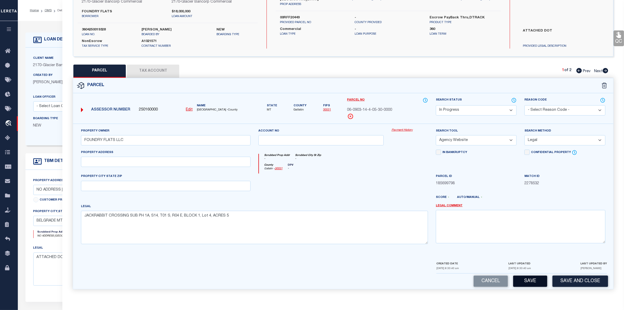
click at [526, 281] on button "Save" at bounding box center [530, 280] width 34 height 11
click at [154, 72] on button "Tax Account" at bounding box center [153, 71] width 52 height 13
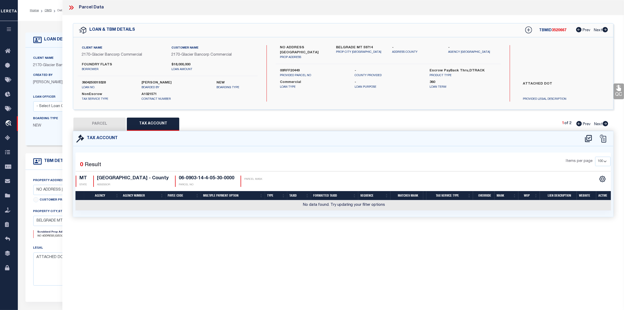
scroll to position [0, 0]
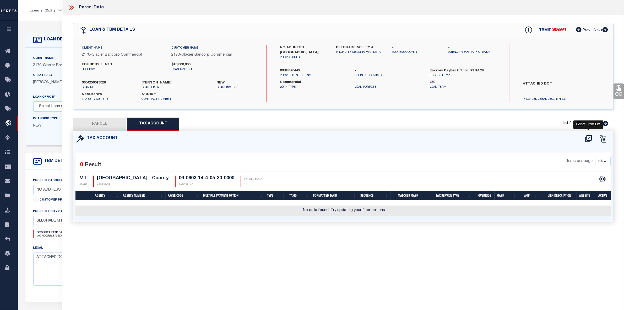
click at [588, 137] on icon at bounding box center [588, 138] width 7 height 7
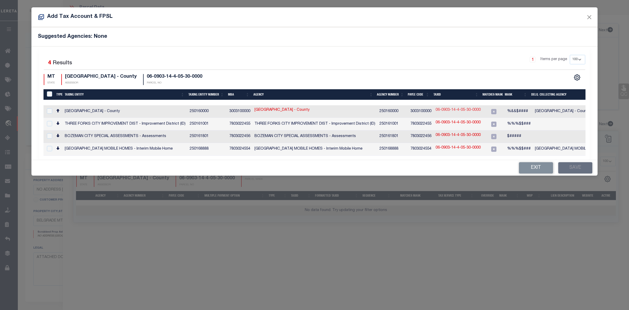
click at [464, 111] on link "06-0903-14-4-05-30-0000" at bounding box center [458, 110] width 45 height 6
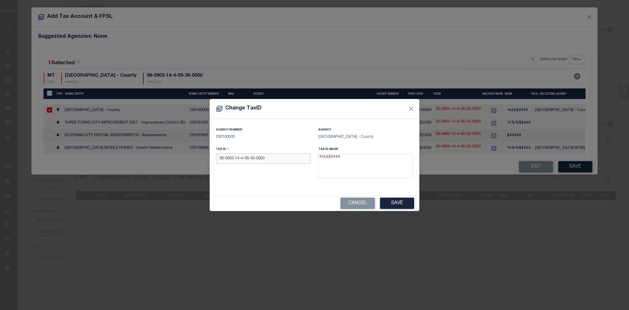
click at [263, 157] on input "06-0903-14-4-05-30-0000" at bounding box center [263, 158] width 95 height 10
paste input "RFF88369"
click at [394, 202] on button "Save" at bounding box center [397, 202] width 34 height 11
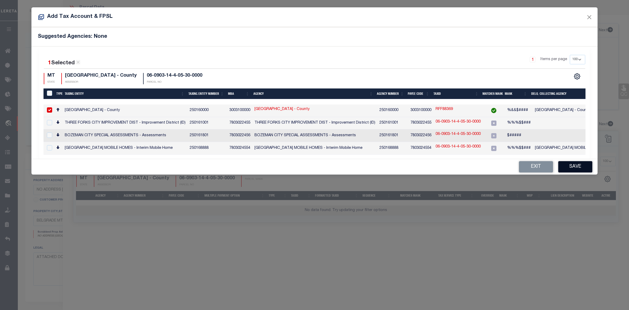
click at [576, 168] on button "Save" at bounding box center [576, 166] width 34 height 11
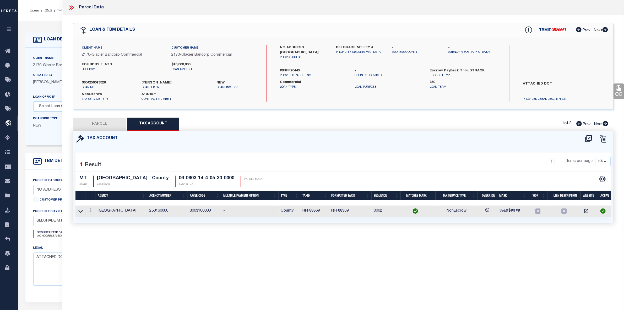
click at [105, 128] on button "PARCEL" at bounding box center [99, 123] width 52 height 13
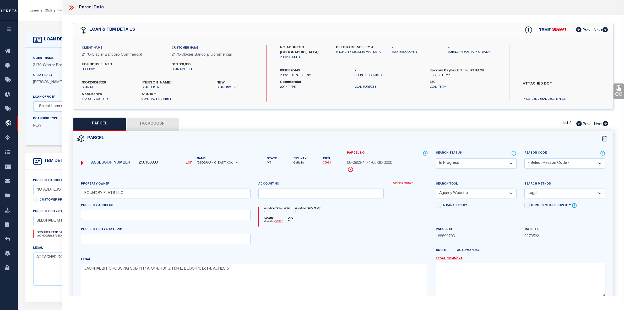
click at [99, 81] on label "3604250019328" at bounding box center [108, 82] width 52 height 5
click at [71, 7] on icon at bounding box center [70, 8] width 2 height 4
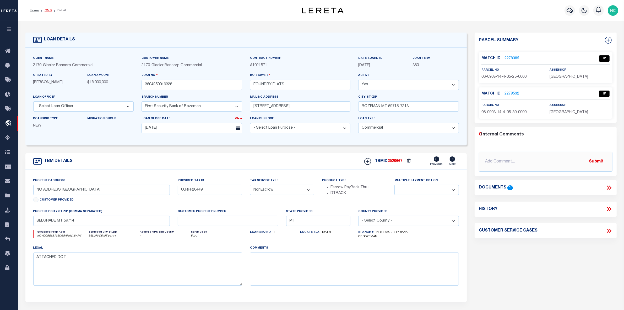
click at [48, 11] on link "OMS" at bounding box center [48, 10] width 7 height 3
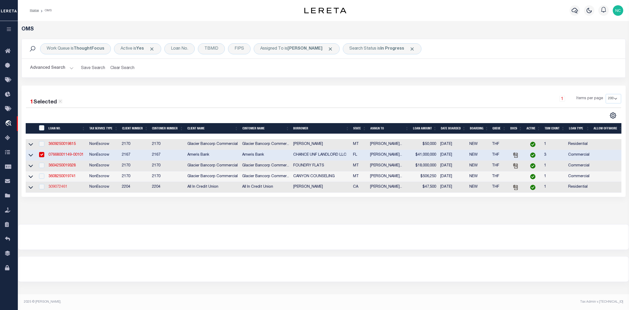
click at [61, 189] on link "309072461" at bounding box center [58, 187] width 19 height 4
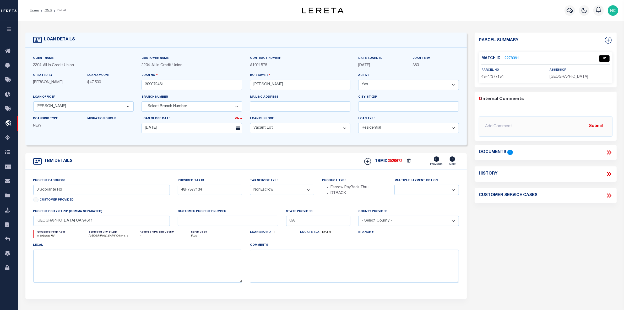
click at [509, 58] on link "2278391" at bounding box center [512, 59] width 15 height 6
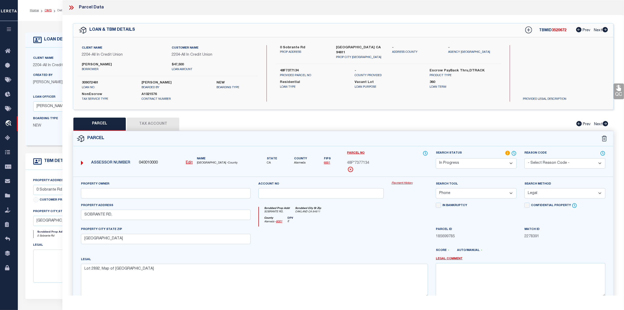
click at [49, 10] on link "OMS" at bounding box center [48, 10] width 7 height 3
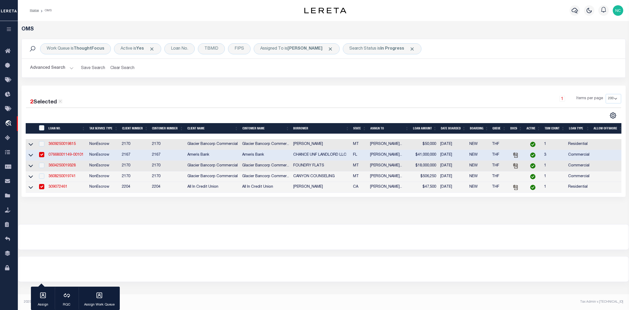
click at [67, 154] on link "07668001149-00101" at bounding box center [66, 155] width 35 height 4
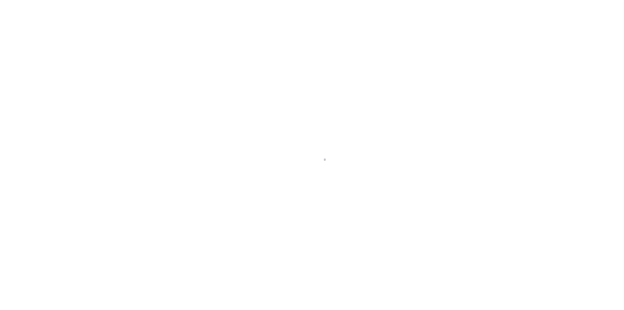
select select "10"
select select "NonEscrow"
select select
select select "4574"
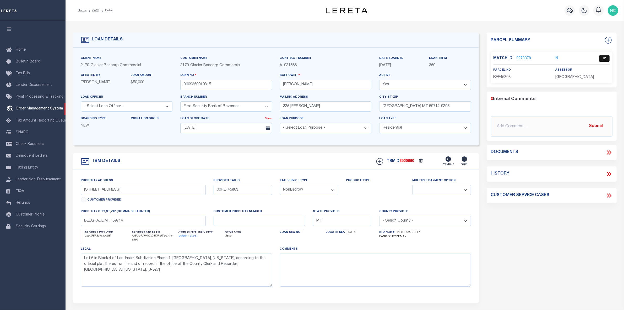
select select "200"
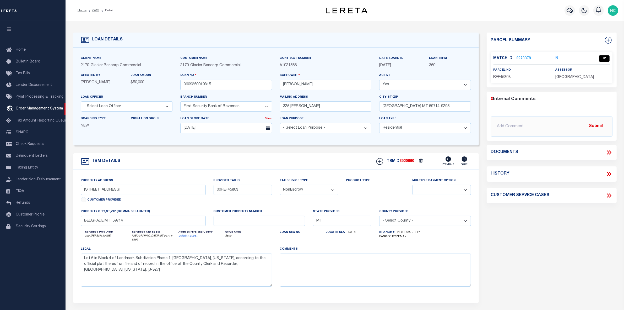
select select "200"
click at [98, 11] on link "OMS" at bounding box center [95, 10] width 7 height 3
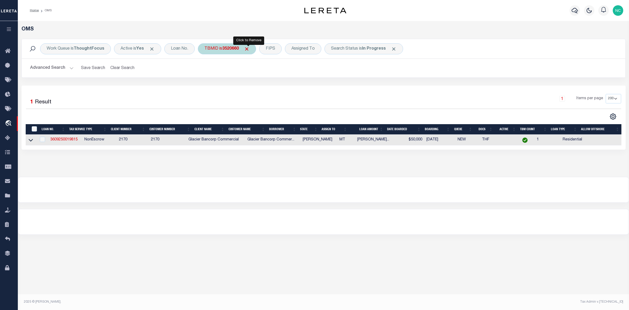
click at [249, 49] on span "Click to Remove" at bounding box center [247, 49] width 6 height 6
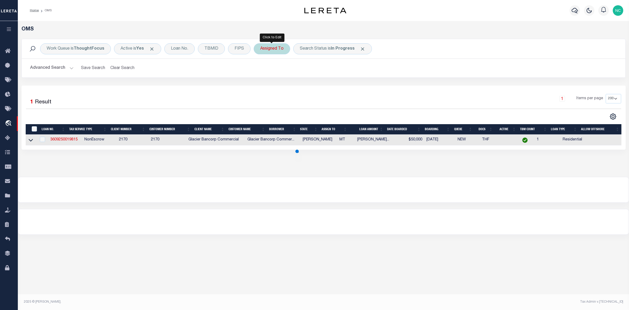
click at [279, 48] on div "Assigned To" at bounding box center [272, 48] width 36 height 11
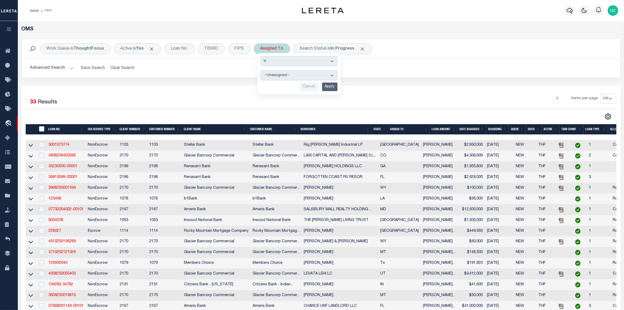
click at [282, 72] on select "--Unassigned-- [PERSON_NAME] [PERSON_NAME] [PERSON_NAME] [PERSON_NAME] [PERSON_…" at bounding box center [299, 74] width 77 height 10
select select "[PERSON_NAME]"
click at [261, 70] on select "--Unassigned-- [PERSON_NAME] [PERSON_NAME] [PERSON_NAME] [PERSON_NAME] [PERSON_…" at bounding box center [299, 74] width 77 height 10
click at [332, 86] on input "Apply" at bounding box center [329, 86] width 15 height 9
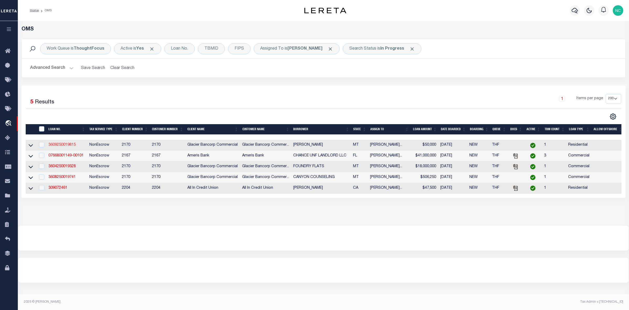
click at [62, 146] on link "3609250019815" at bounding box center [62, 145] width 27 height 4
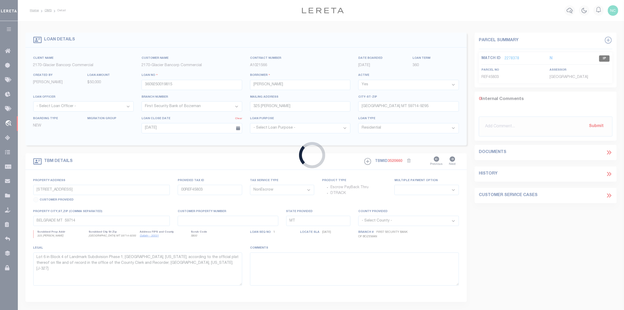
select select
select select "4574"
